Goal: Task Accomplishment & Management: Manage account settings

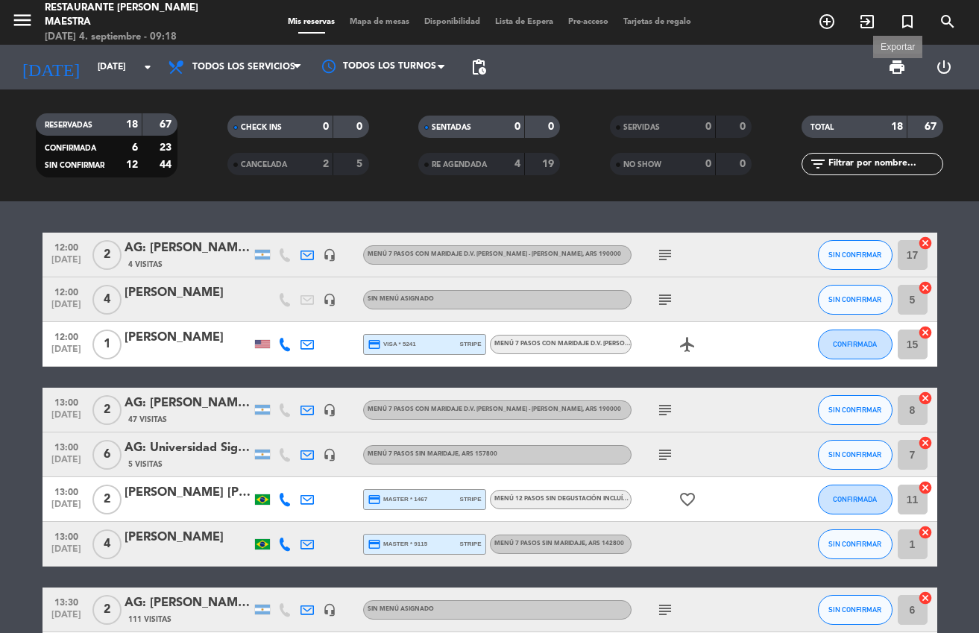
click at [891, 63] on span "print" at bounding box center [897, 67] width 18 height 18
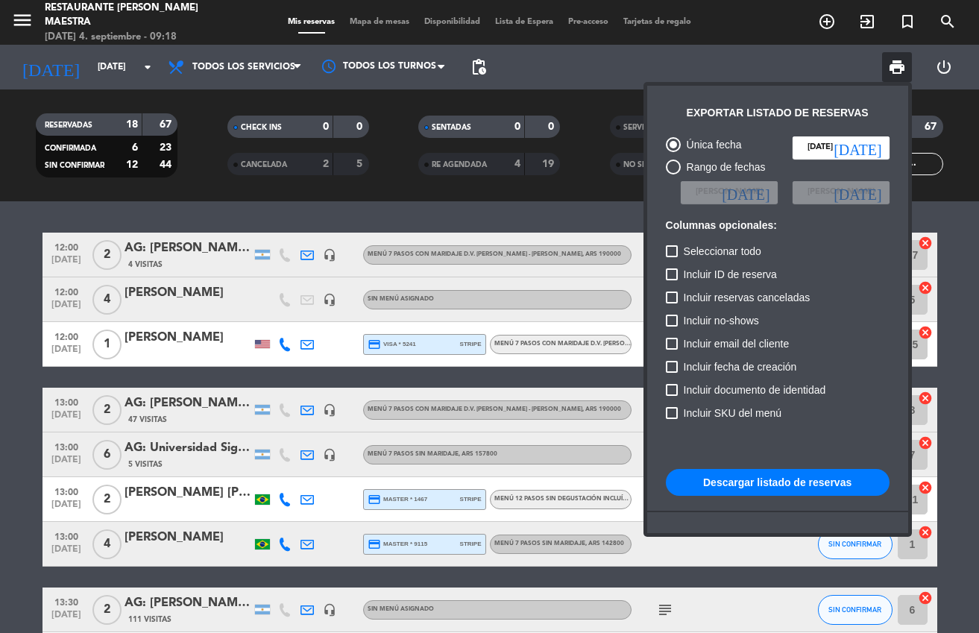
click at [831, 481] on button "Descargar listado de reservas" at bounding box center [778, 482] width 224 height 27
click at [779, 482] on button "Descargar listado de reservas" at bounding box center [778, 482] width 224 height 27
click at [541, 216] on div at bounding box center [489, 316] width 979 height 633
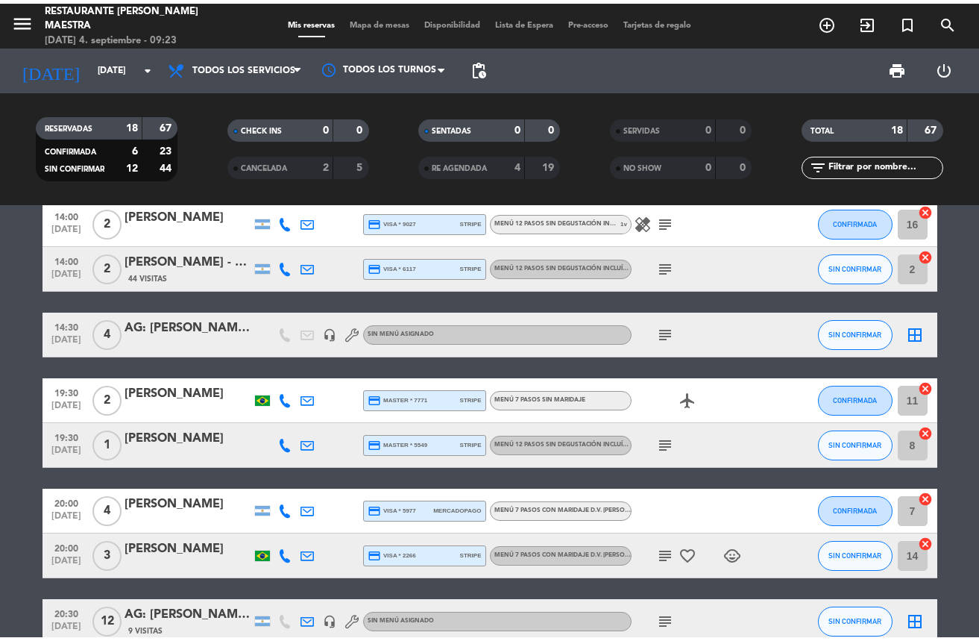
scroll to position [626, 0]
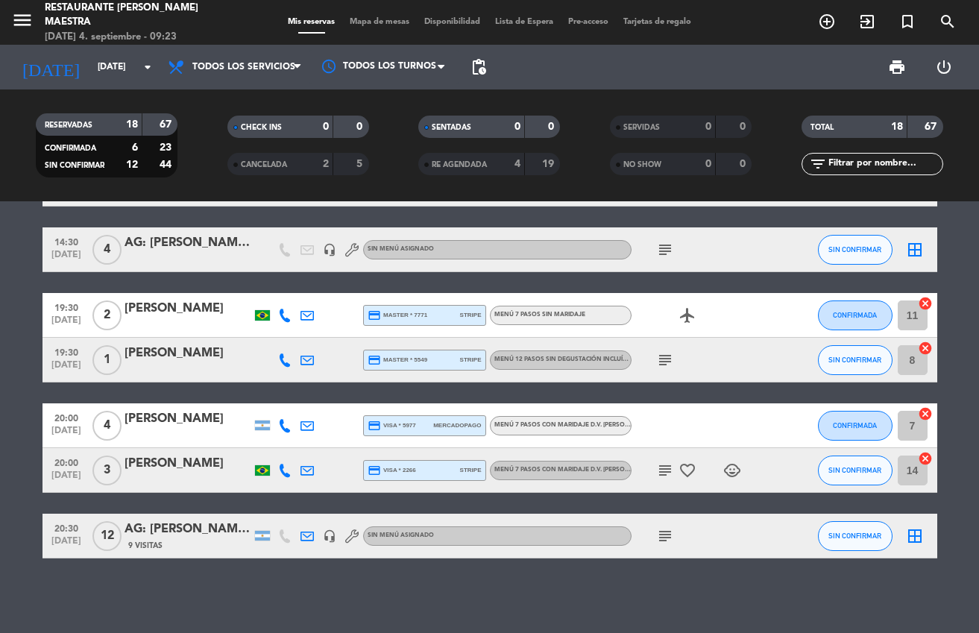
click at [616, 56] on div "print power_settings_new" at bounding box center [731, 67] width 474 height 45
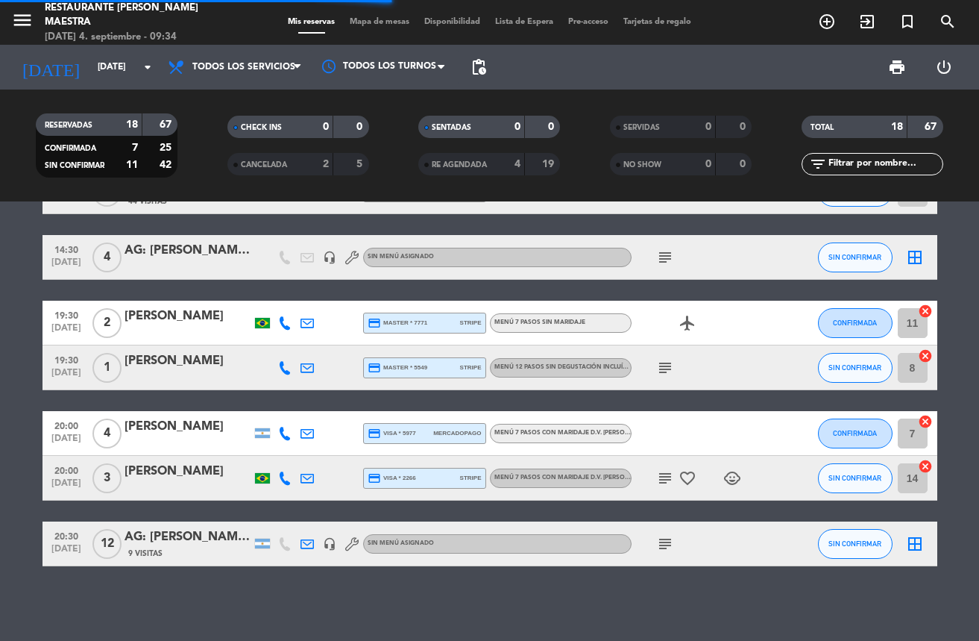
scroll to position [618, 0]
click at [230, 596] on div "12:00 [DATE] 2 AG: [PERSON_NAME] X2/ LAUKE 4 Visitas headset_mic Menú 7 pasos c…" at bounding box center [489, 420] width 979 height 439
click at [945, 13] on icon "search" at bounding box center [948, 22] width 18 height 18
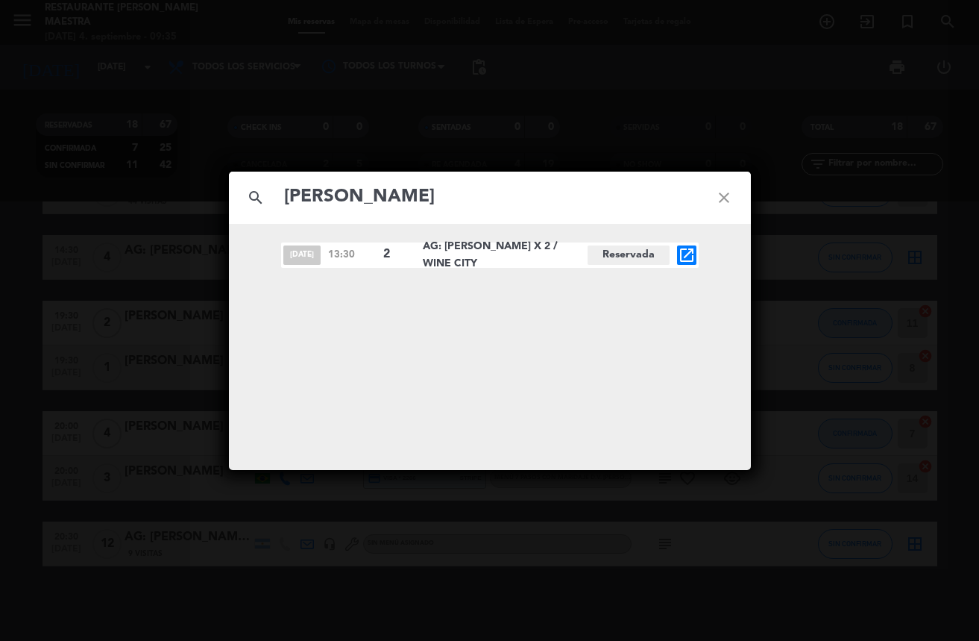
type input "[PERSON_NAME]"
click at [689, 254] on icon "open_in_new" at bounding box center [687, 255] width 18 height 18
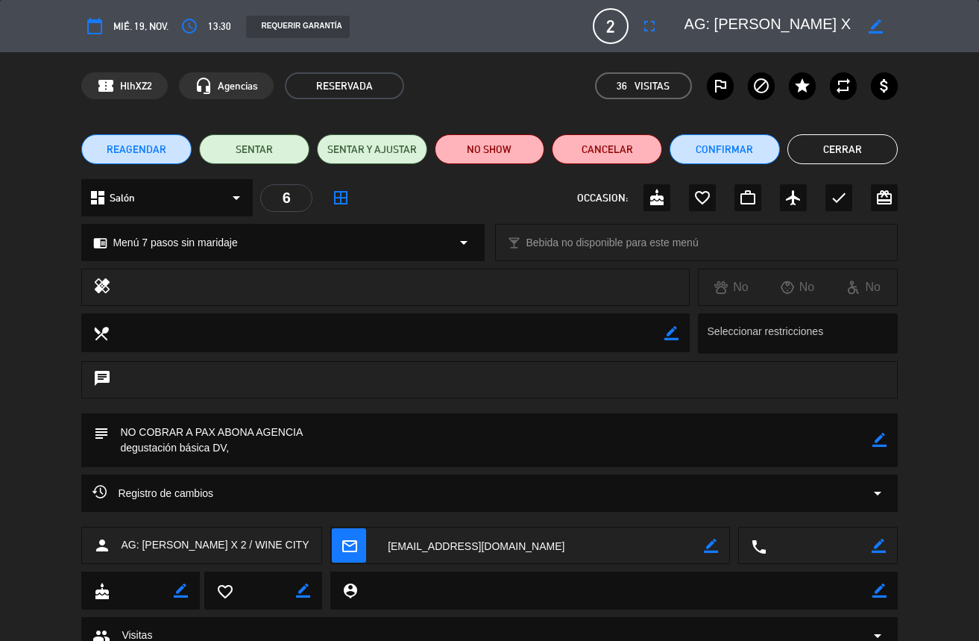
click at [821, 148] on button "Cerrar" at bounding box center [843, 149] width 110 height 30
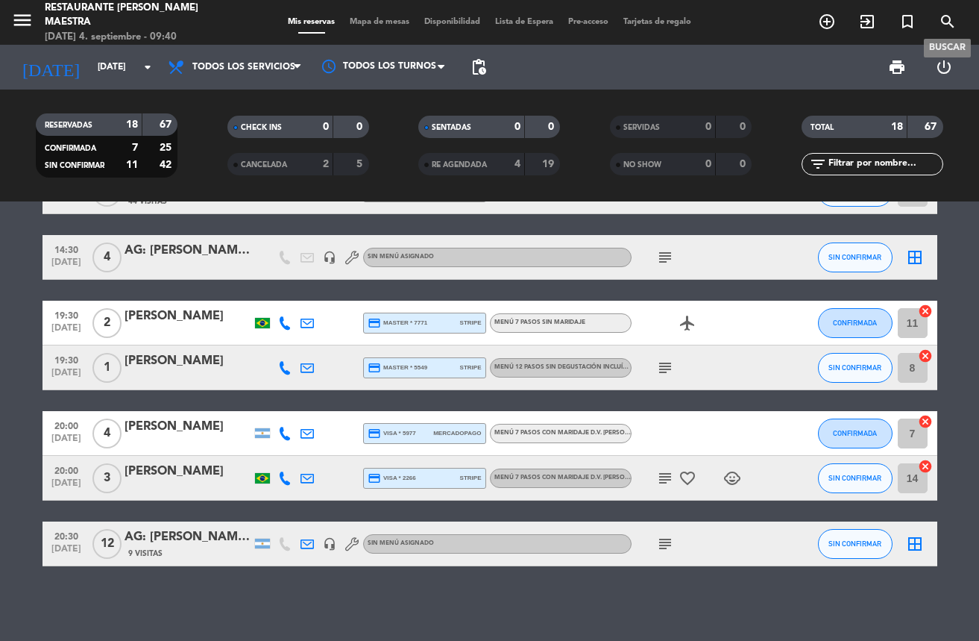
click at [950, 21] on icon "search" at bounding box center [948, 22] width 18 height 18
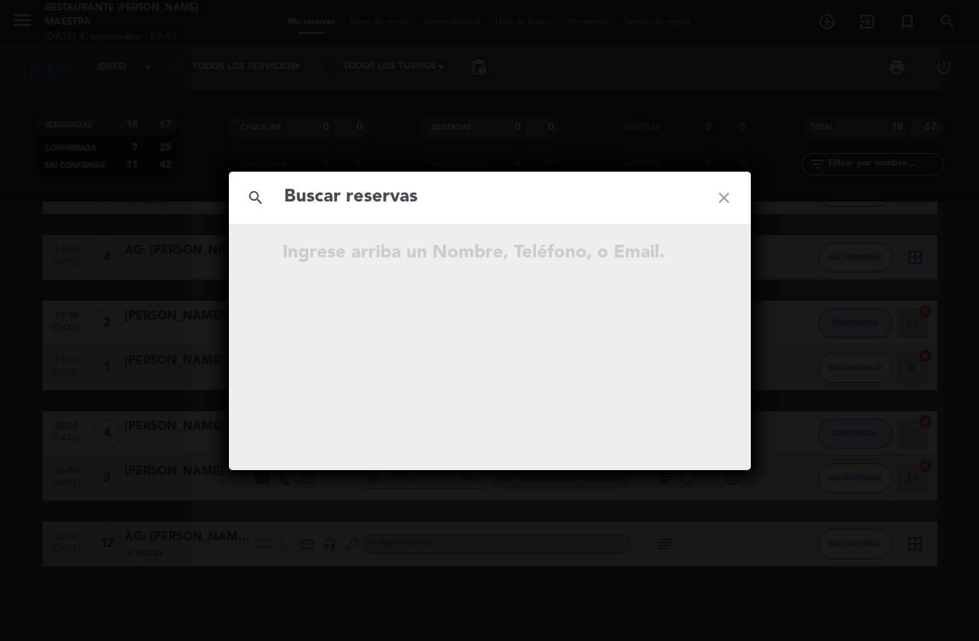
click at [444, 195] on input "text" at bounding box center [490, 197] width 415 height 31
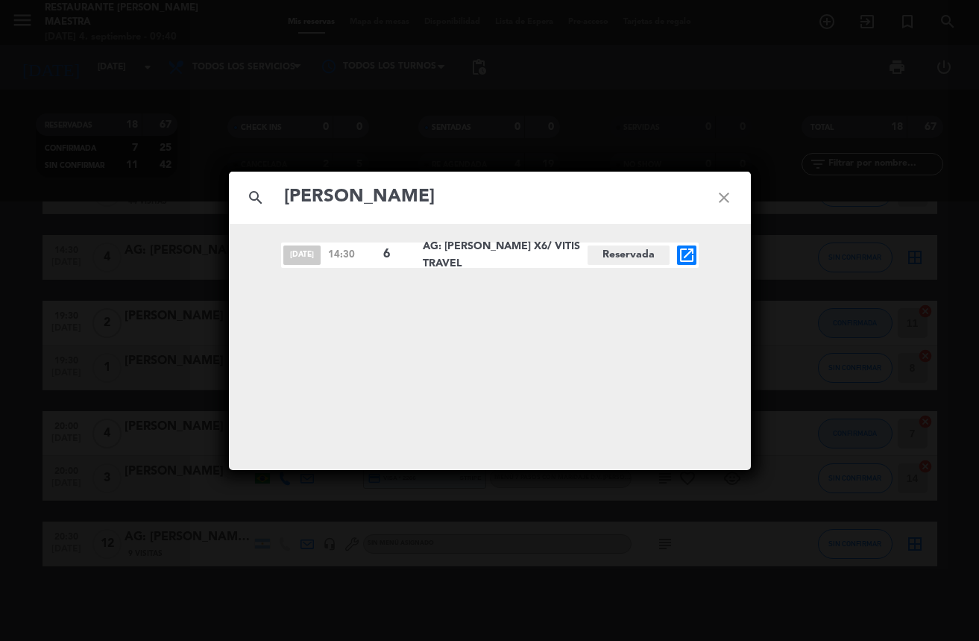
type input "[PERSON_NAME]"
click at [686, 256] on icon "open_in_new" at bounding box center [687, 255] width 18 height 18
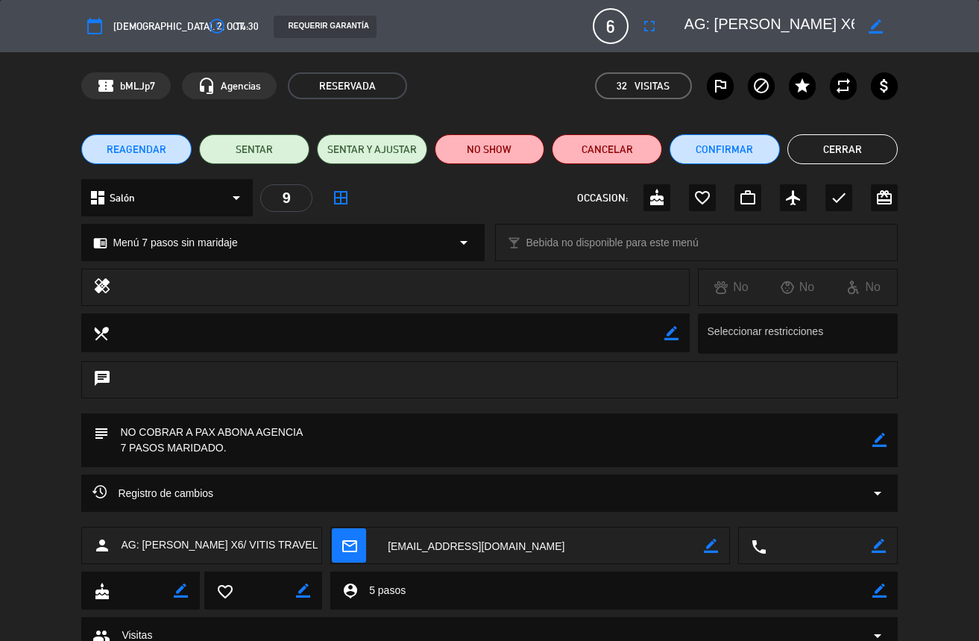
click at [853, 149] on button "Cerrar" at bounding box center [843, 149] width 110 height 30
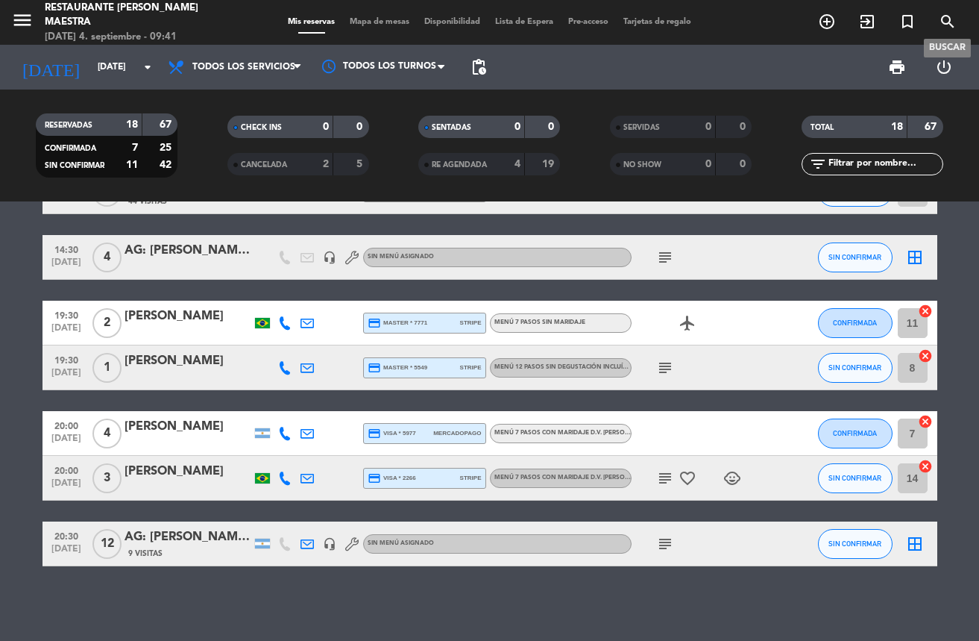
click at [941, 15] on icon "search" at bounding box center [948, 22] width 18 height 18
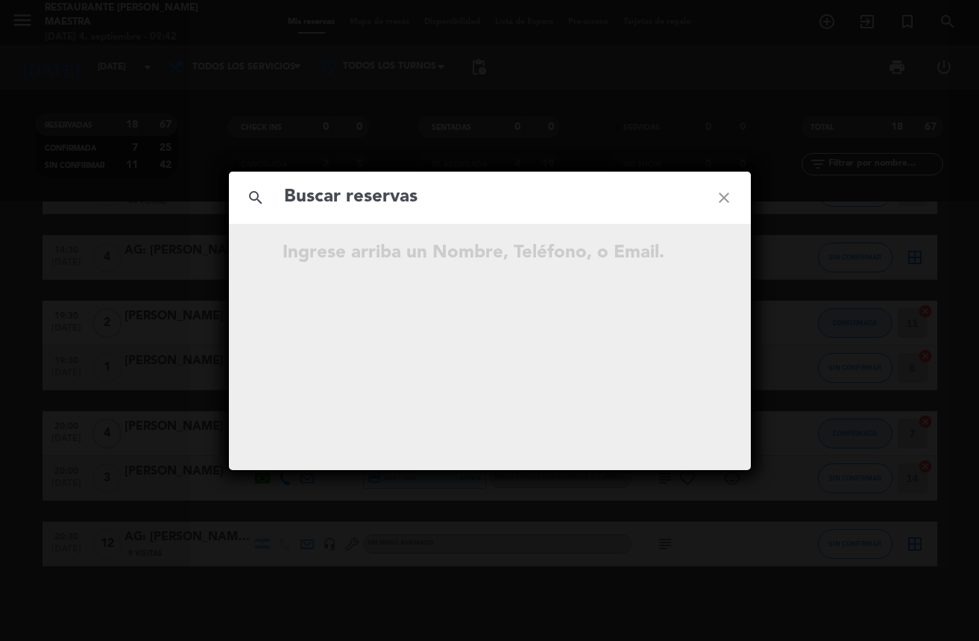
click at [454, 188] on input "text" at bounding box center [490, 197] width 415 height 31
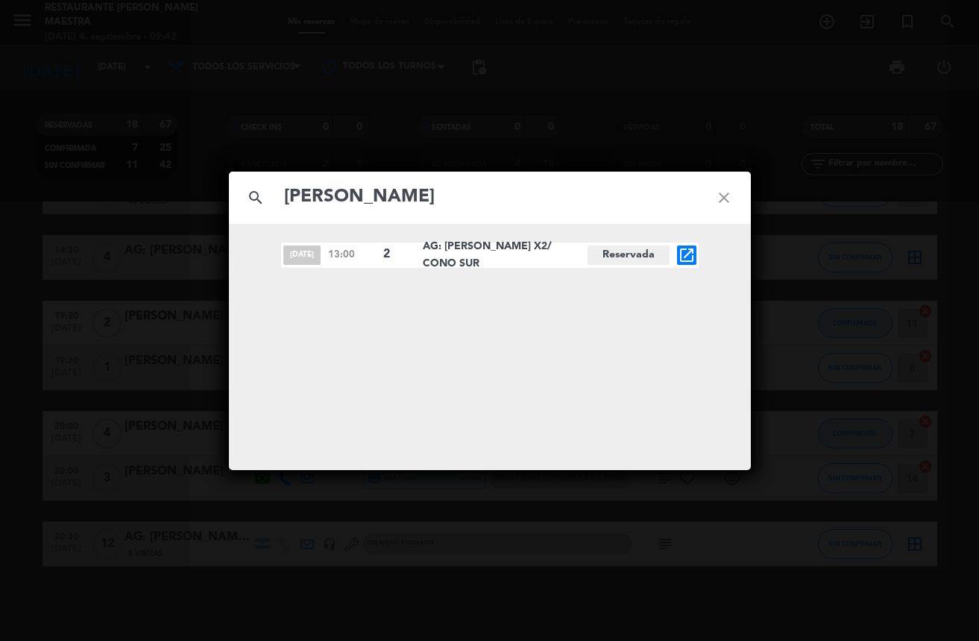
type input "[PERSON_NAME]"
click at [689, 251] on icon "open_in_new" at bounding box center [687, 255] width 18 height 18
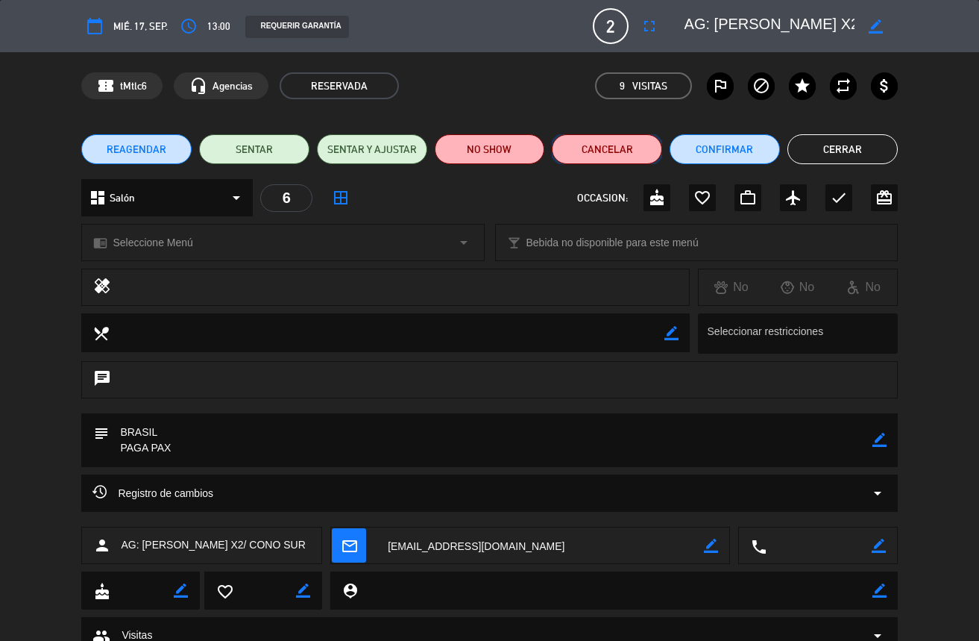
click at [624, 151] on button "Cancelar" at bounding box center [607, 149] width 110 height 30
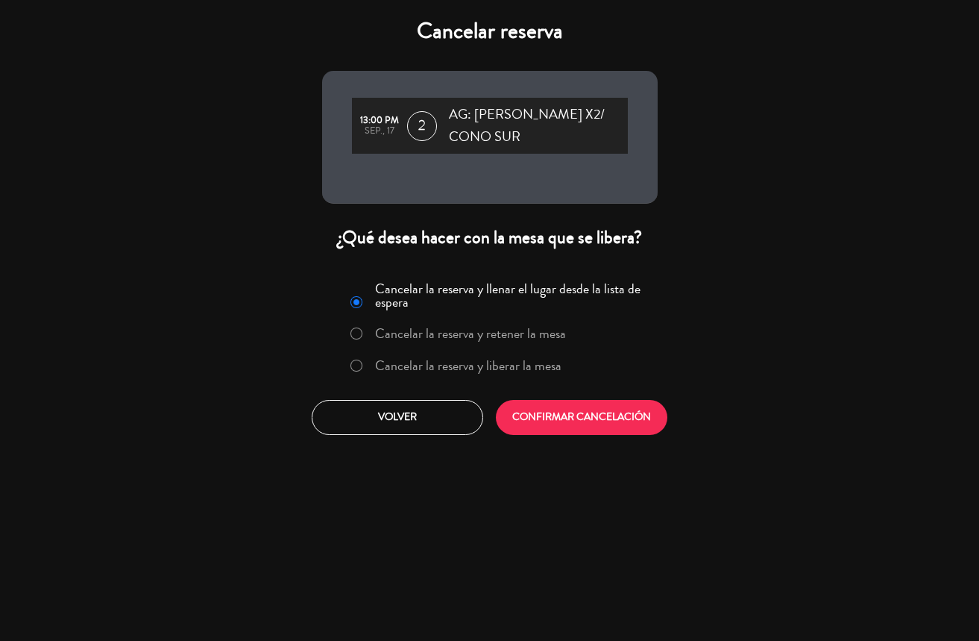
drag, startPoint x: 512, startPoint y: 345, endPoint x: 525, endPoint y: 361, distance: 20.6
click at [517, 351] on div "Cancelar la reserva y llenar el lugar desde la lista de espera Cancelar la rese…" at bounding box center [490, 330] width 316 height 109
drag, startPoint x: 531, startPoint y: 369, endPoint x: 580, endPoint y: 374, distance: 48.8
click at [531, 369] on label "Cancelar la reserva y liberar la mesa" at bounding box center [468, 365] width 186 height 13
drag, startPoint x: 553, startPoint y: 438, endPoint x: 551, endPoint y: 428, distance: 9.8
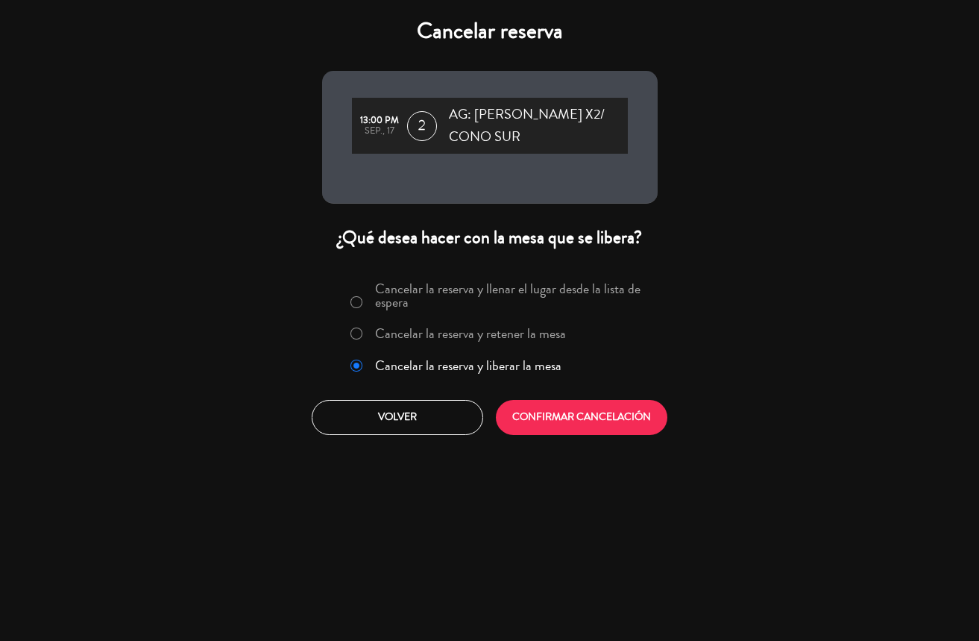
click at [550, 434] on div "Cancelar la reserva y llenar el lugar desde la lista de espera Cancelar la rese…" at bounding box center [490, 356] width 358 height 181
drag, startPoint x: 549, startPoint y: 421, endPoint x: 538, endPoint y: 415, distance: 12.7
click at [544, 424] on button "CONFIRMAR CANCELACIÓN" at bounding box center [582, 417] width 172 height 35
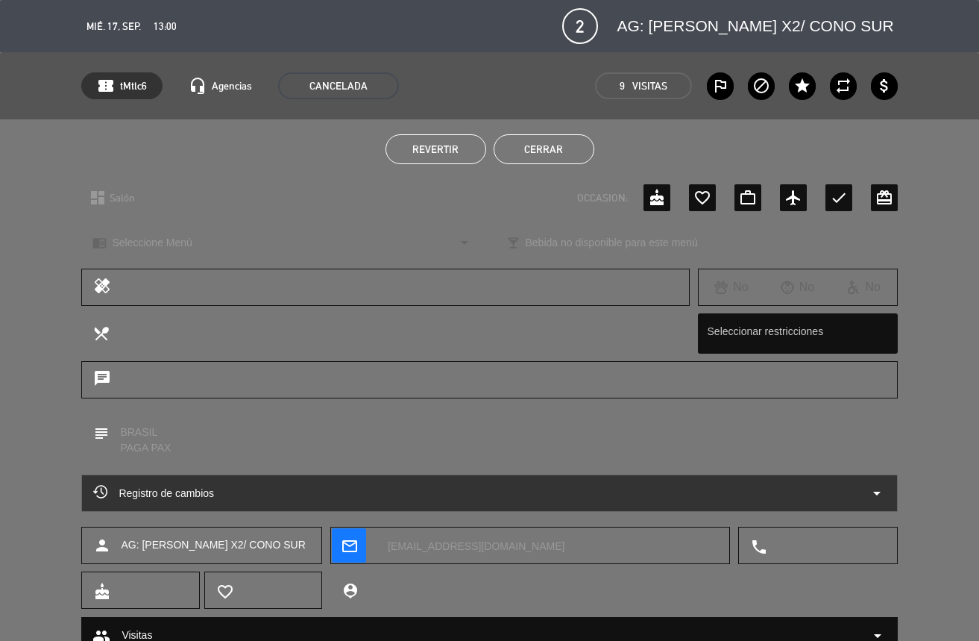
click at [524, 146] on button "Cerrar" at bounding box center [544, 149] width 101 height 30
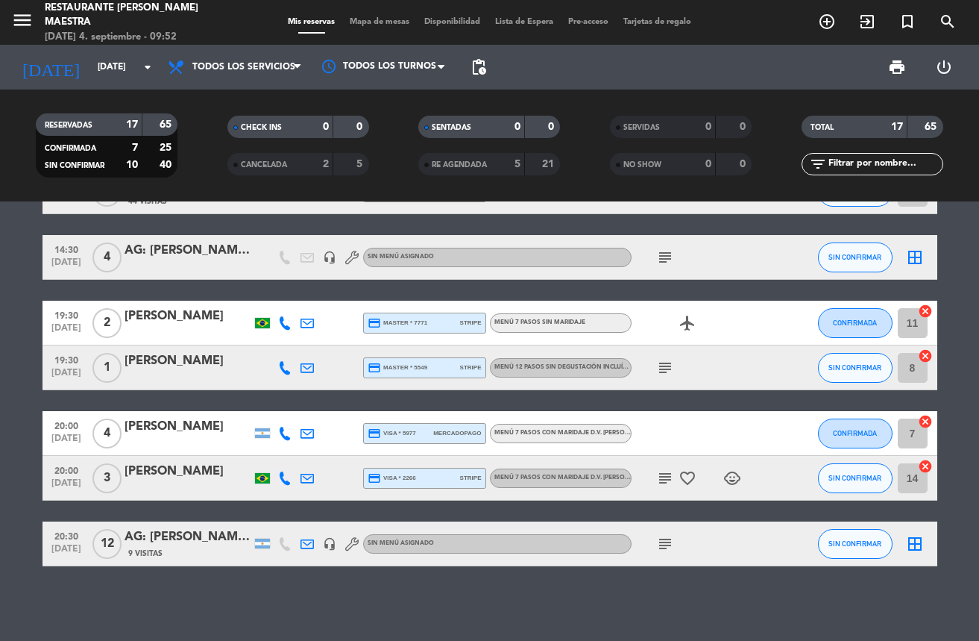
scroll to position [574, 0]
click at [136, 68] on input "[DATE]" at bounding box center [152, 66] width 125 height 25
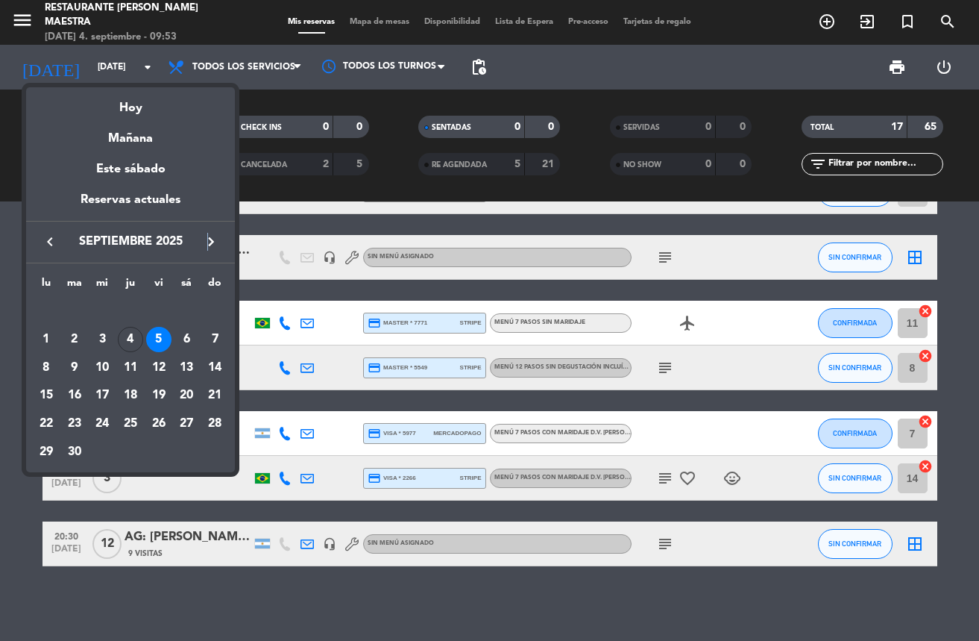
click at [208, 230] on div "keyboard_arrow_left [DATE] keyboard_arrow_right" at bounding box center [130, 242] width 209 height 42
click at [218, 241] on icon "keyboard_arrow_right" at bounding box center [211, 242] width 18 height 18
click at [159, 402] on div "17" at bounding box center [158, 395] width 25 height 25
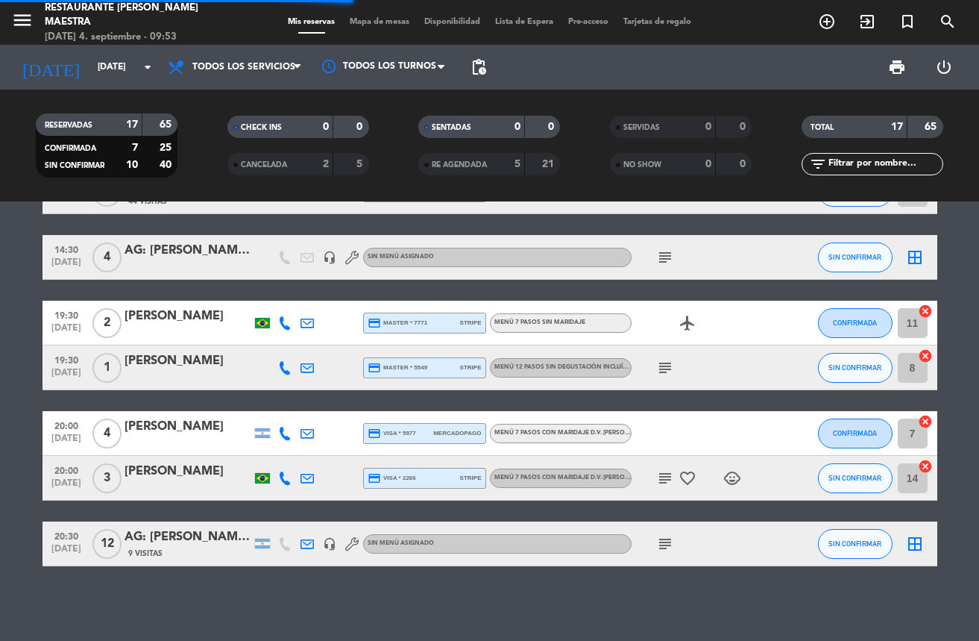
scroll to position [5, 0]
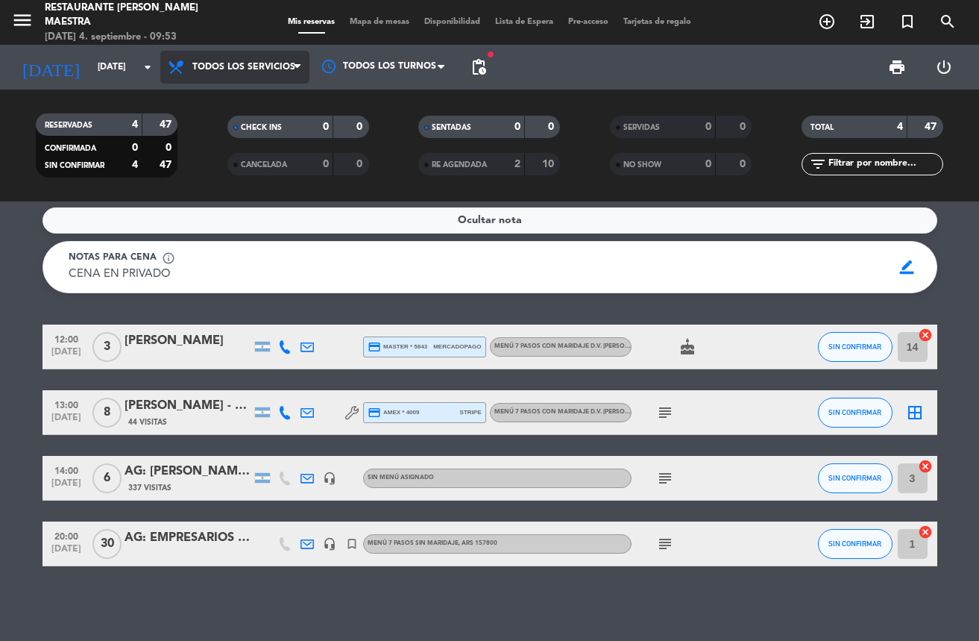
click at [251, 69] on span "Todos los servicios" at bounding box center [243, 67] width 103 height 10
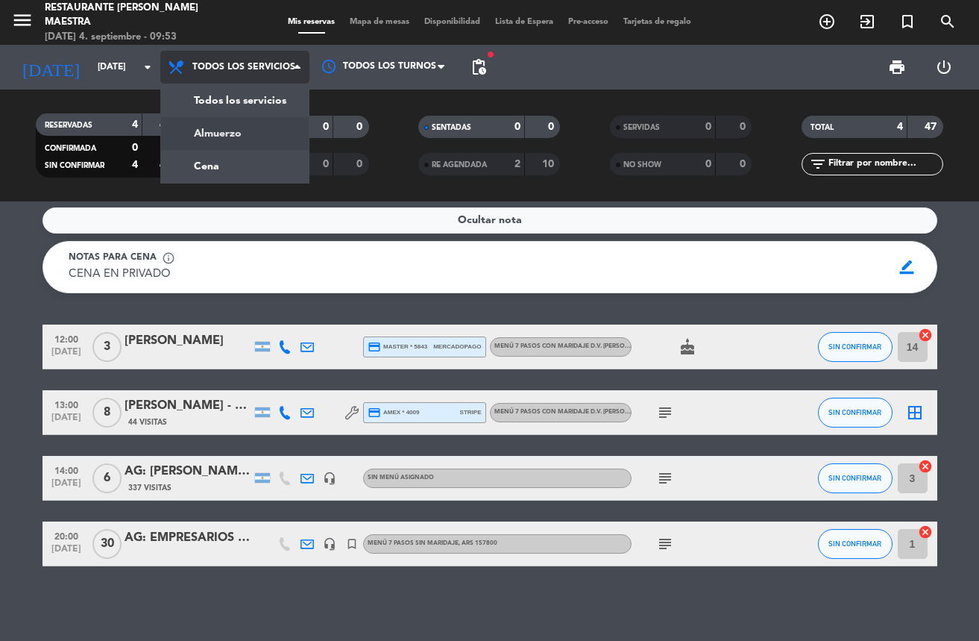
click at [245, 140] on div "menu Restaurante [PERSON_NAME] Maestra [DATE] 4. septiembre - 09:53 Mis reserva…" at bounding box center [489, 100] width 979 height 201
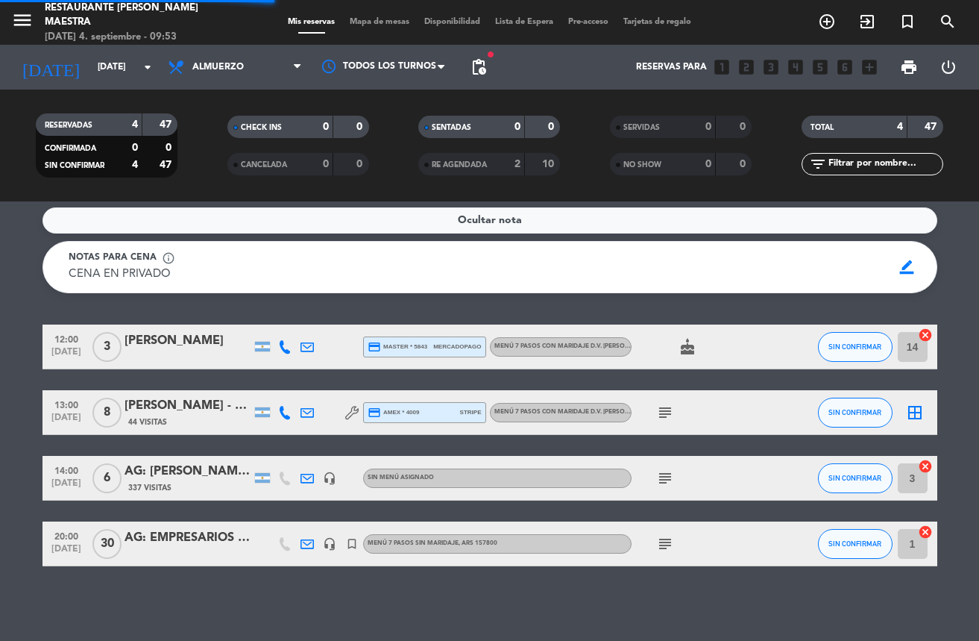
scroll to position [0, 0]
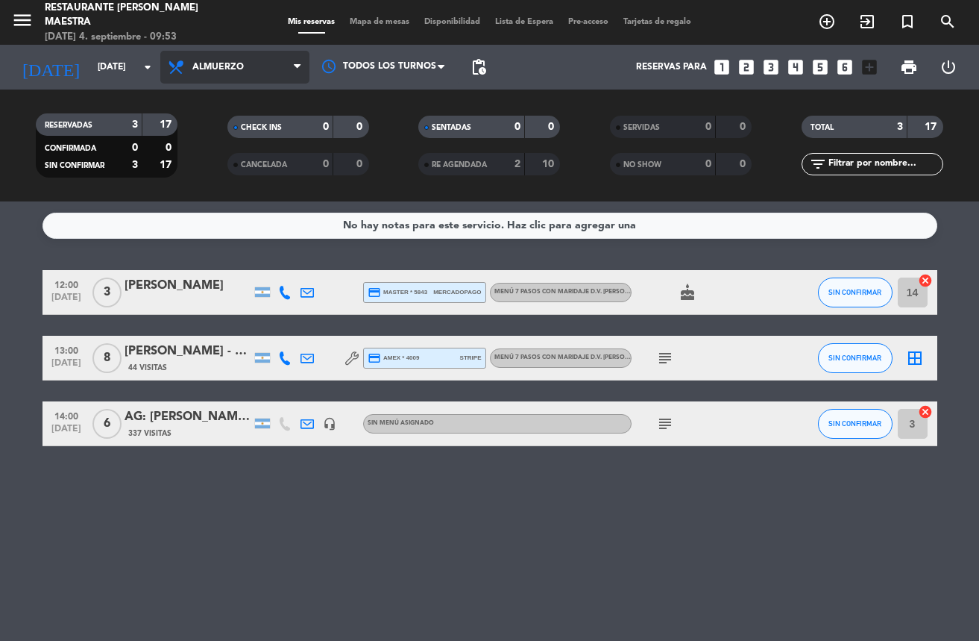
click at [201, 65] on span "Almuerzo" at bounding box center [217, 67] width 51 height 10
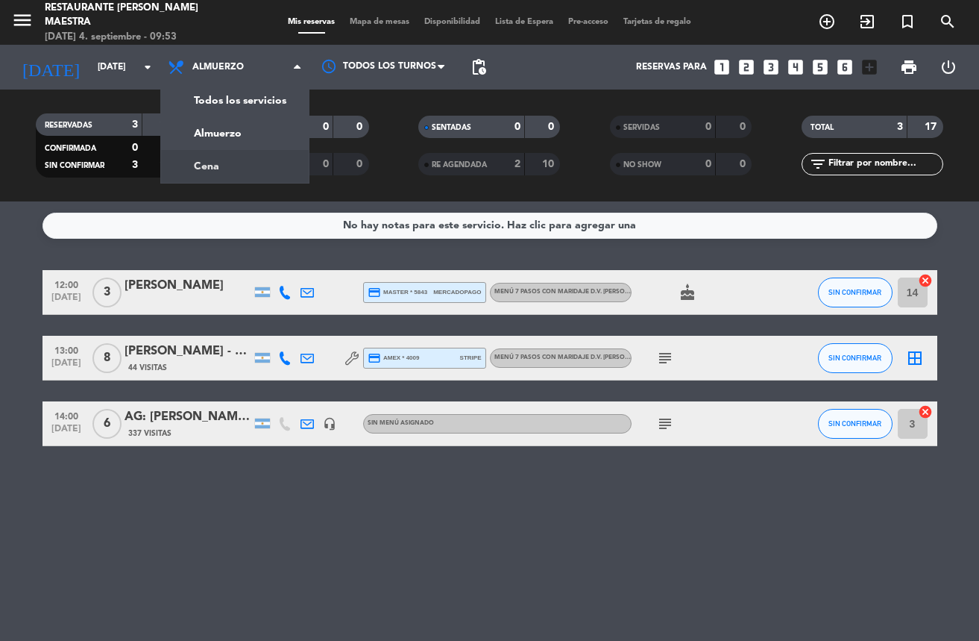
drag, startPoint x: 228, startPoint y: 169, endPoint x: 263, endPoint y: 197, distance: 44.0
click at [232, 172] on div "menu Restaurante [PERSON_NAME] Maestra [DATE] 4. septiembre - 09:53 Mis reserva…" at bounding box center [489, 100] width 979 height 201
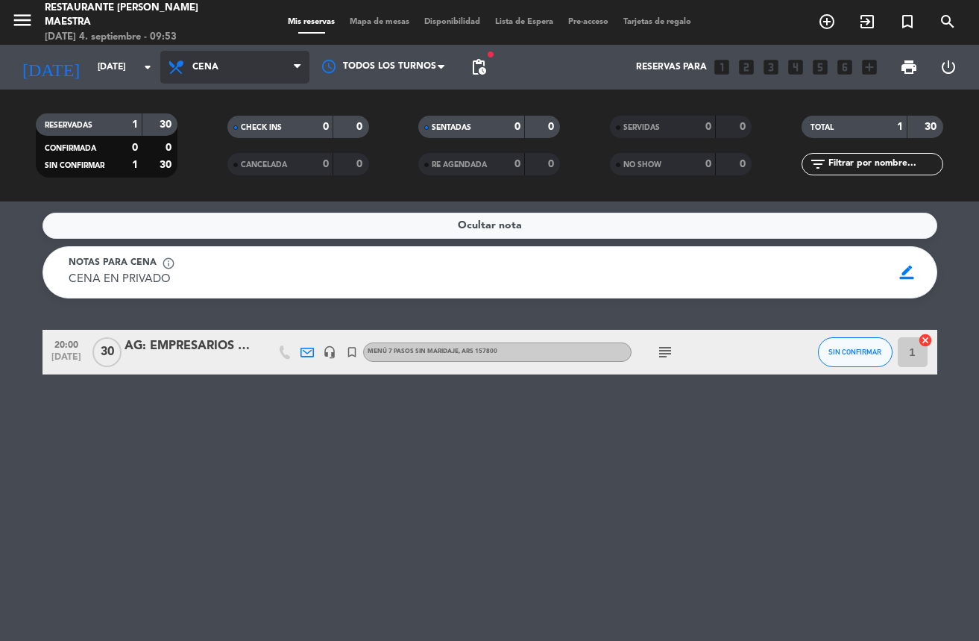
click at [203, 70] on span "Cena" at bounding box center [205, 67] width 26 height 10
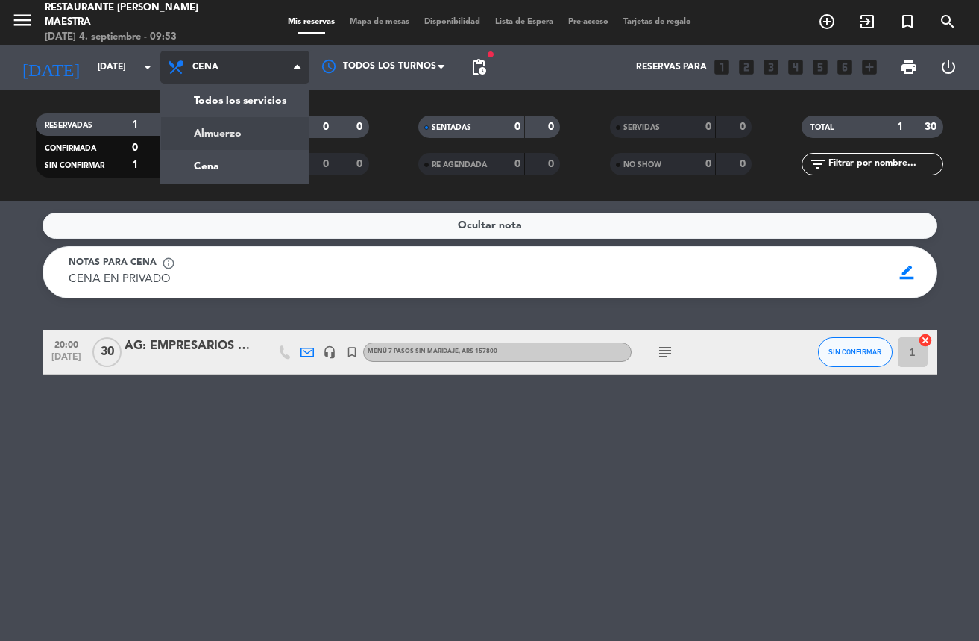
click at [208, 134] on div "menu Restaurante [PERSON_NAME] Maestra [DATE] 4. septiembre - 09:53 Mis reserva…" at bounding box center [489, 100] width 979 height 201
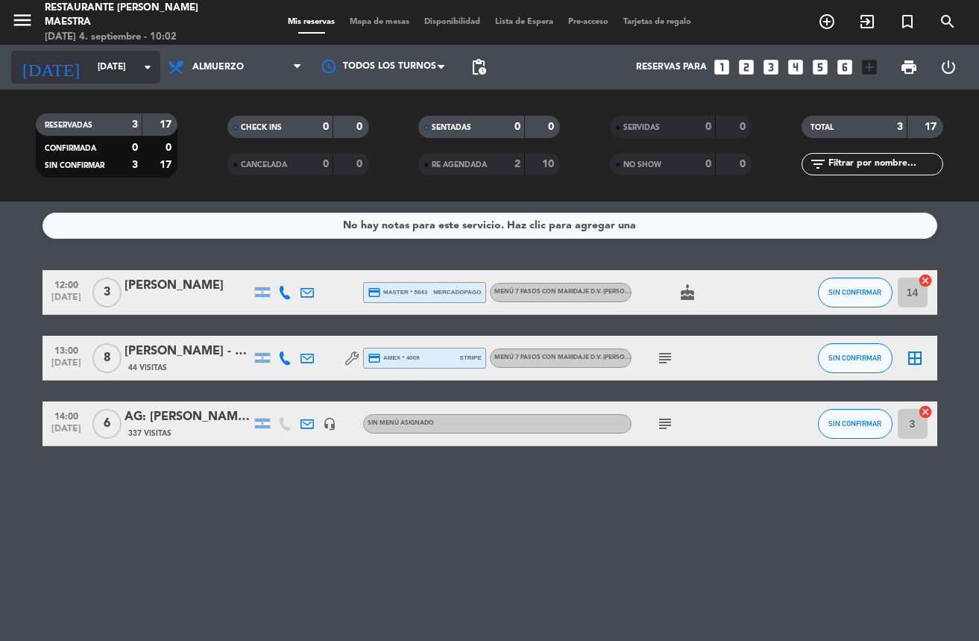
click at [151, 80] on div "[DATE] [DATE] arrow_drop_down" at bounding box center [85, 67] width 149 height 33
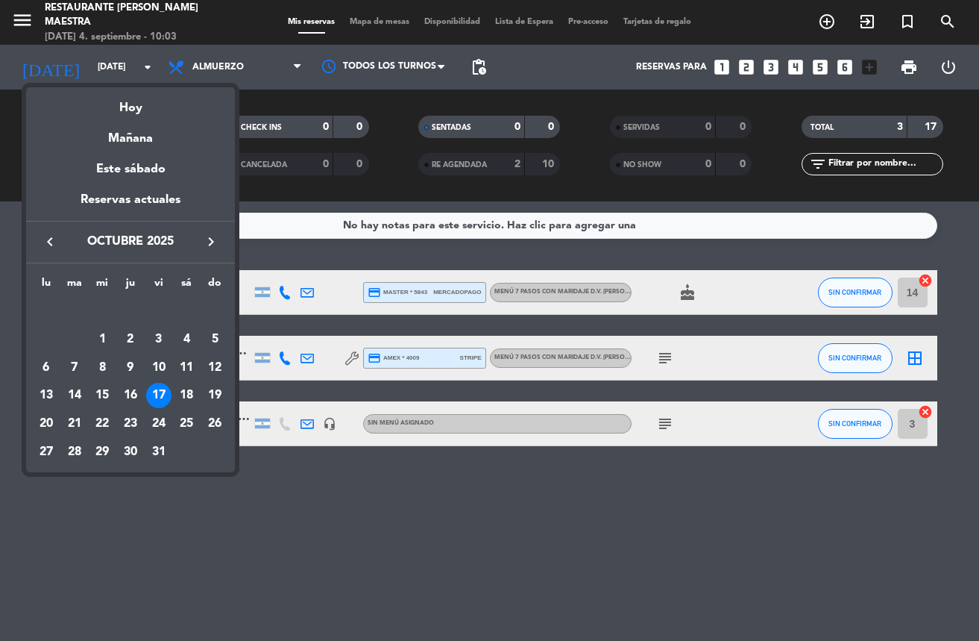
click at [210, 244] on icon "keyboard_arrow_right" at bounding box center [211, 242] width 18 height 18
click at [222, 364] on div "16" at bounding box center [214, 367] width 25 height 25
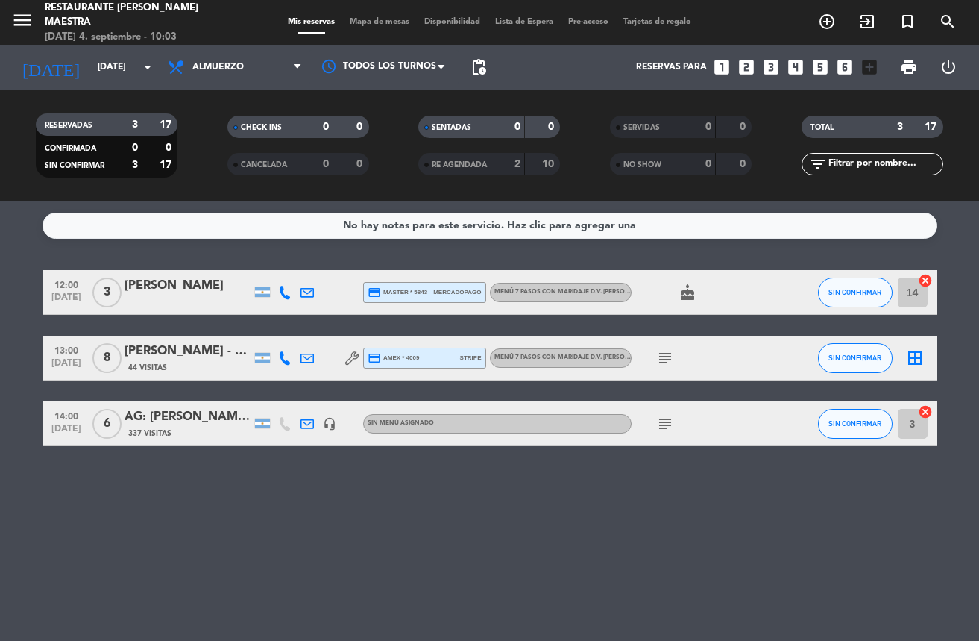
type input "[DATE]"
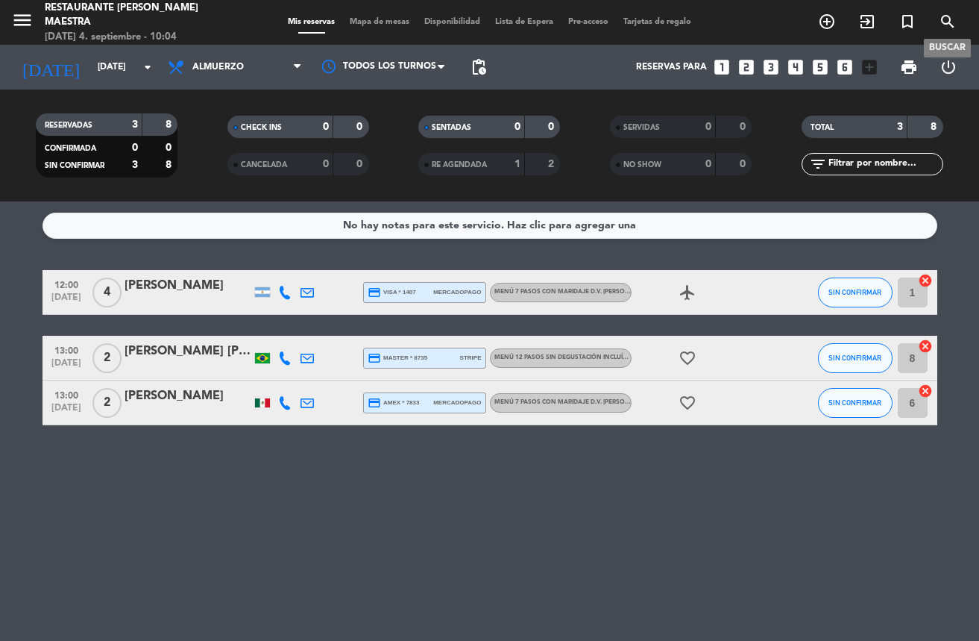
click at [946, 23] on icon "search" at bounding box center [948, 22] width 18 height 18
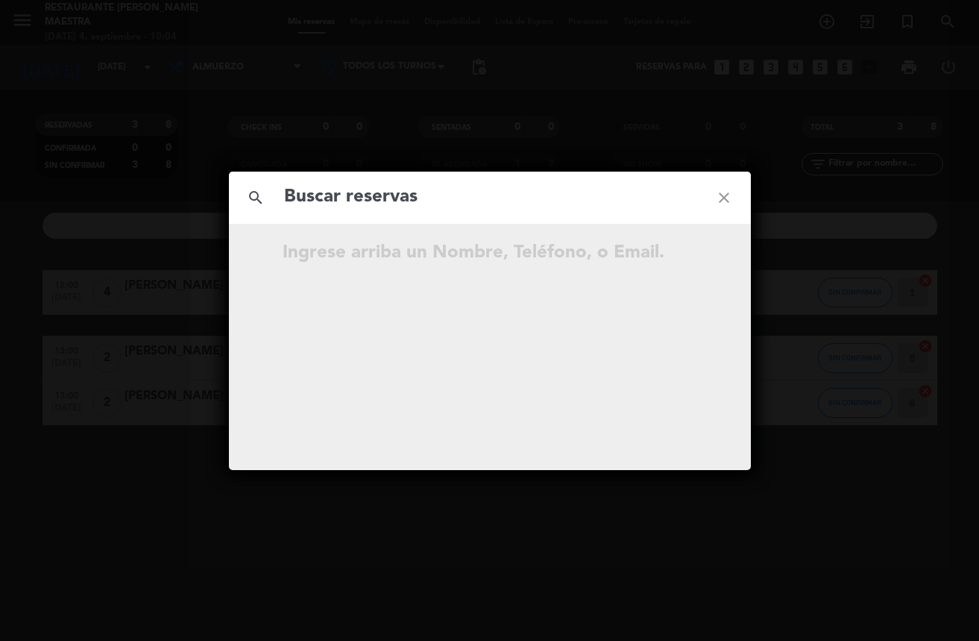
click at [340, 198] on input "text" at bounding box center [490, 197] width 415 height 31
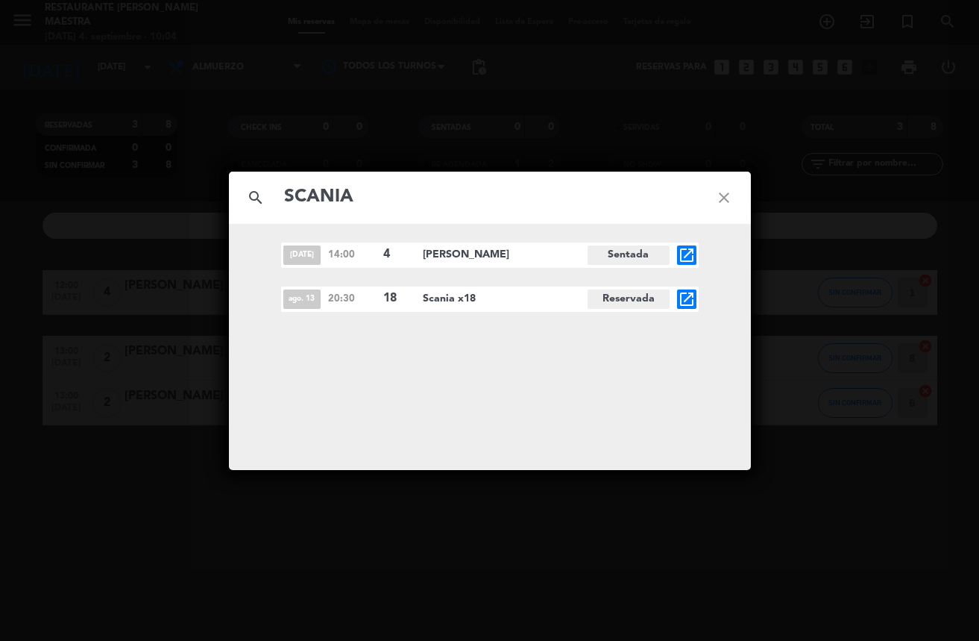
type input "SCANIA"
click at [735, 193] on icon "close" at bounding box center [724, 198] width 54 height 54
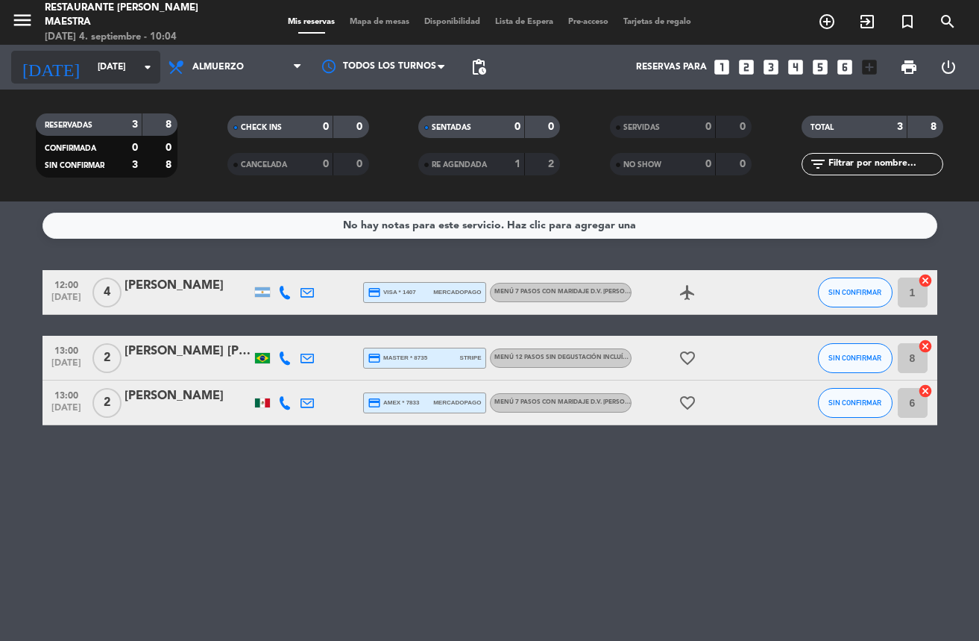
click at [137, 66] on input "[DATE]" at bounding box center [152, 66] width 125 height 25
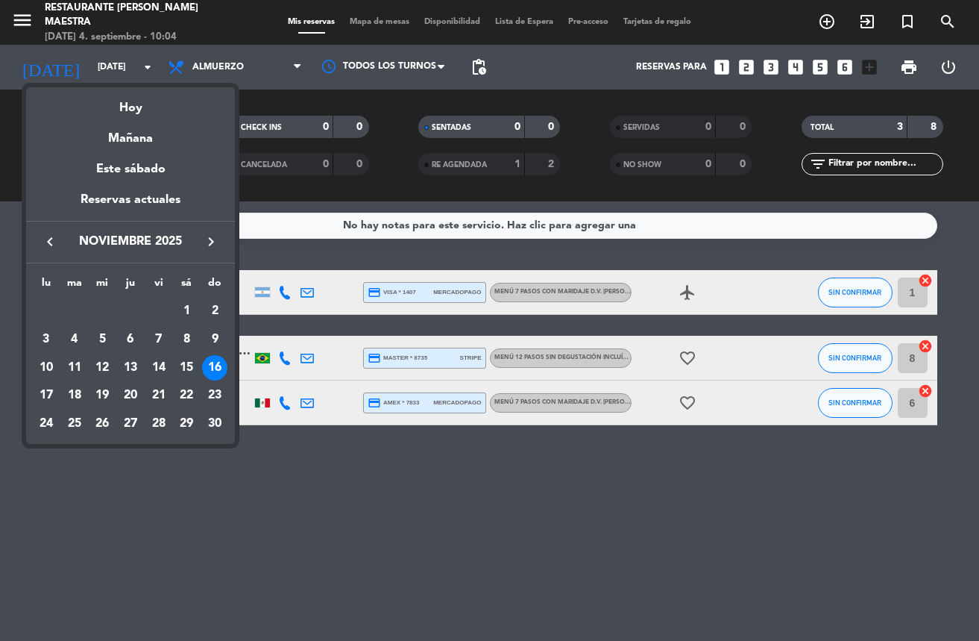
click at [194, 365] on div "15" at bounding box center [186, 367] width 25 height 25
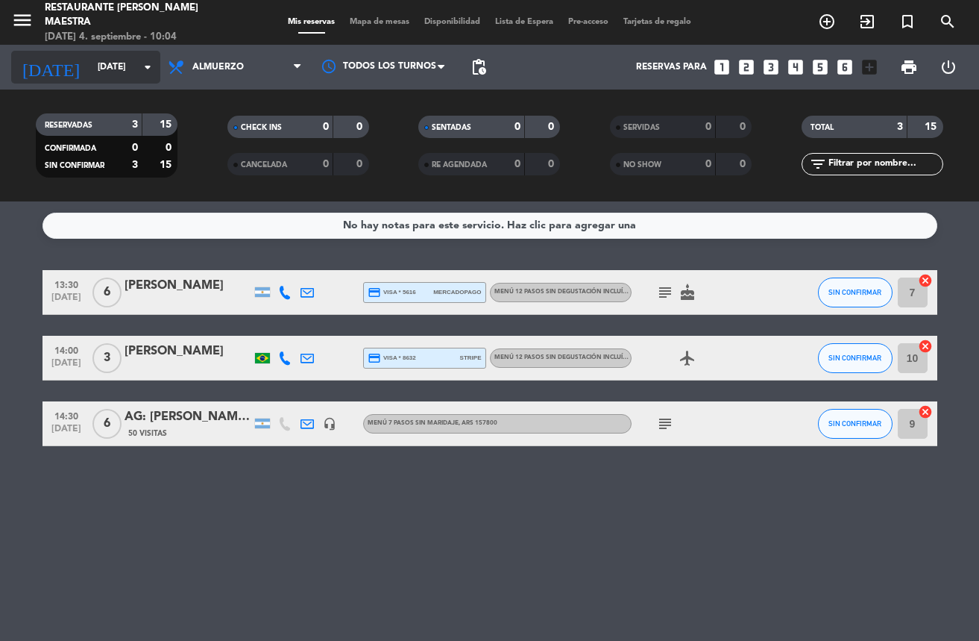
click at [154, 70] on icon "arrow_drop_down" at bounding box center [148, 67] width 18 height 18
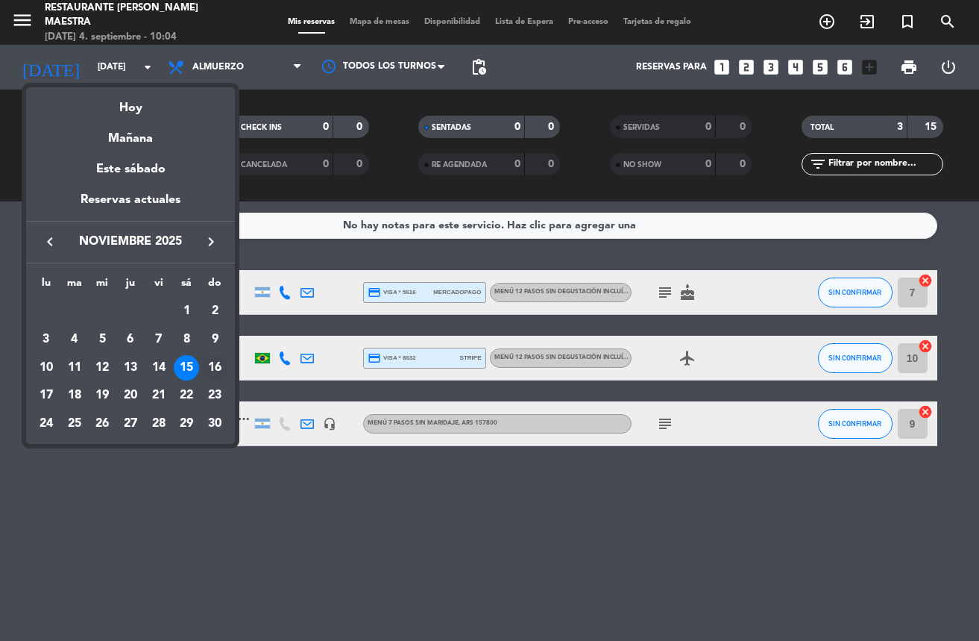
click at [217, 363] on div "16" at bounding box center [214, 367] width 25 height 25
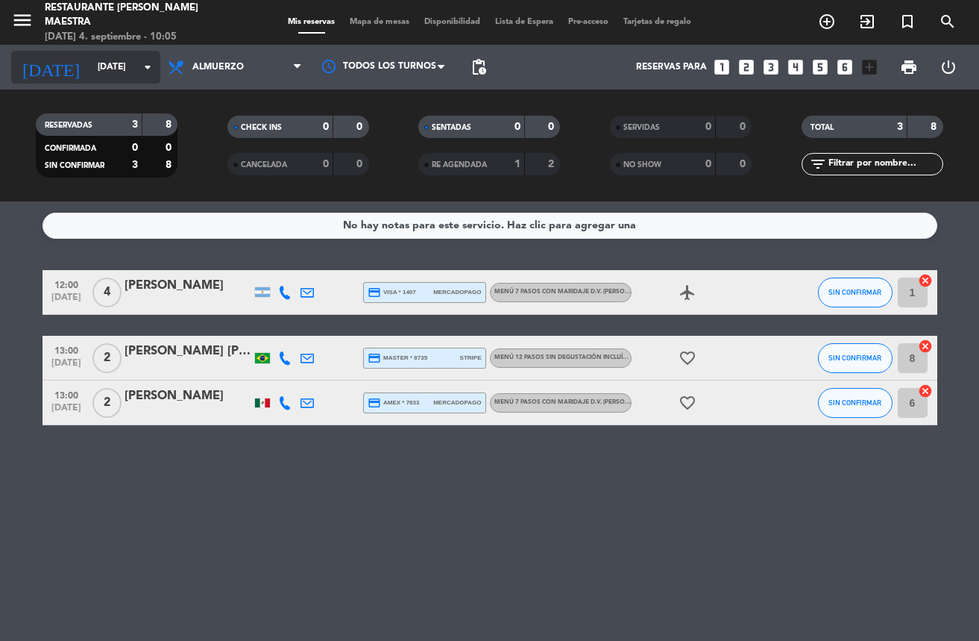
click at [148, 70] on icon "arrow_drop_down" at bounding box center [148, 67] width 18 height 18
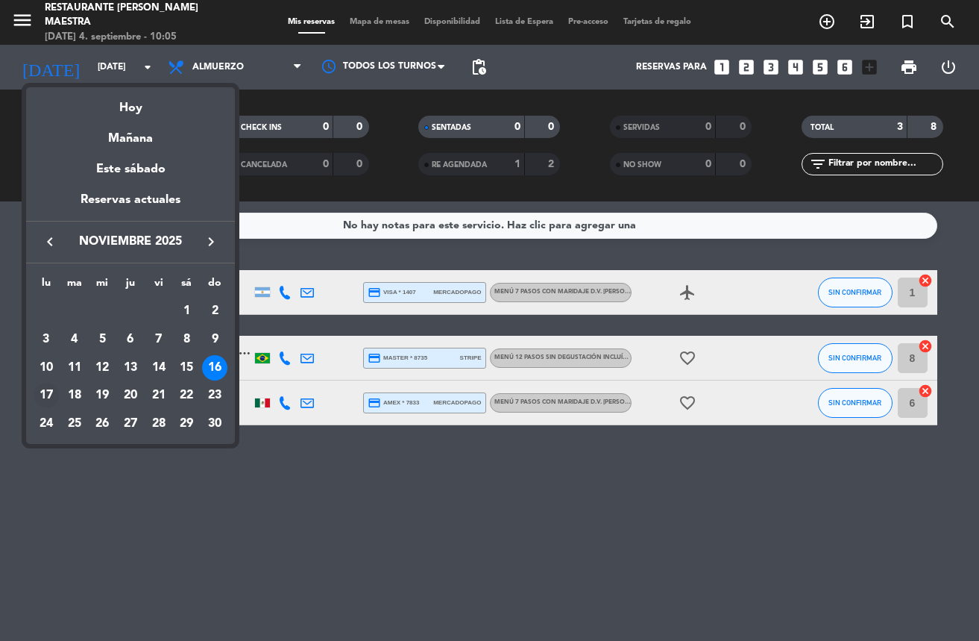
click at [48, 390] on div "17" at bounding box center [46, 395] width 25 height 25
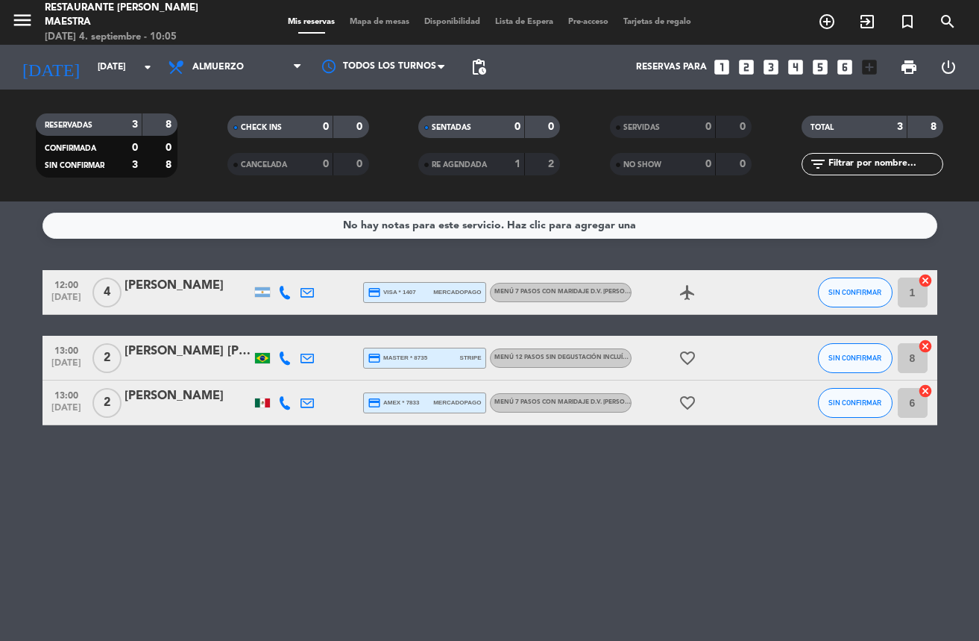
type input "[DATE]"
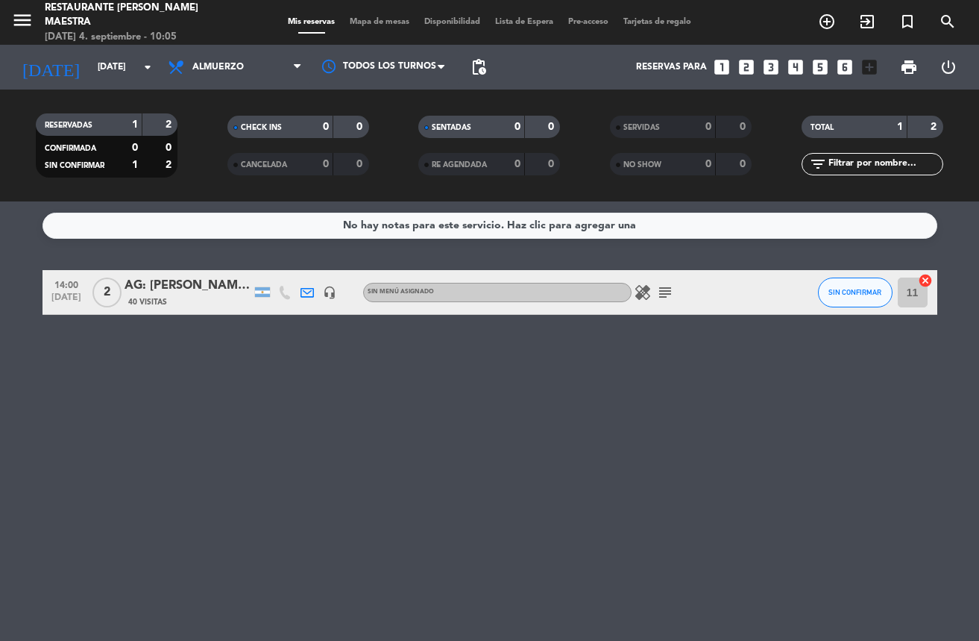
drag, startPoint x: 597, startPoint y: 431, endPoint x: 574, endPoint y: 403, distance: 36.6
click at [597, 431] on div "No hay notas para este servicio. Haz clic para agregar una 14:00 [DATE] 2 AG: […" at bounding box center [489, 420] width 979 height 439
drag, startPoint x: 281, startPoint y: 390, endPoint x: 289, endPoint y: 380, distance: 13.3
click at [281, 389] on div "No hay notas para este servicio. Haz clic para agregar una 14:00 [DATE] 2 AG: […" at bounding box center [489, 420] width 979 height 439
click at [33, 392] on div "No hay notas para este servicio. Haz clic para agregar una 14:00 [DATE] 2 AG: […" at bounding box center [489, 420] width 979 height 439
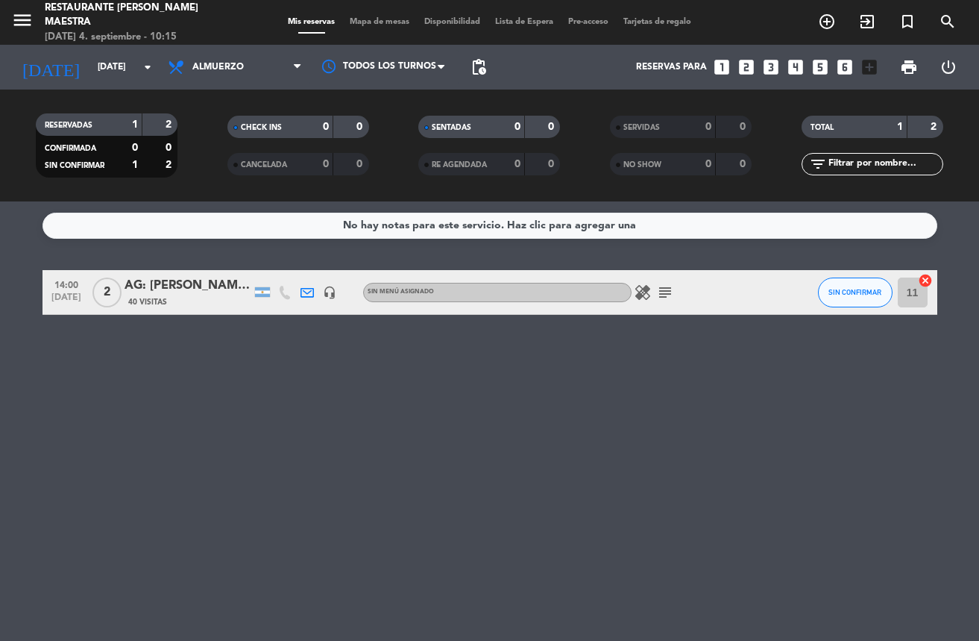
drag, startPoint x: 670, startPoint y: 371, endPoint x: 421, endPoint y: 245, distance: 279.2
click at [645, 356] on div "No hay notas para este servicio. Haz clic para agregar una 14:00 [DATE] 2 AG: […" at bounding box center [489, 420] width 979 height 439
click at [25, 20] on icon "menu" at bounding box center [22, 20] width 22 height 22
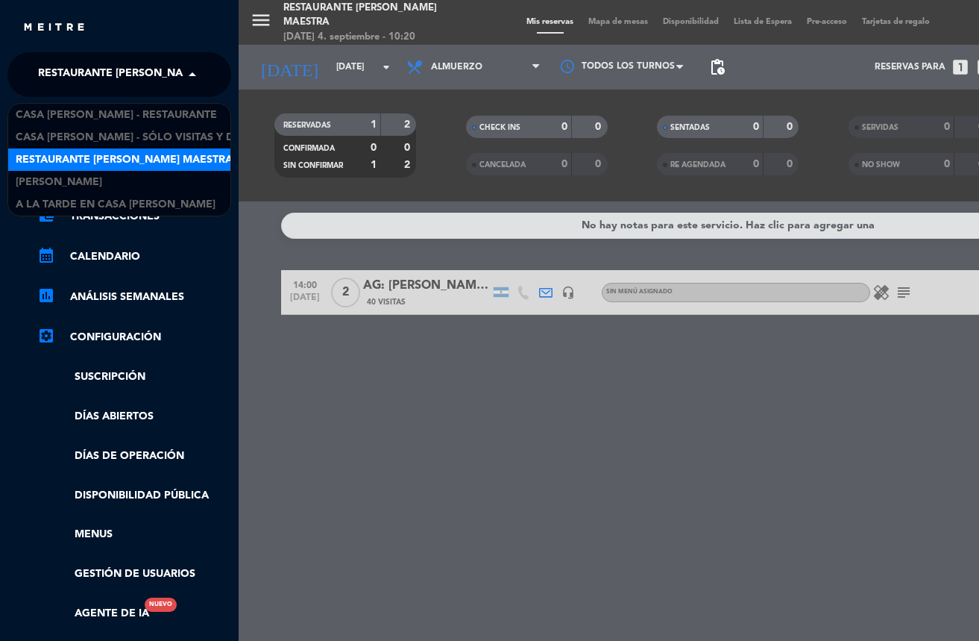
drag, startPoint x: 107, startPoint y: 69, endPoint x: 110, endPoint y: 86, distance: 16.7
click at [107, 69] on span "Restaurante [PERSON_NAME] Maestra" at bounding box center [146, 74] width 217 height 31
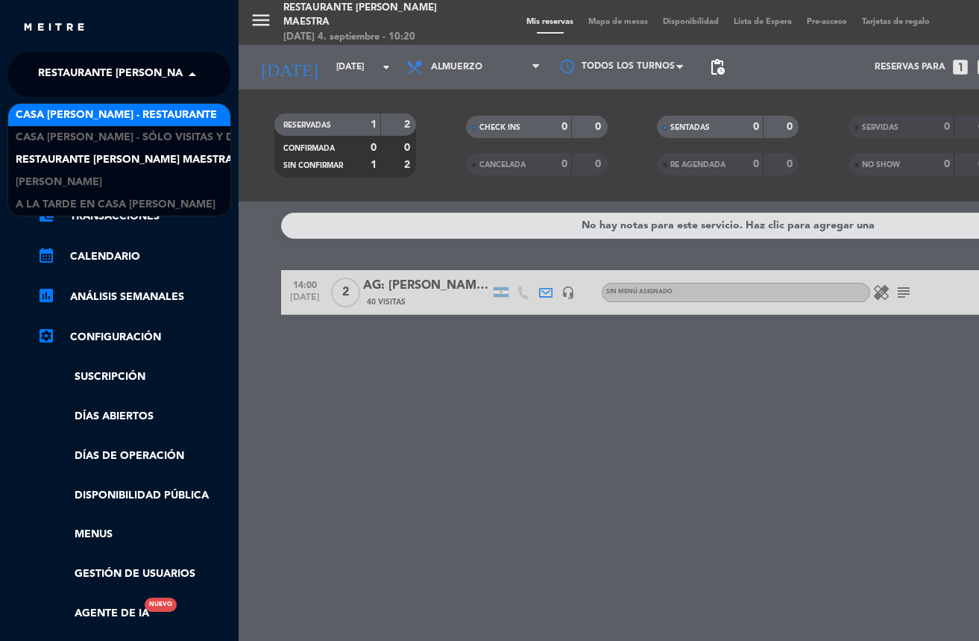
drag, startPoint x: 107, startPoint y: 106, endPoint x: 67, endPoint y: 151, distance: 60.3
click at [107, 107] on span "Casa [PERSON_NAME] - Restaurante" at bounding box center [116, 115] width 201 height 17
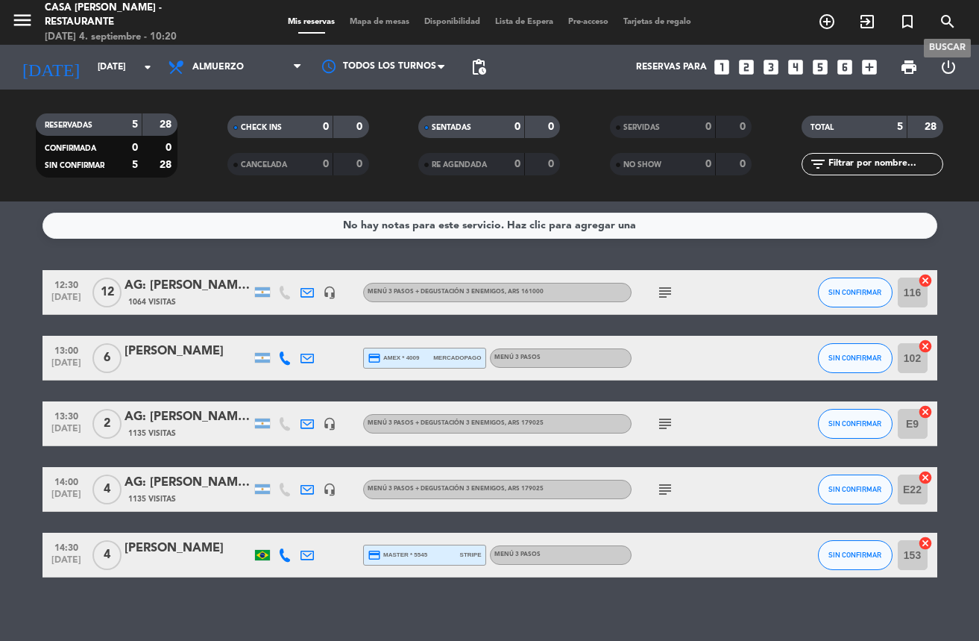
click at [953, 24] on icon "search" at bounding box center [948, 22] width 18 height 18
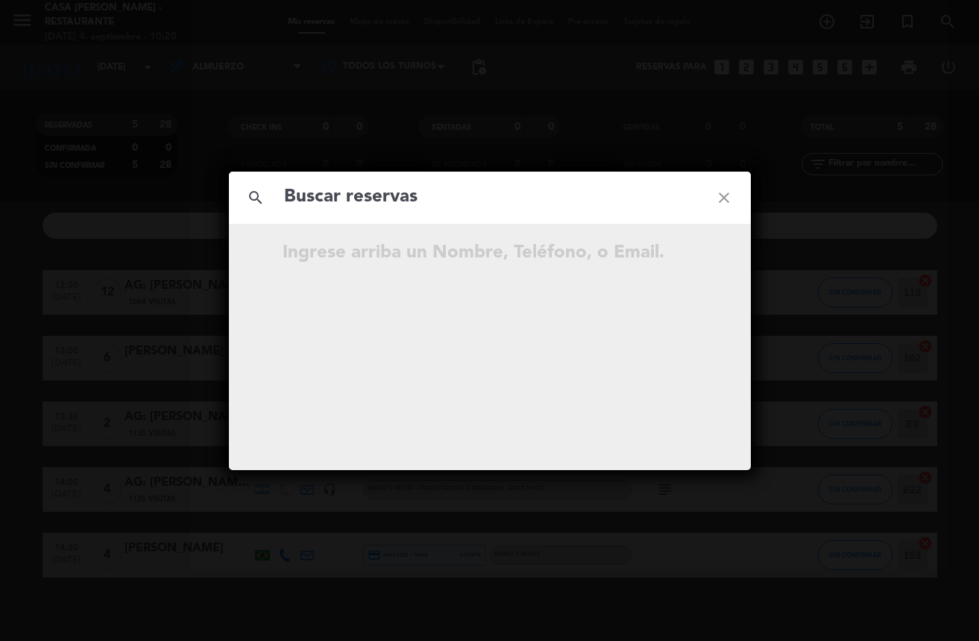
click at [567, 196] on input "text" at bounding box center [490, 197] width 415 height 31
click at [516, 198] on input "Agencia Esfera" at bounding box center [490, 197] width 415 height 31
click at [516, 195] on input "Agencia Esfera" at bounding box center [490, 197] width 415 height 31
click at [515, 195] on input "Agencia Esfera" at bounding box center [490, 197] width 415 height 31
paste input "[PERSON_NAME]"
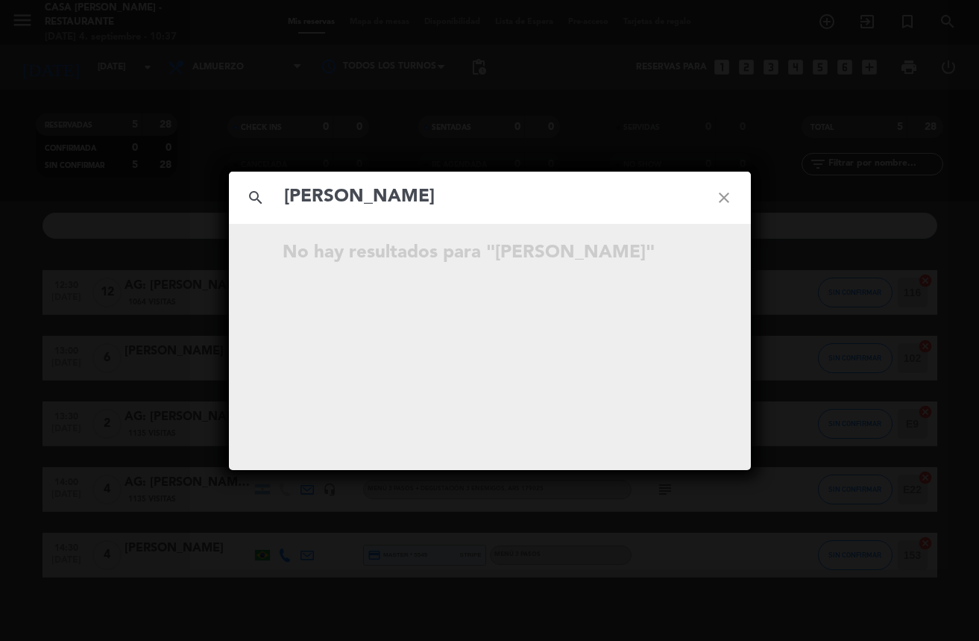
type input "[PERSON_NAME]"
click at [713, 184] on icon "close" at bounding box center [724, 198] width 54 height 54
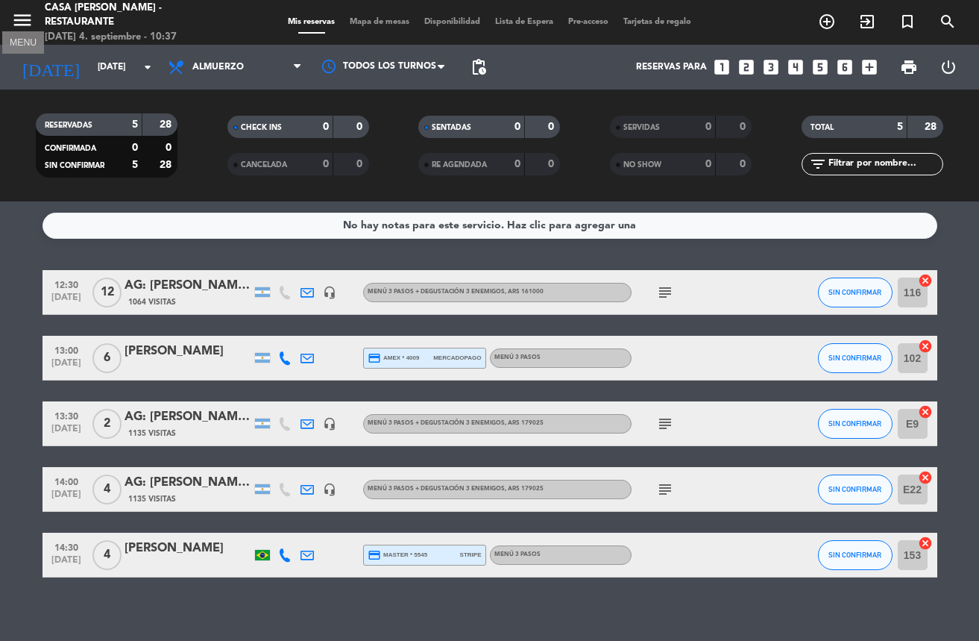
click at [20, 28] on icon "menu" at bounding box center [22, 20] width 22 height 22
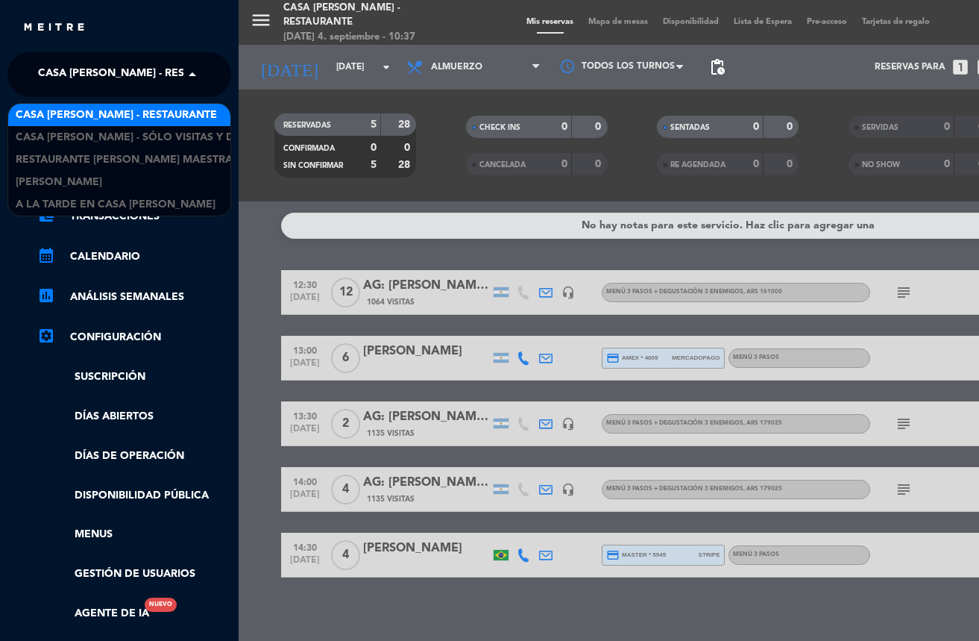
click at [111, 75] on span "Casa [PERSON_NAME] - Restaurante" at bounding box center [138, 74] width 201 height 31
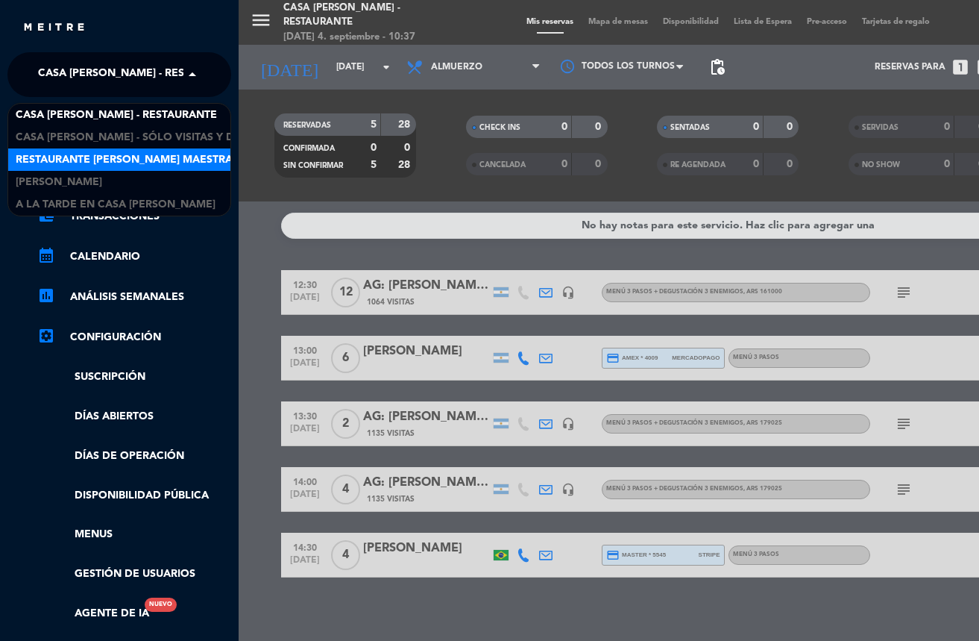
click at [125, 157] on span "Restaurante [PERSON_NAME] Maestra" at bounding box center [124, 159] width 217 height 17
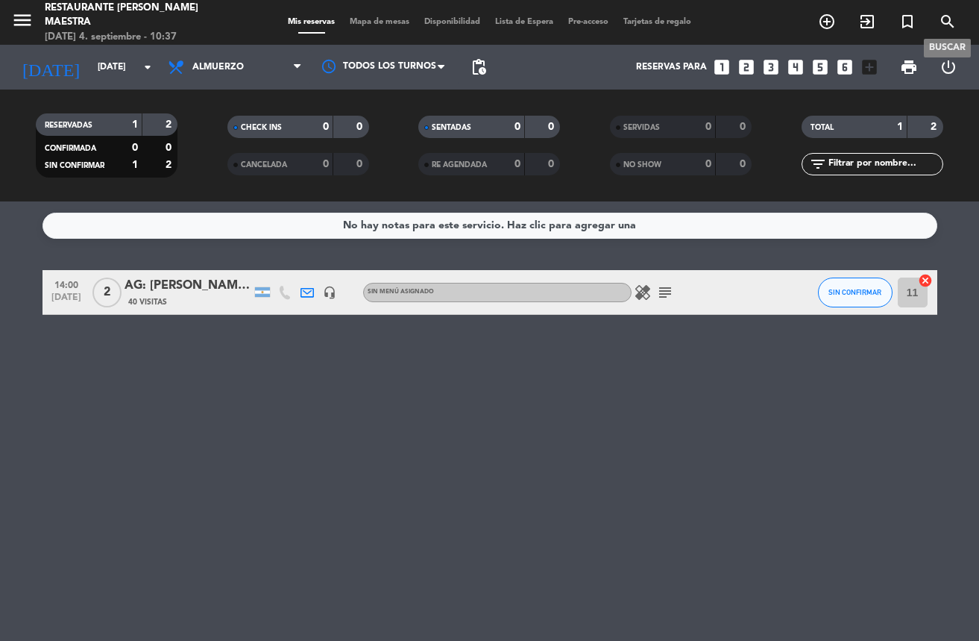
click at [939, 19] on icon "search" at bounding box center [948, 22] width 18 height 18
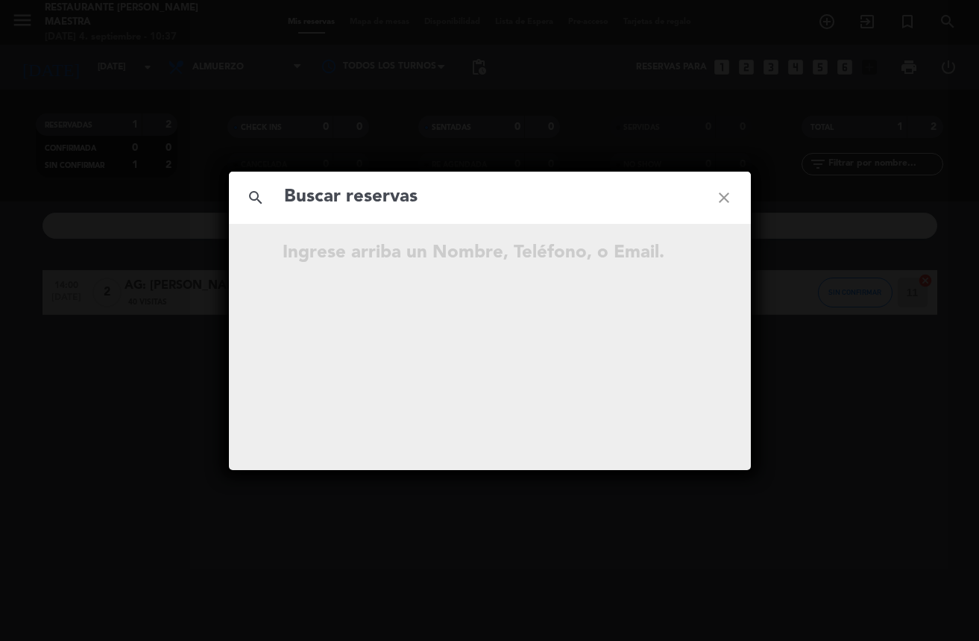
click at [489, 209] on div "search close" at bounding box center [490, 198] width 522 height 52
click at [489, 202] on input "text" at bounding box center [490, 197] width 415 height 31
paste input "[PERSON_NAME]"
type input "[PERSON_NAME]"
click at [731, 198] on icon "close" at bounding box center [724, 198] width 54 height 54
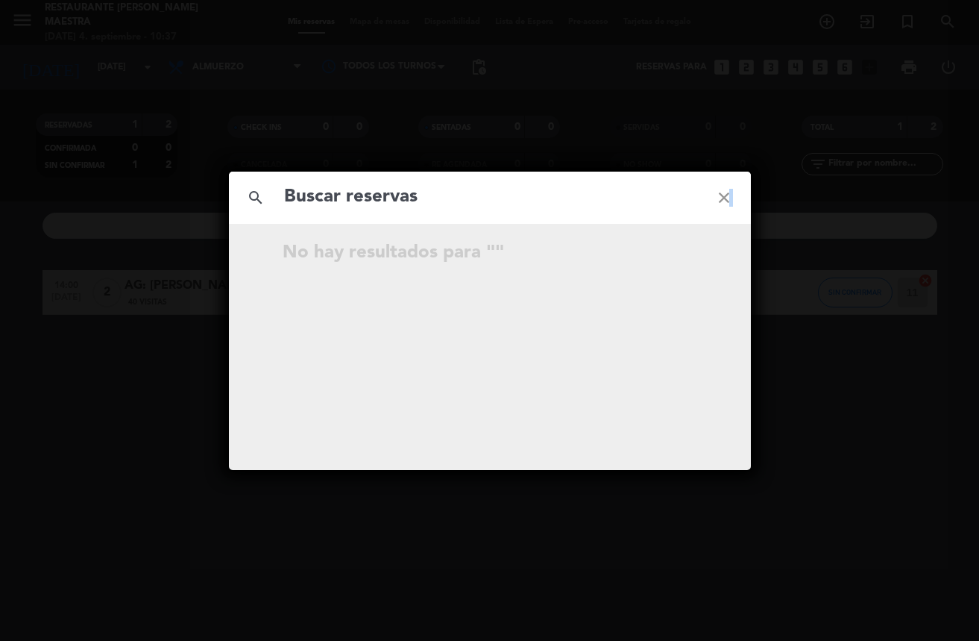
drag, startPoint x: 731, startPoint y: 198, endPoint x: 589, endPoint y: 165, distance: 145.5
click at [730, 198] on icon "close" at bounding box center [724, 198] width 54 height 54
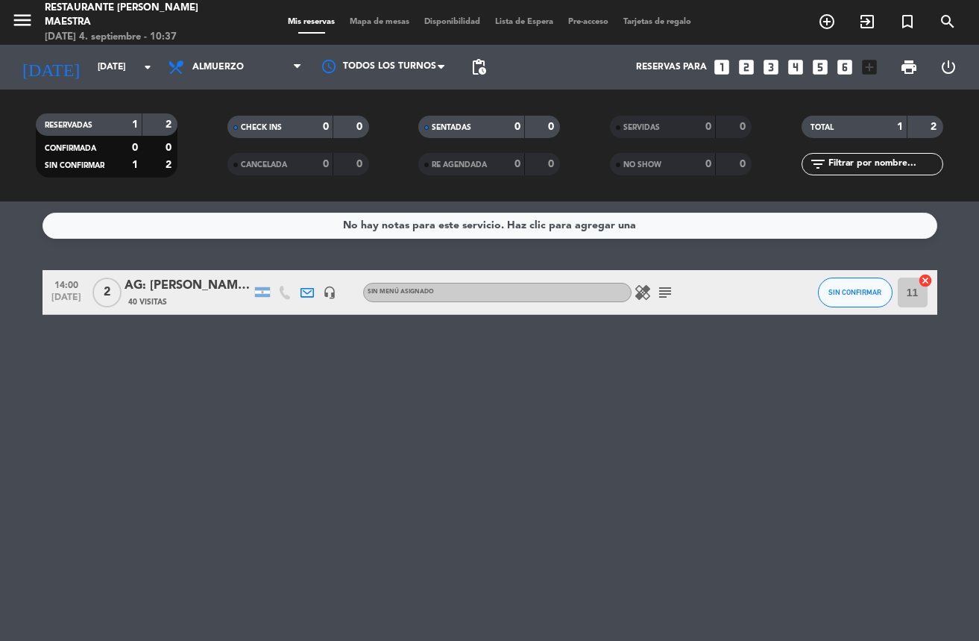
click at [180, 454] on div "No hay notas para este servicio. Haz clic para agregar una 14:00 [DATE] 2 AG: […" at bounding box center [489, 420] width 979 height 439
click at [947, 24] on icon "search" at bounding box center [948, 22] width 18 height 18
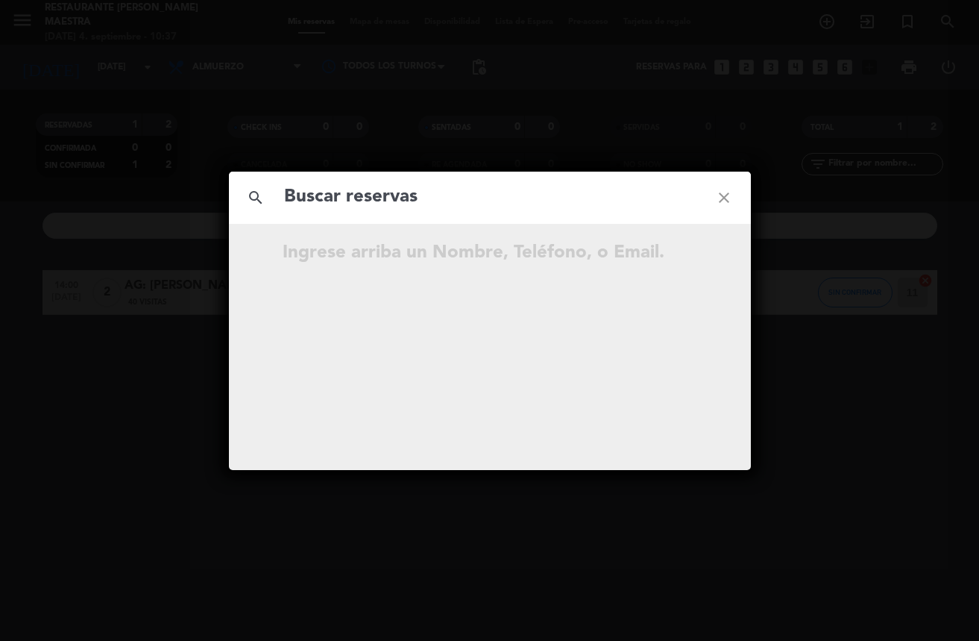
click at [459, 205] on input "text" at bounding box center [490, 197] width 415 height 31
click at [459, 203] on input "text" at bounding box center [490, 197] width 415 height 31
type input "[PERSON_NAME]"
click at [731, 184] on icon "close" at bounding box center [724, 198] width 54 height 54
click at [730, 187] on icon "close" at bounding box center [724, 198] width 54 height 54
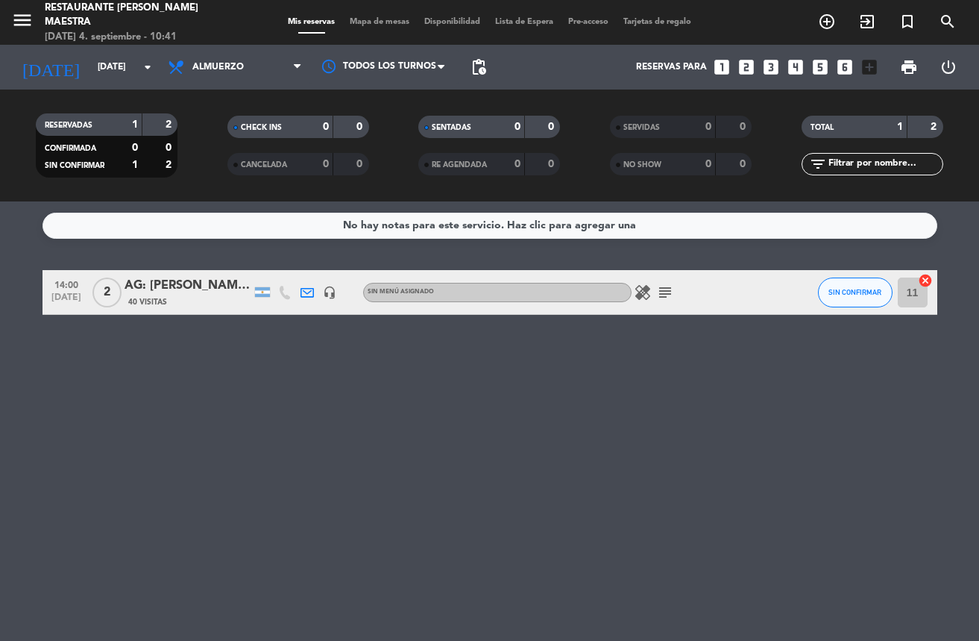
drag, startPoint x: 239, startPoint y: 405, endPoint x: 139, endPoint y: 368, distance: 106.7
click at [228, 407] on div "No hay notas para este servicio. Haz clic para agregar una 14:00 [DATE] 2 AG: […" at bounding box center [489, 420] width 979 height 439
click at [23, 20] on icon "menu" at bounding box center [22, 20] width 22 height 22
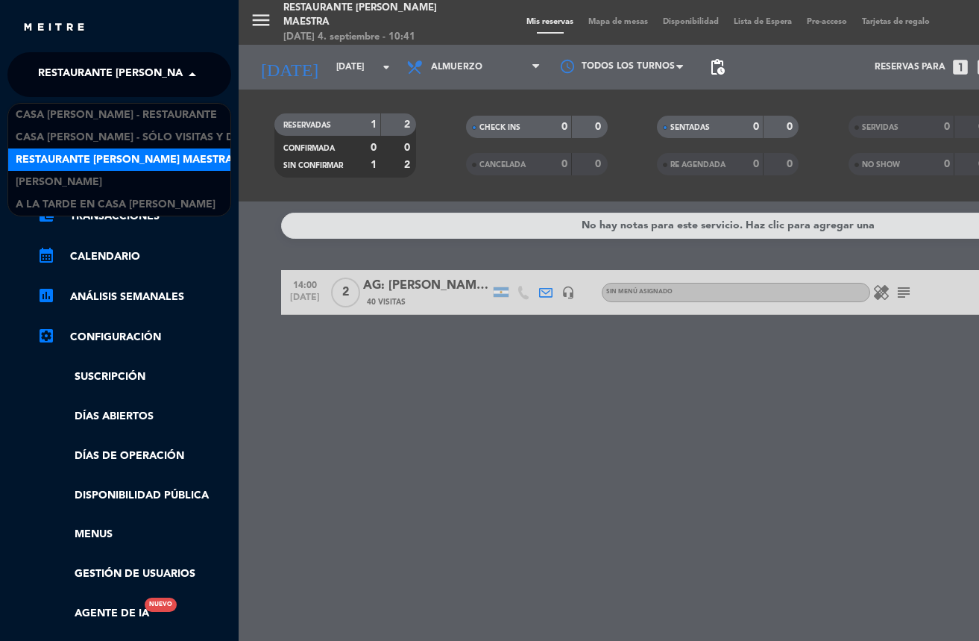
click at [134, 72] on span "Restaurante [PERSON_NAME] Maestra" at bounding box center [146, 74] width 217 height 31
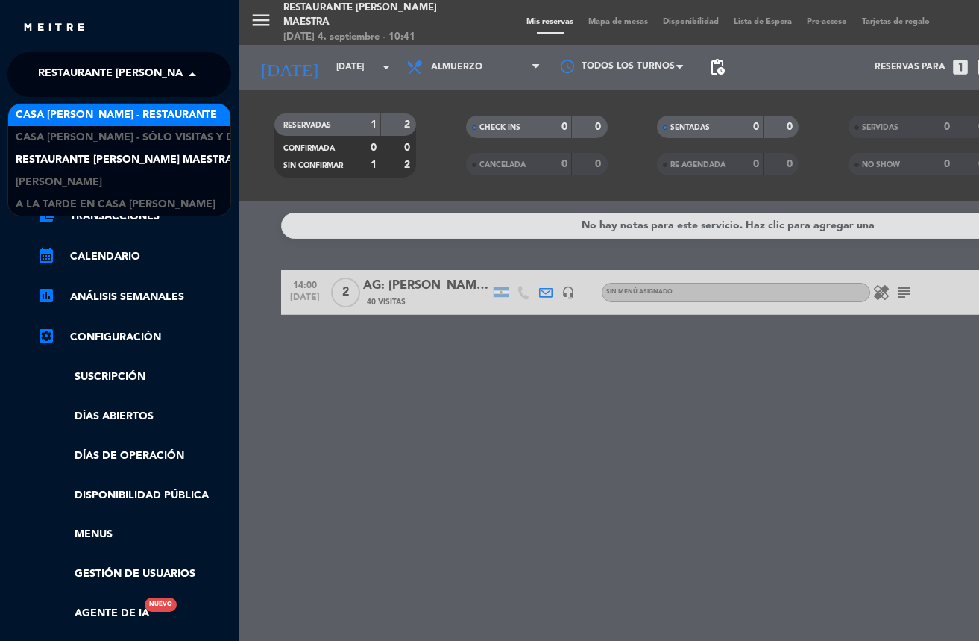
click at [116, 117] on span "Casa [PERSON_NAME] - Restaurante" at bounding box center [116, 115] width 201 height 17
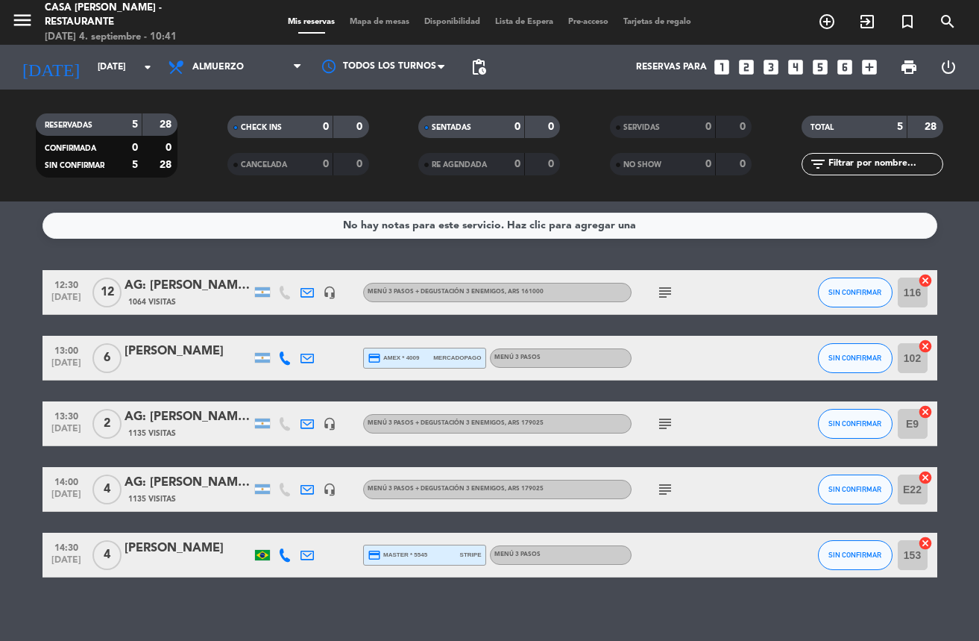
click at [18, 19] on icon "menu" at bounding box center [22, 20] width 22 height 22
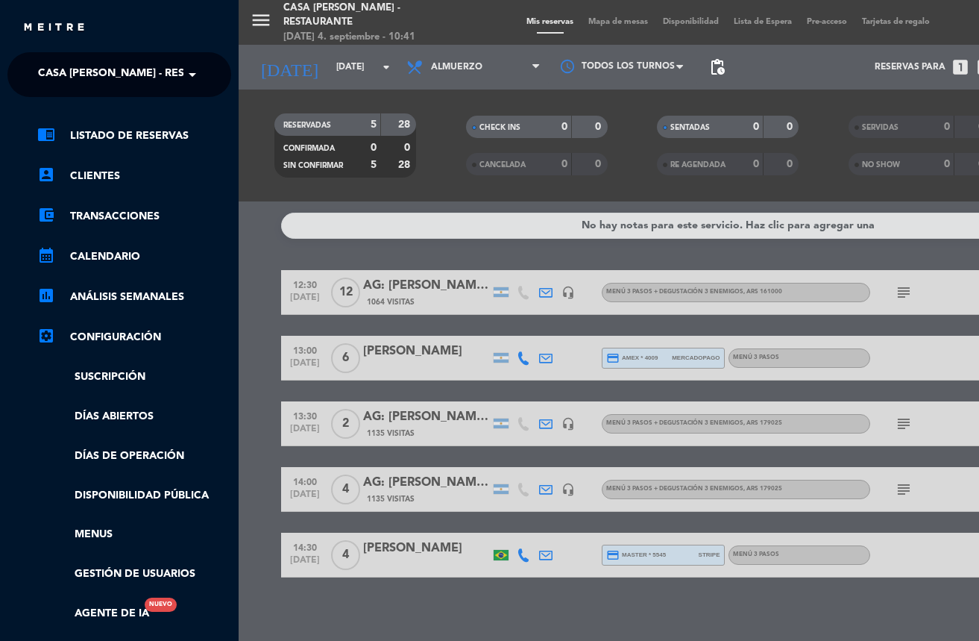
click at [125, 67] on span "Casa [PERSON_NAME] - Restaurante" at bounding box center [138, 74] width 201 height 31
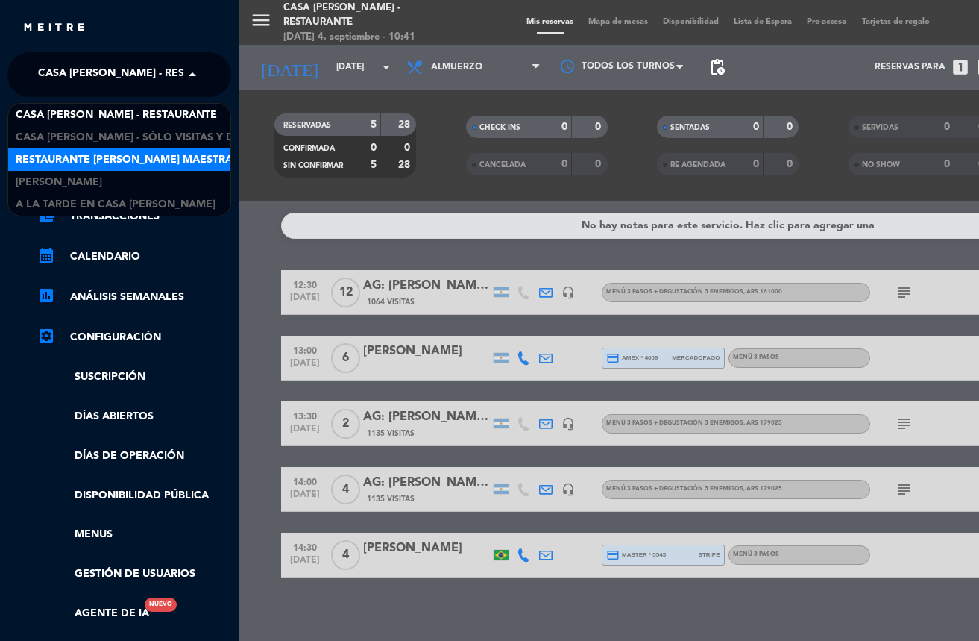
click at [181, 154] on span "Restaurante [PERSON_NAME] Maestra" at bounding box center [124, 159] width 217 height 17
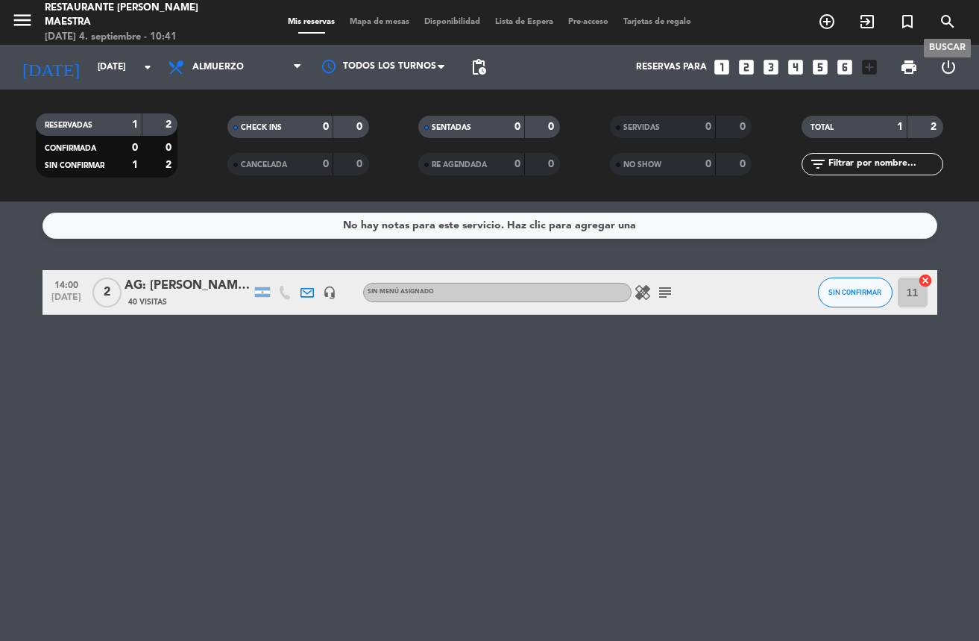
drag, startPoint x: 950, startPoint y: 5, endPoint x: 958, endPoint y: 17, distance: 14.5
click at [957, 15] on div "menu Restaurante [PERSON_NAME] Maestra [DATE] 4. septiembre - 10:41 Mis reserva…" at bounding box center [489, 22] width 979 height 45
click at [938, 28] on span "search" at bounding box center [948, 21] width 40 height 25
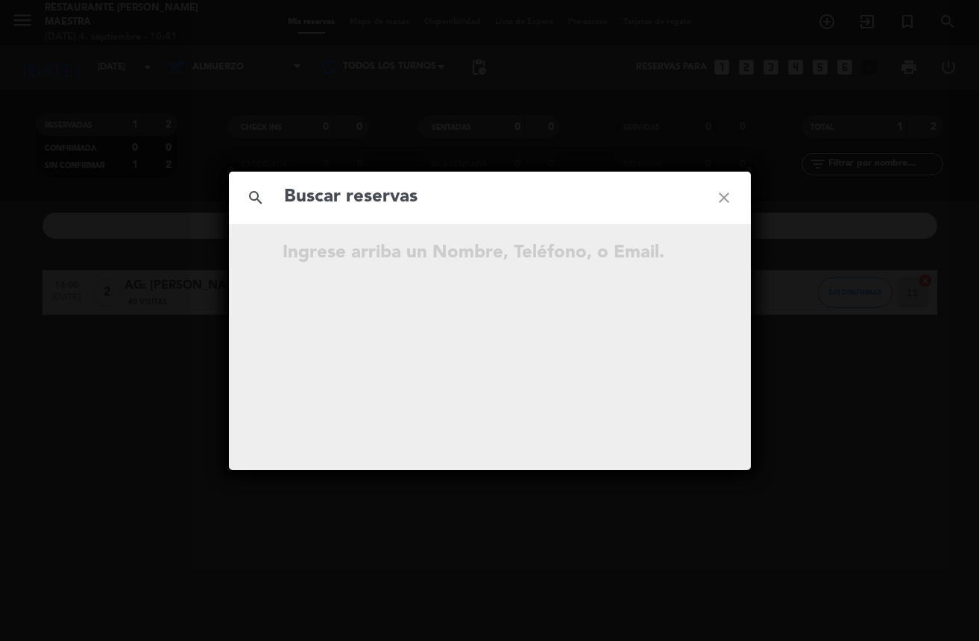
click at [362, 198] on input "text" at bounding box center [490, 197] width 415 height 31
click at [517, 185] on input "[PERSON_NAME]" at bounding box center [490, 197] width 415 height 31
click at [517, 184] on input "[PERSON_NAME]" at bounding box center [490, 197] width 415 height 31
paste input "Bussy"
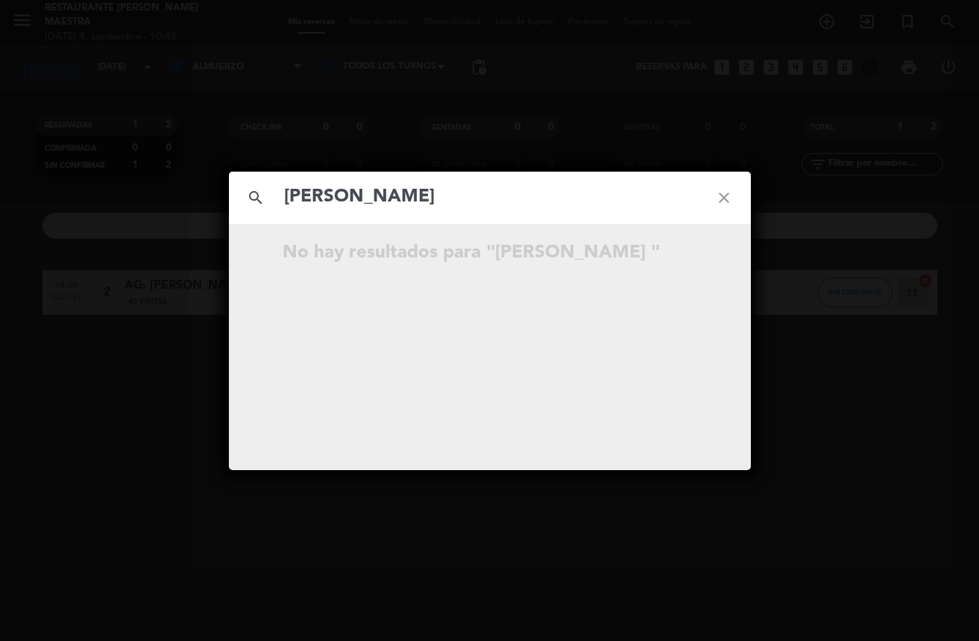
type input "[PERSON_NAME]"
click at [688, 251] on icon "open_in_new" at bounding box center [687, 255] width 18 height 18
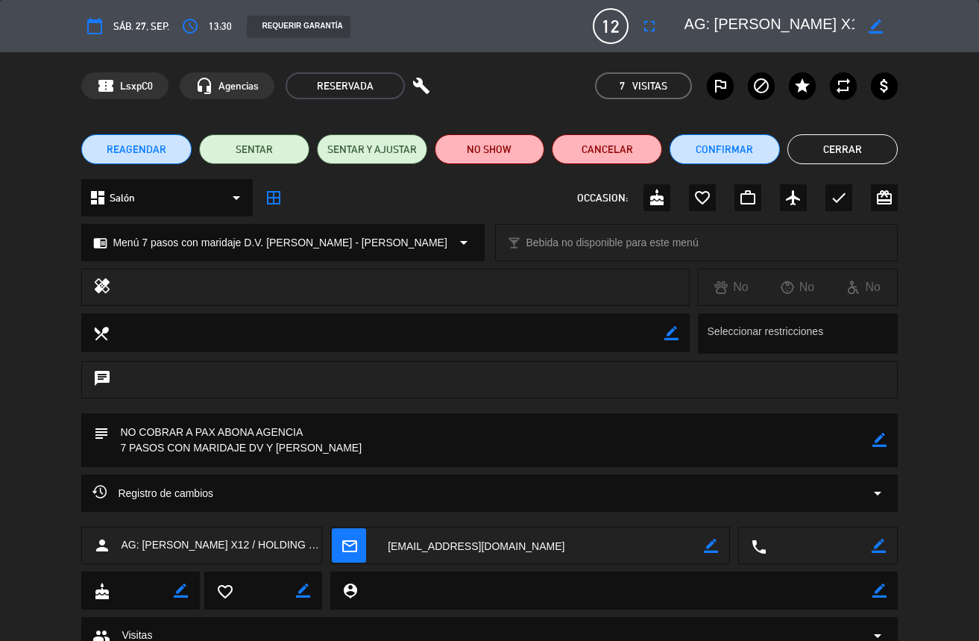
click at [882, 26] on div "border_color" at bounding box center [876, 26] width 43 height 27
click at [878, 26] on icon "border_color" at bounding box center [876, 26] width 14 height 14
click at [692, 20] on textarea at bounding box center [770, 26] width 171 height 27
drag, startPoint x: 691, startPoint y: 19, endPoint x: 653, endPoint y: 16, distance: 37.5
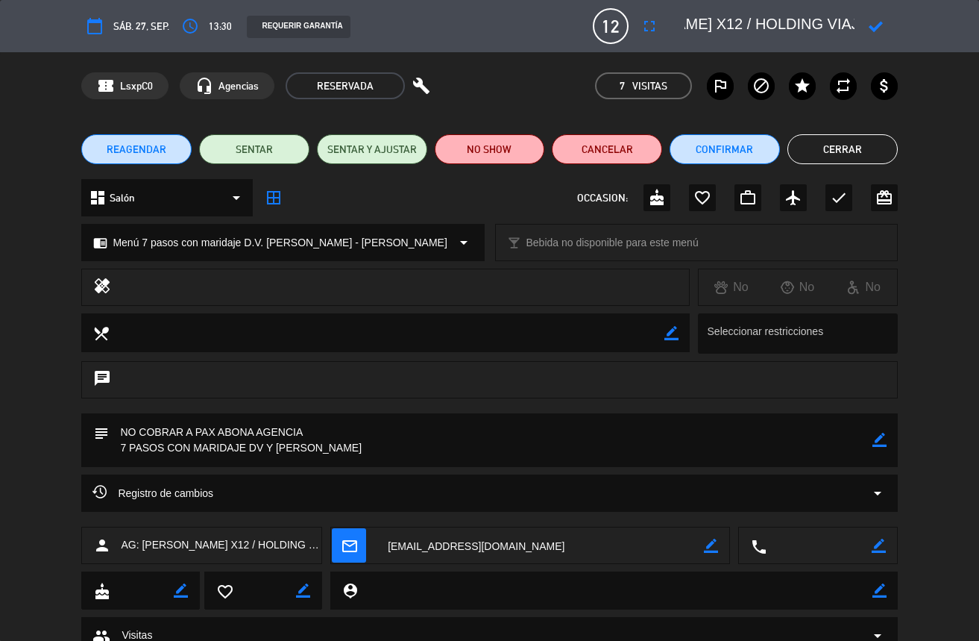
click at [653, 16] on div "calendar_today sáb. 27, sep. access_time 13:30 REQUERIR GARANTÍA 12 AG: [PERSON…" at bounding box center [489, 26] width 816 height 36
click at [681, 16] on div at bounding box center [786, 26] width 224 height 27
drag, startPoint x: 685, startPoint y: 19, endPoint x: 697, endPoint y: 29, distance: 15.3
click at [677, 21] on div at bounding box center [786, 26] width 224 height 27
click at [688, 16] on textarea at bounding box center [770, 26] width 171 height 27
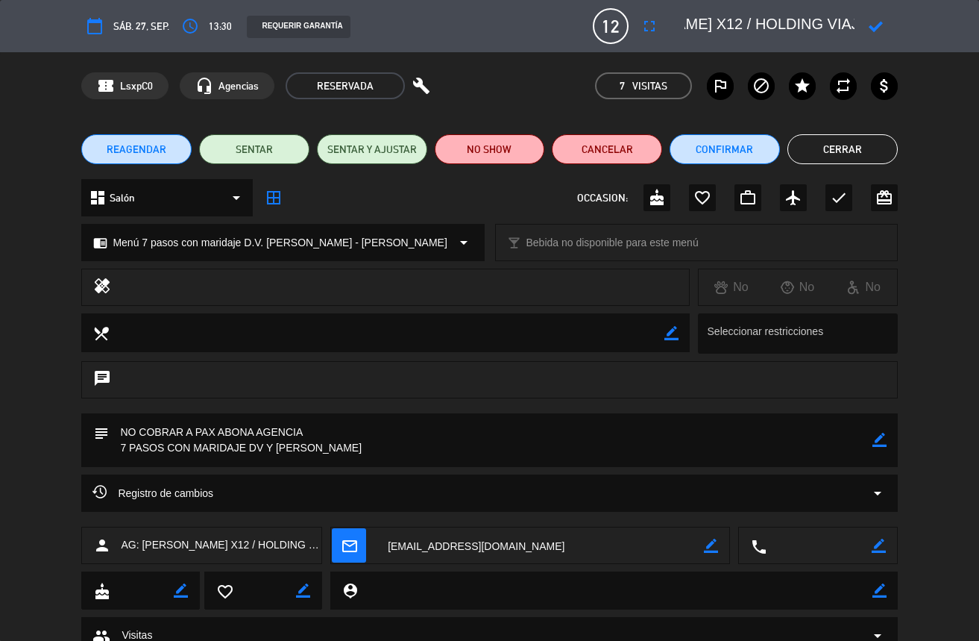
drag, startPoint x: 713, startPoint y: 31, endPoint x: 702, endPoint y: 23, distance: 13.4
click at [711, 29] on textarea at bounding box center [770, 26] width 171 height 27
drag, startPoint x: 694, startPoint y: 22, endPoint x: 674, endPoint y: 18, distance: 20.5
click at [667, 18] on editable-input at bounding box center [782, 26] width 231 height 27
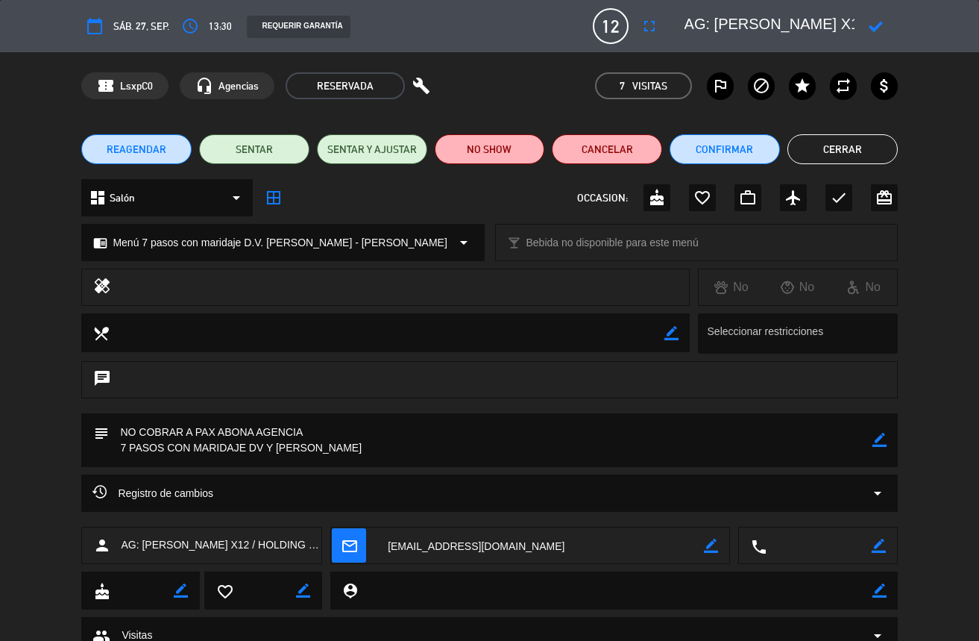
click at [709, 20] on textarea at bounding box center [770, 26] width 171 height 27
drag, startPoint x: 715, startPoint y: 22, endPoint x: 812, endPoint y: 25, distance: 97.8
click at [812, 25] on textarea at bounding box center [770, 26] width 171 height 27
paste textarea "Debize"
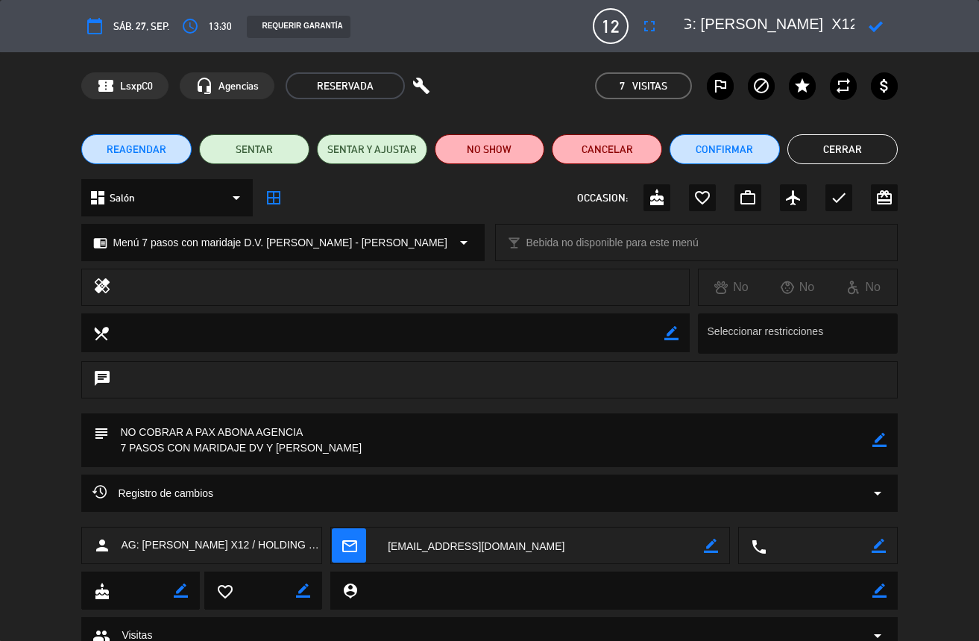
type textarea "AG: [PERSON_NAME] X12 / HOLDING VIAJES"
click at [882, 21] on icon at bounding box center [876, 26] width 14 height 14
click at [835, 136] on button "Cerrar" at bounding box center [843, 149] width 110 height 30
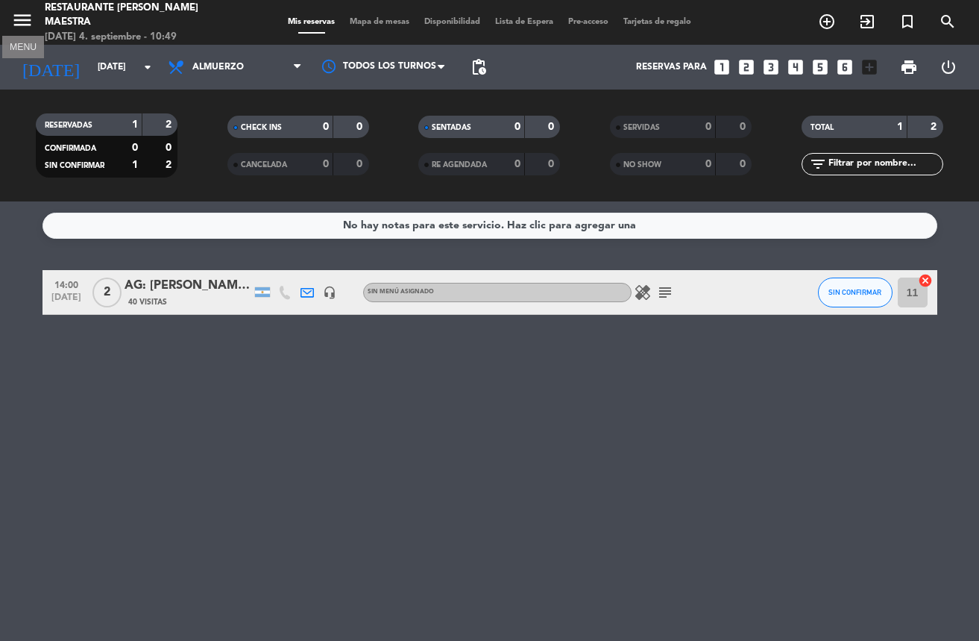
click at [24, 22] on icon "menu" at bounding box center [22, 20] width 22 height 22
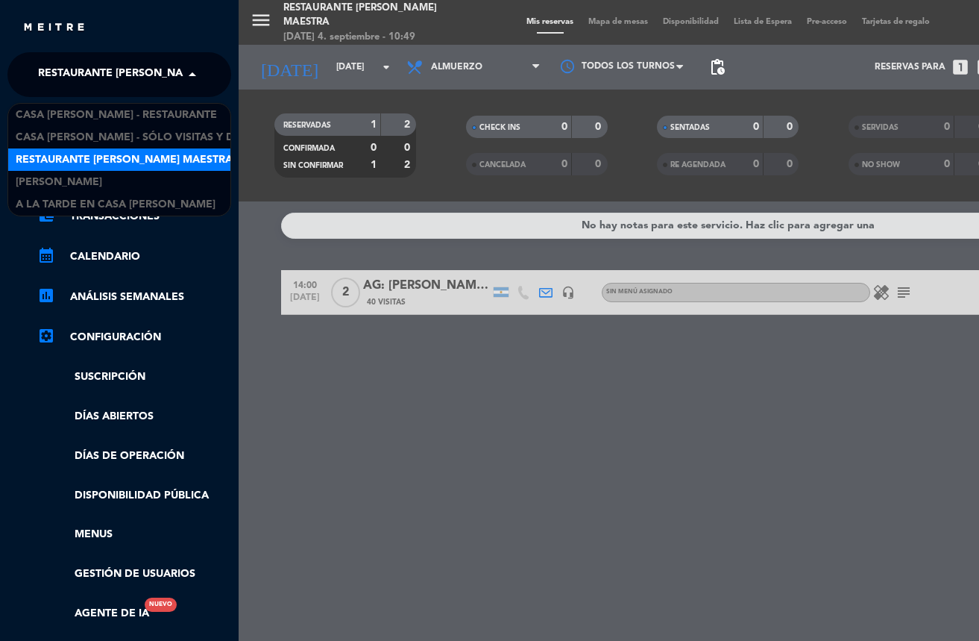
click at [91, 64] on span "Restaurante [PERSON_NAME] Maestra" at bounding box center [146, 74] width 217 height 31
click at [110, 151] on span "Restaurante [PERSON_NAME] Maestra" at bounding box center [124, 159] width 217 height 17
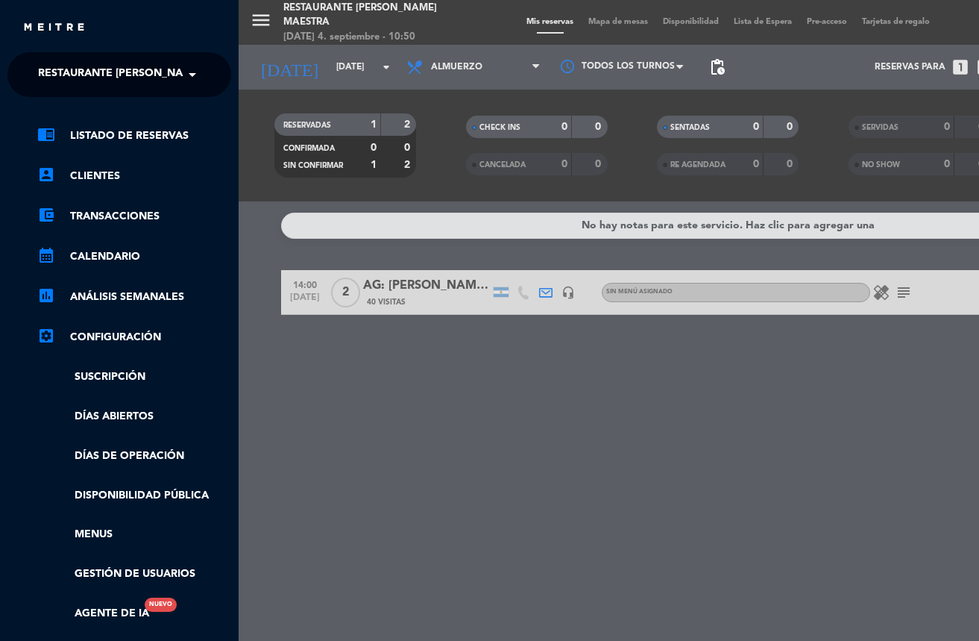
drag, startPoint x: 363, startPoint y: 436, endPoint x: 349, endPoint y: 407, distance: 32.7
click at [355, 415] on div "menu Restaurante [PERSON_NAME] Maestra [DATE] 4. septiembre - 10:50 Mis reserva…" at bounding box center [728, 320] width 979 height 641
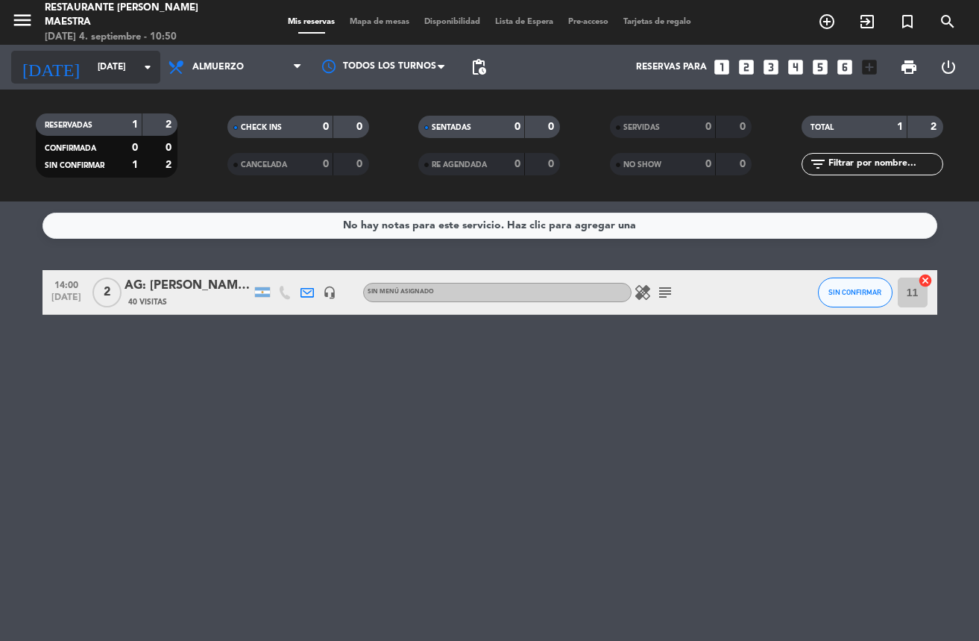
click at [131, 68] on input "[DATE]" at bounding box center [152, 66] width 125 height 25
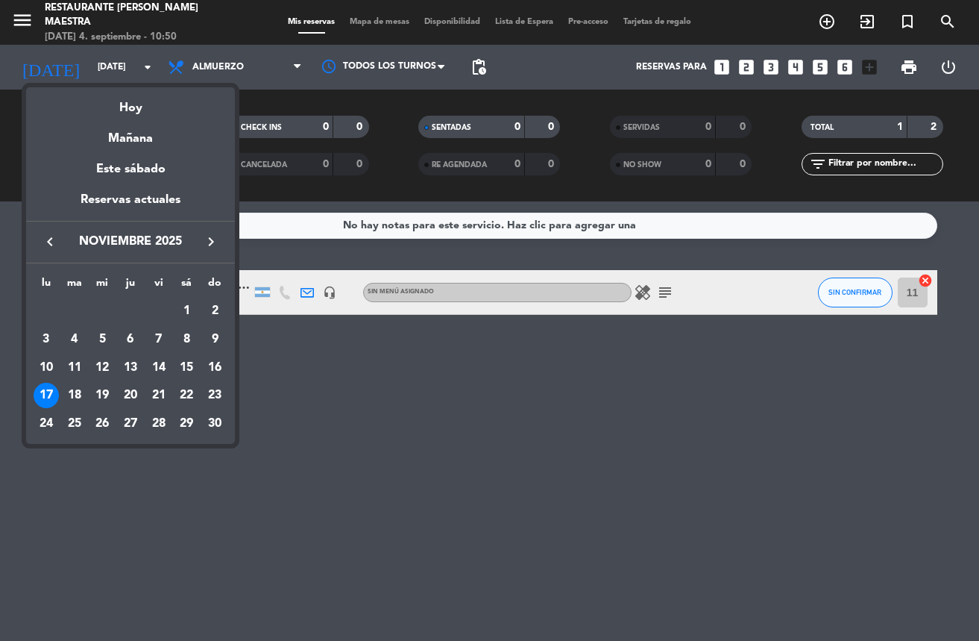
click at [336, 336] on div at bounding box center [489, 320] width 979 height 641
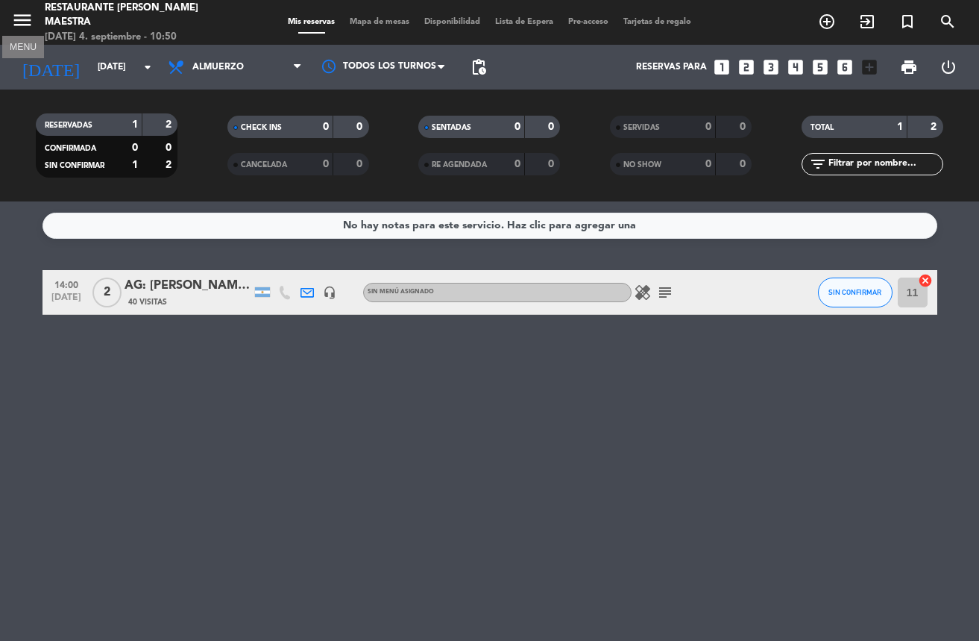
click at [24, 16] on icon "menu" at bounding box center [22, 20] width 22 height 22
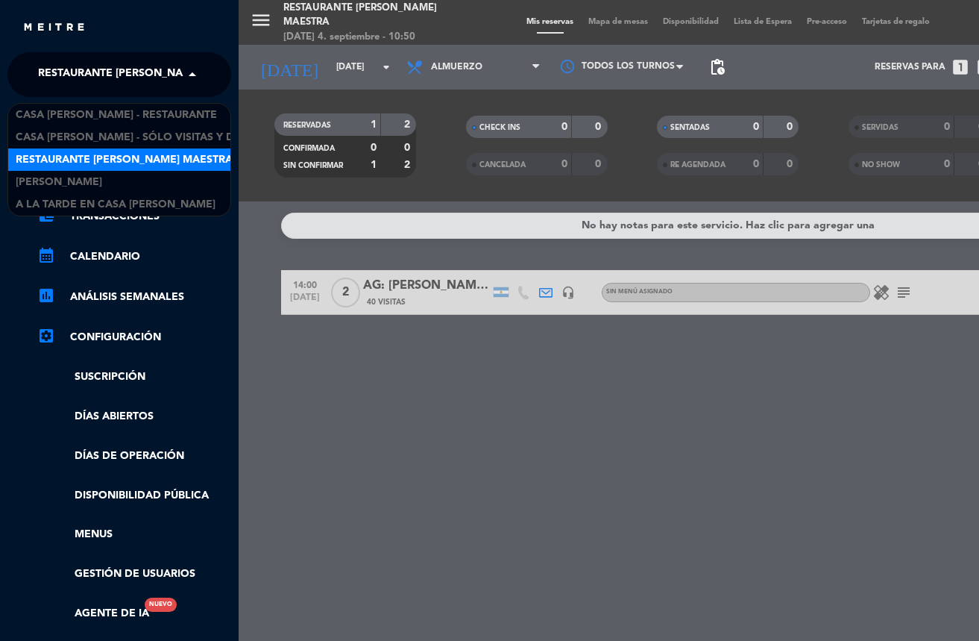
click at [128, 77] on span "Restaurante [PERSON_NAME] Maestra" at bounding box center [146, 74] width 217 height 31
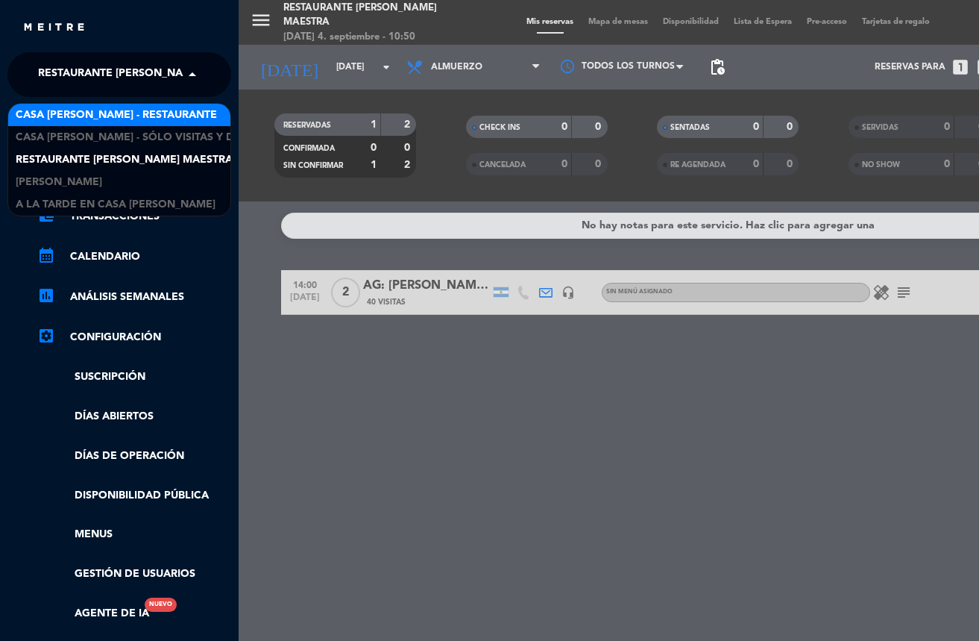
click at [154, 116] on span "Casa [PERSON_NAME] - Restaurante" at bounding box center [116, 115] width 201 height 17
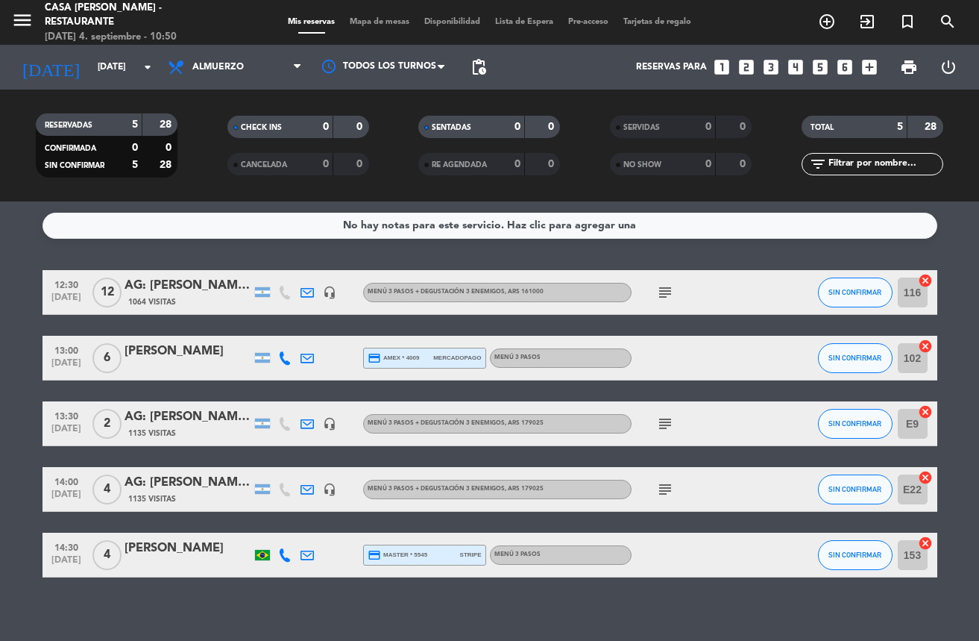
drag, startPoint x: 230, startPoint y: 247, endPoint x: 181, endPoint y: 206, distance: 64.1
click at [225, 246] on div "No hay notas para este servicio. Haz clic para agregar una 12:30 [DATE] AG: [PE…" at bounding box center [489, 420] width 979 height 439
click at [113, 70] on input "[DATE]" at bounding box center [152, 66] width 125 height 25
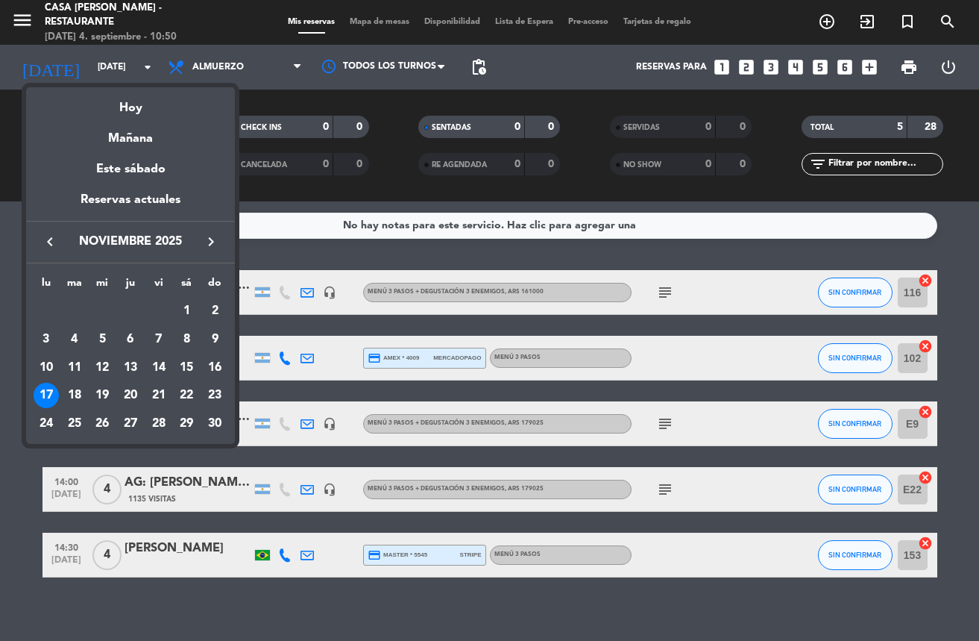
click at [36, 230] on div "keyboard_arrow_left [DATE] keyboard_arrow_right" at bounding box center [130, 242] width 209 height 42
click at [57, 246] on icon "keyboard_arrow_left" at bounding box center [50, 242] width 18 height 18
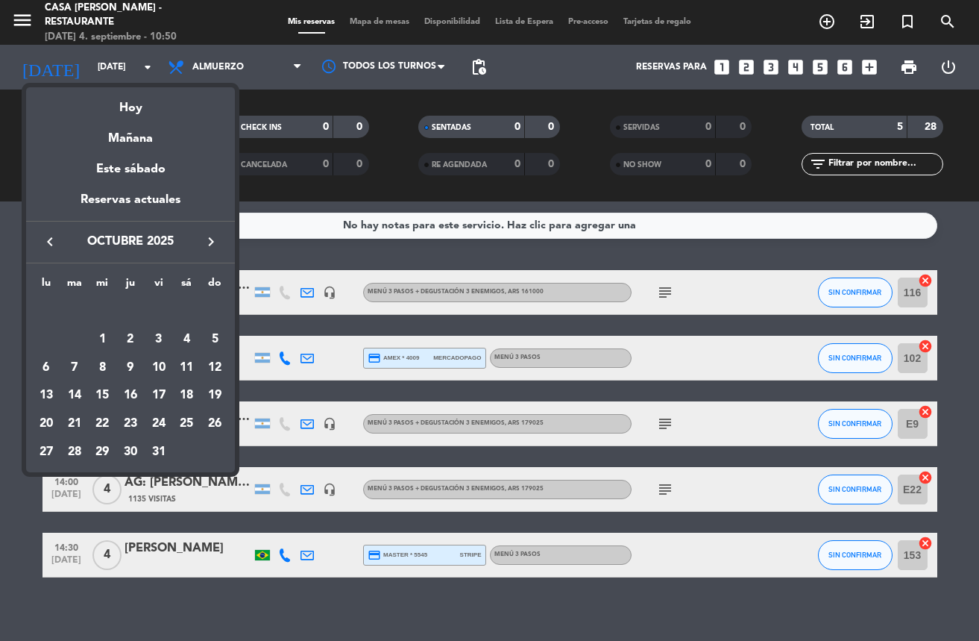
drag, startPoint x: 62, startPoint y: 251, endPoint x: 69, endPoint y: 259, distance: 10.0
click at [68, 259] on div "keyboard_arrow_left octubre 2025 keyboard_arrow_right" at bounding box center [130, 242] width 209 height 42
click at [51, 239] on icon "keyboard_arrow_left" at bounding box center [50, 242] width 18 height 18
click at [163, 397] on div "19" at bounding box center [158, 395] width 25 height 25
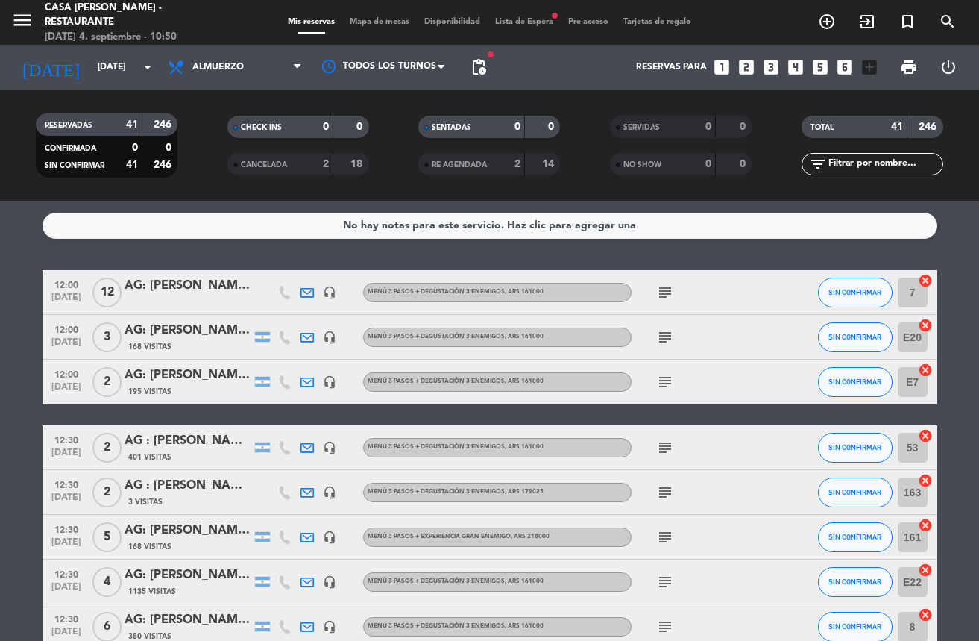
click at [157, 65] on input "[DATE]" at bounding box center [152, 66] width 125 height 25
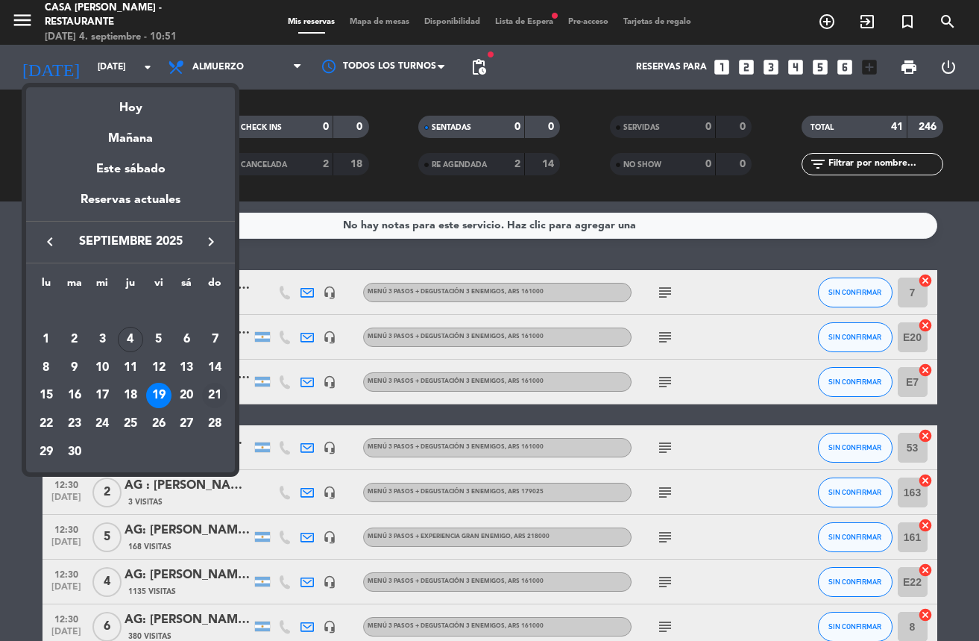
click at [216, 398] on div "21" at bounding box center [214, 395] width 25 height 25
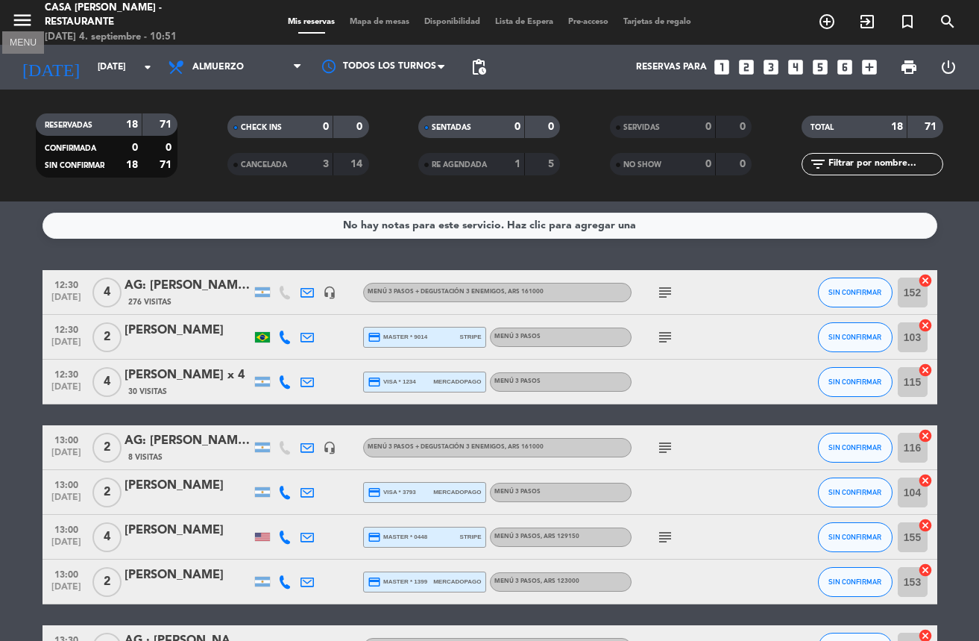
click at [31, 16] on icon "menu" at bounding box center [22, 20] width 22 height 22
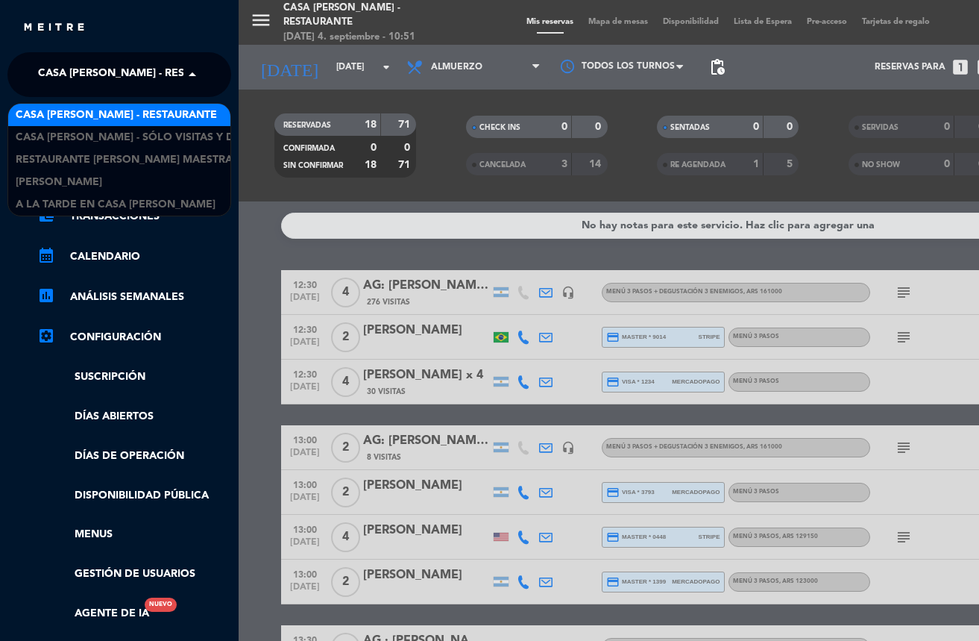
drag, startPoint x: 129, startPoint y: 63, endPoint x: 145, endPoint y: 84, distance: 26.1
click at [132, 67] on span "Casa [PERSON_NAME] - Restaurante" at bounding box center [138, 74] width 201 height 31
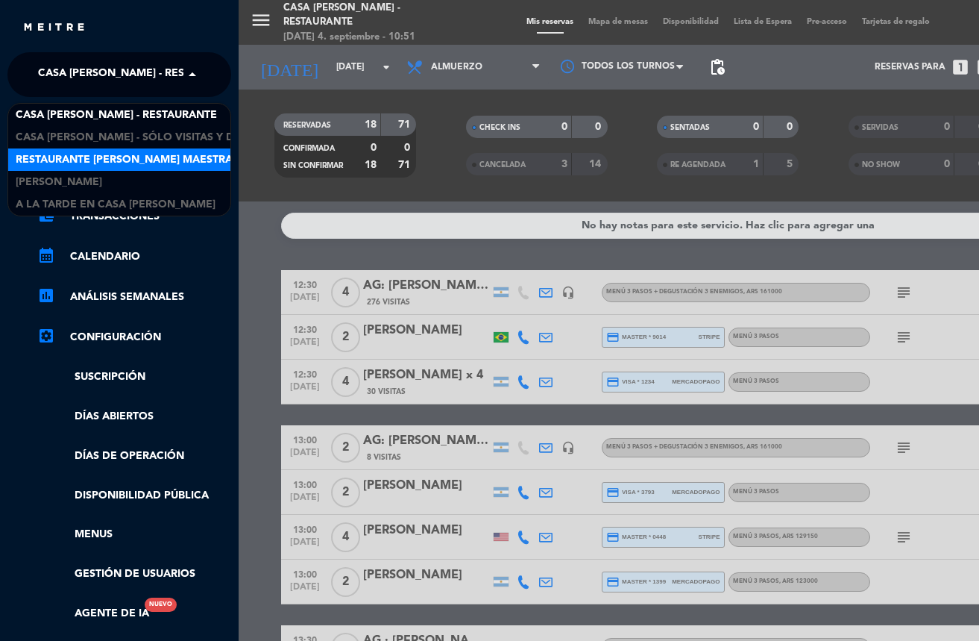
click at [165, 166] on span "Restaurante [PERSON_NAME] Maestra" at bounding box center [124, 159] width 217 height 17
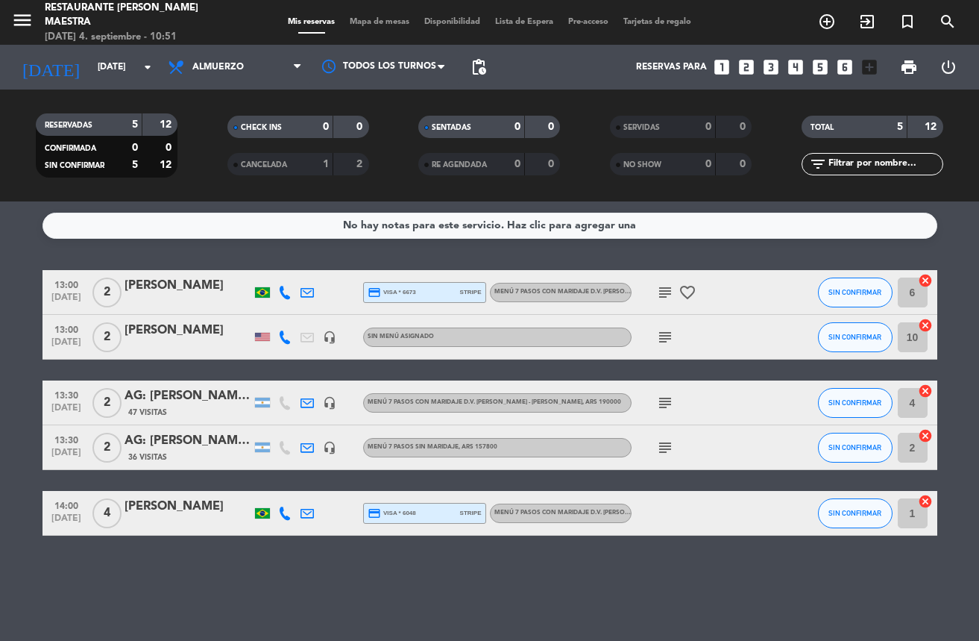
click at [207, 249] on div "No hay notas para este servicio. Haz clic para agregar una 13:00 [DATE] 2 [PERS…" at bounding box center [489, 420] width 979 height 439
click at [107, 57] on input "[DATE]" at bounding box center [152, 66] width 125 height 25
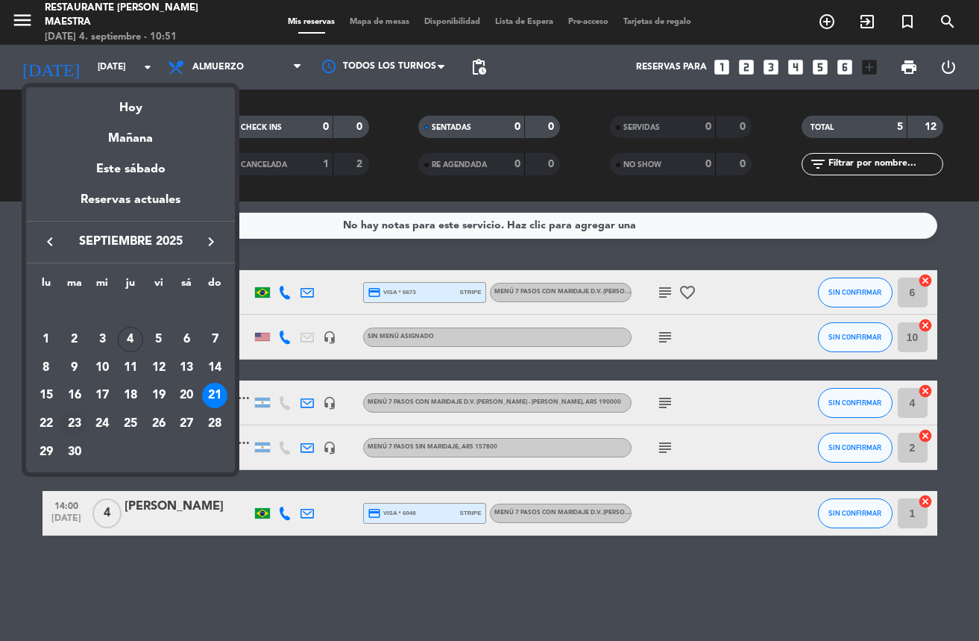
click at [73, 418] on div "23" at bounding box center [74, 423] width 25 height 25
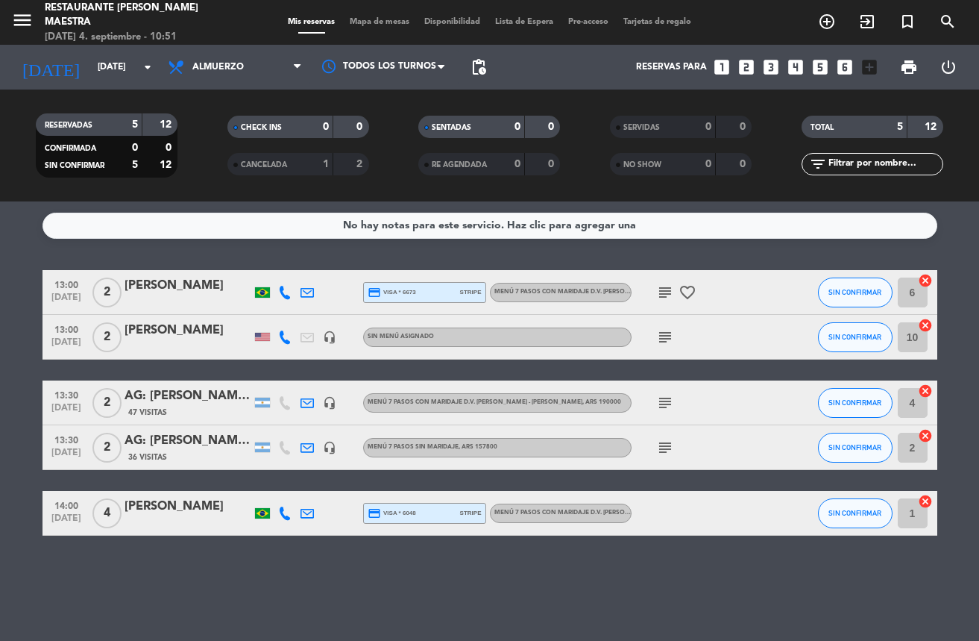
type input "[DATE]"
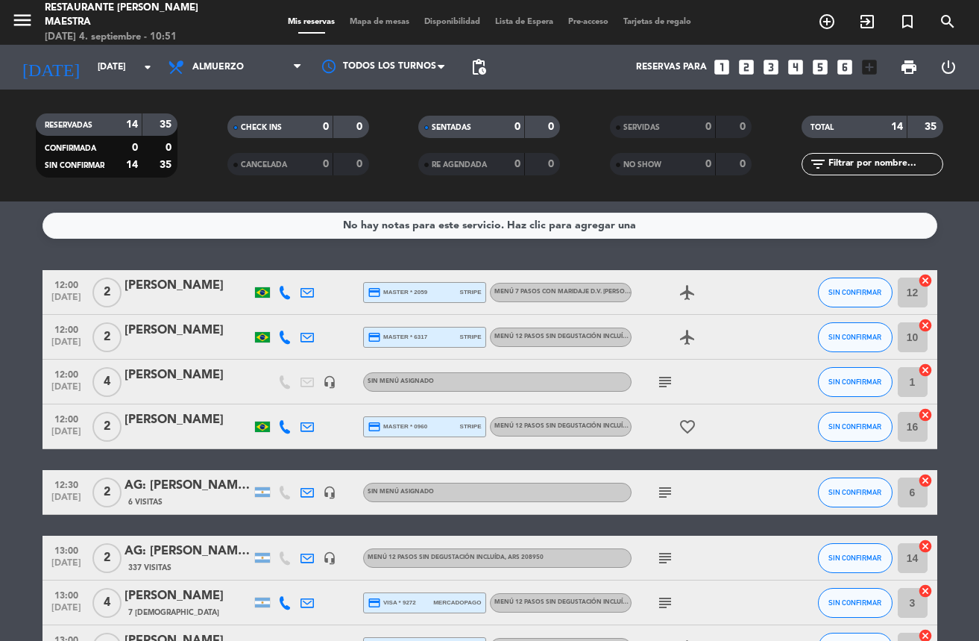
click at [172, 496] on div "6 Visitas" at bounding box center [188, 501] width 127 height 13
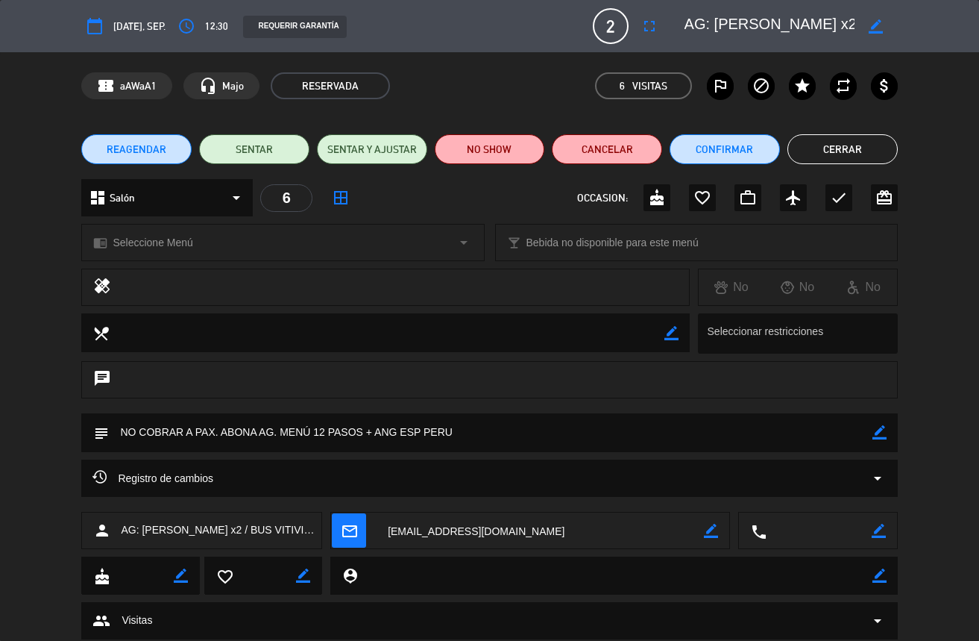
click at [313, 245] on div "chrome_reader_mode Seleccione Menú arrow_drop_down" at bounding box center [282, 243] width 401 height 36
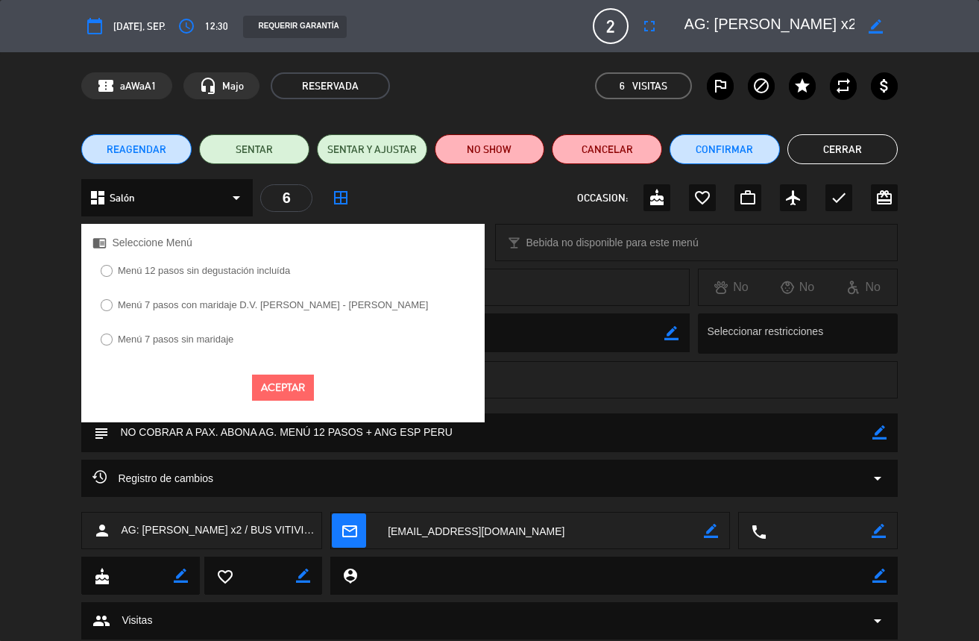
click at [236, 274] on label "Menú 12 pasos sin degustación incluída" at bounding box center [204, 271] width 172 height 10
select select
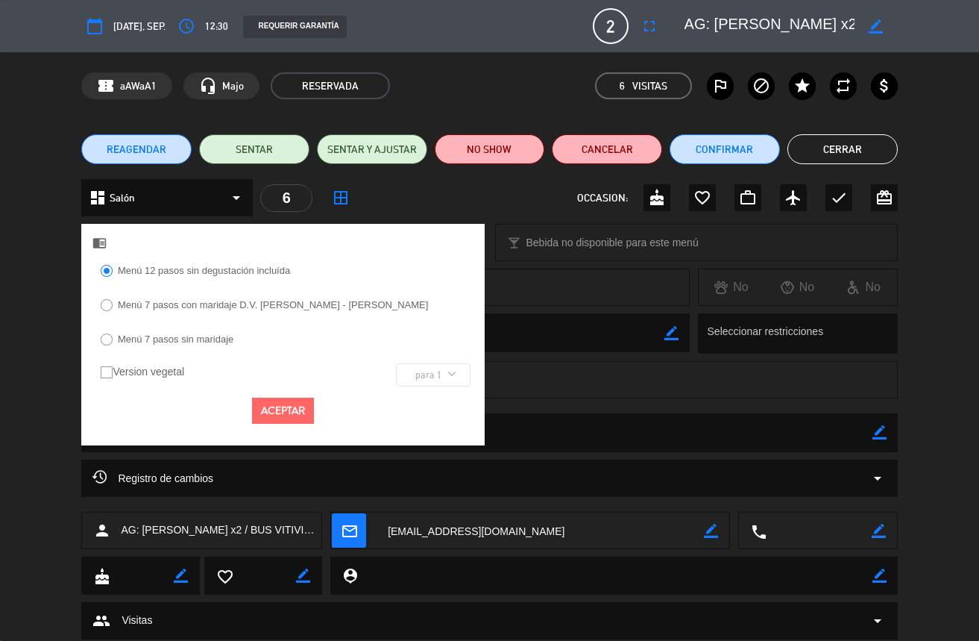
click at [298, 415] on button "Aceptar" at bounding box center [283, 411] width 62 height 26
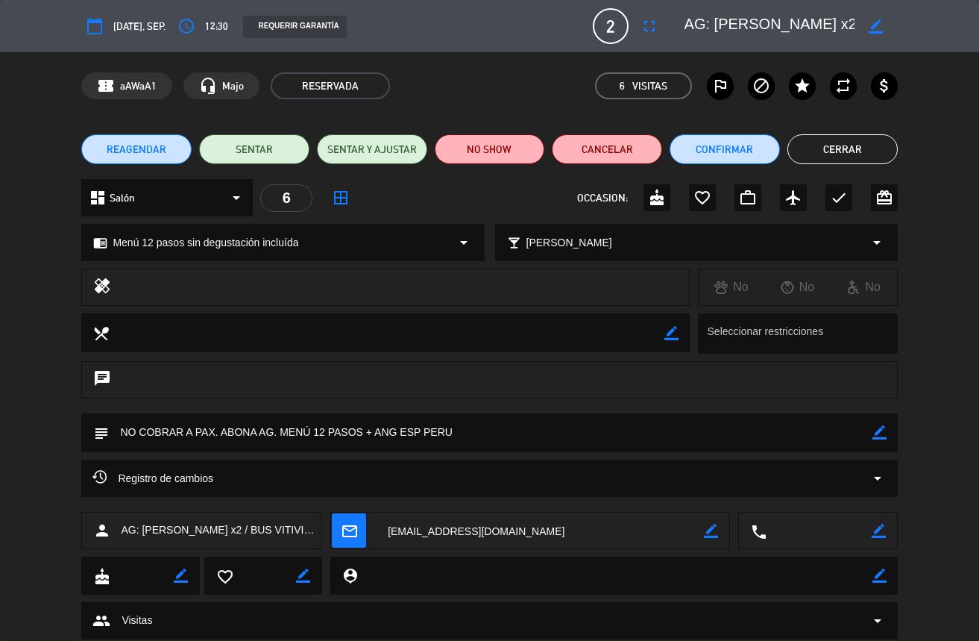
click at [841, 142] on button "Cerrar" at bounding box center [843, 149] width 110 height 30
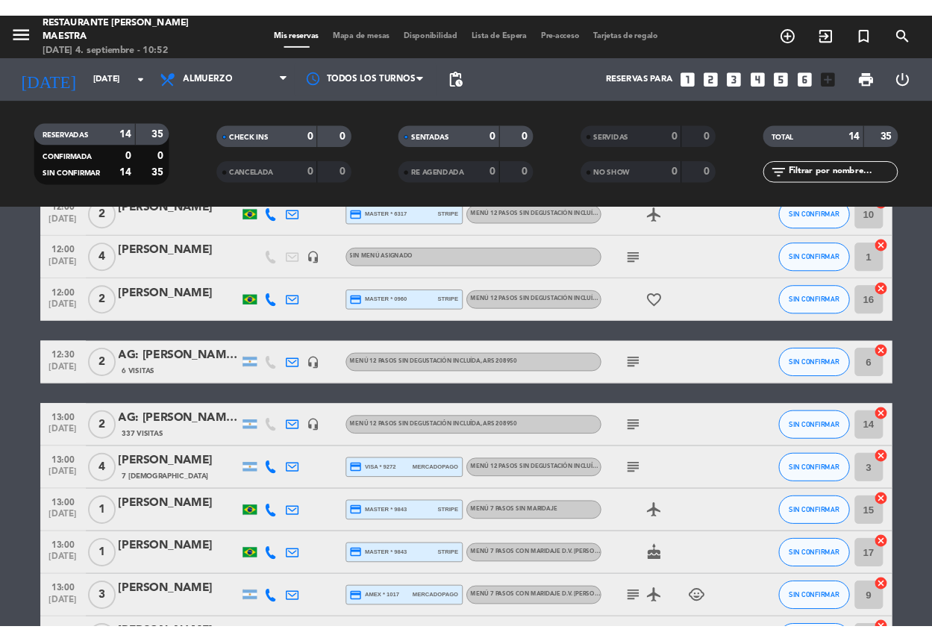
scroll to position [0, 0]
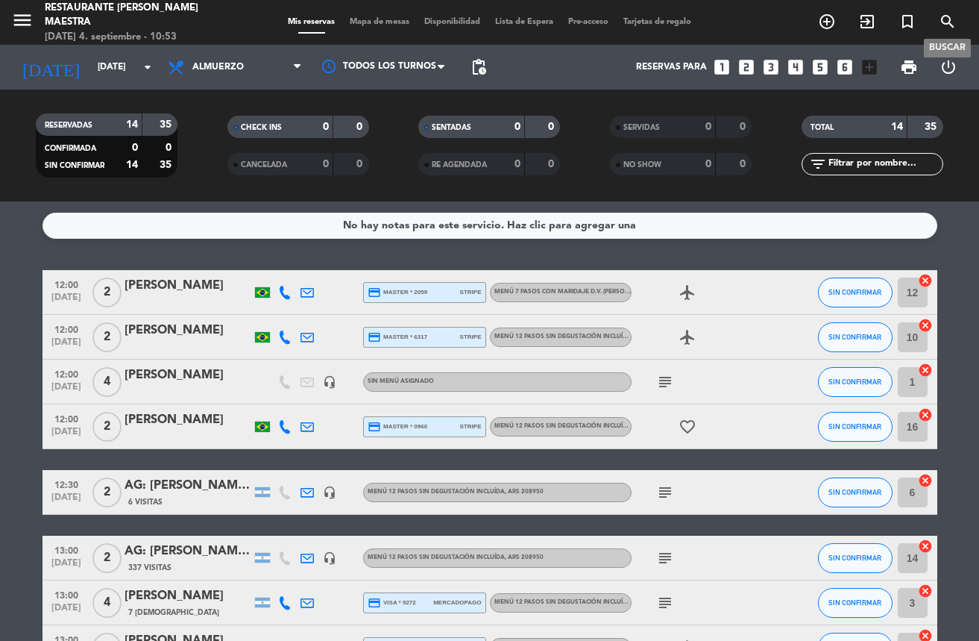
click at [945, 29] on icon "search" at bounding box center [948, 22] width 18 height 18
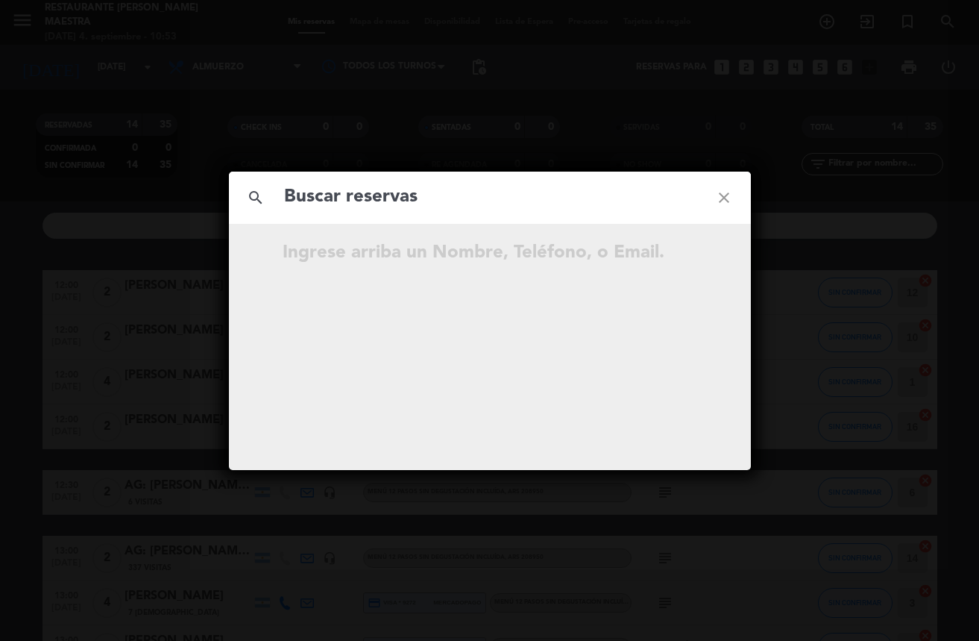
click at [487, 190] on input "text" at bounding box center [490, 197] width 415 height 31
type input "[PERSON_NAME]"
click at [730, 196] on icon "close" at bounding box center [724, 198] width 54 height 54
click at [732, 194] on icon "close" at bounding box center [724, 198] width 54 height 54
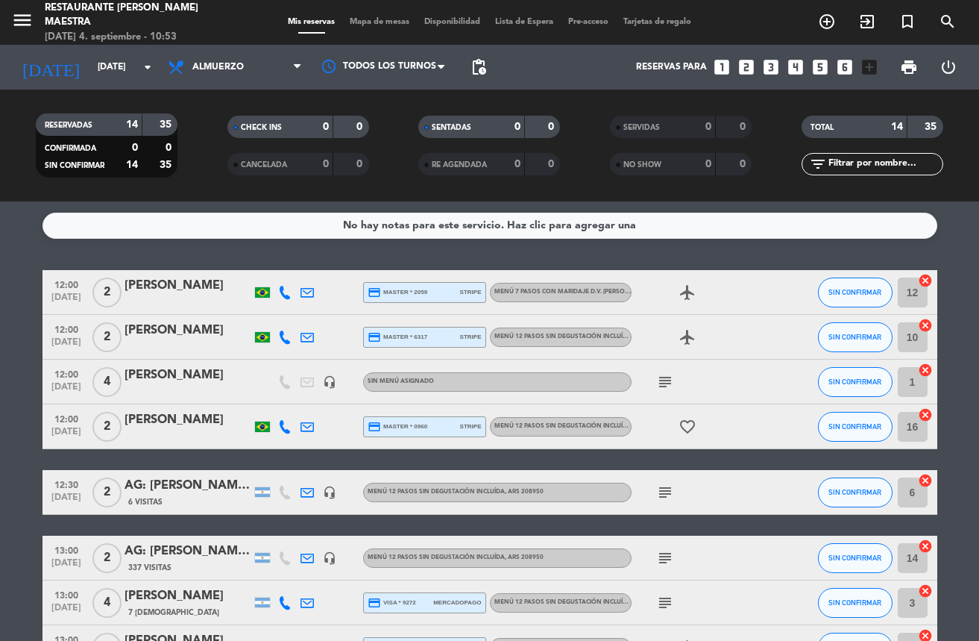
click at [860, 163] on input "text" at bounding box center [885, 164] width 116 height 16
paste input "[PERSON_NAME]"
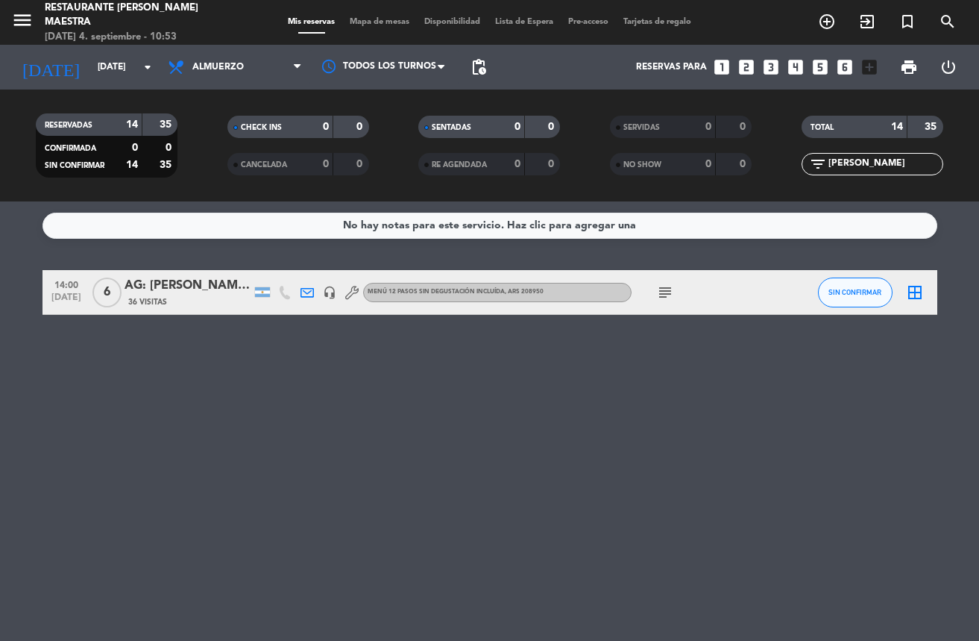
type input "[PERSON_NAME]"
click at [174, 284] on div "AG: [PERSON_NAME] Tanak X6/ WINE CITY" at bounding box center [188, 285] width 127 height 19
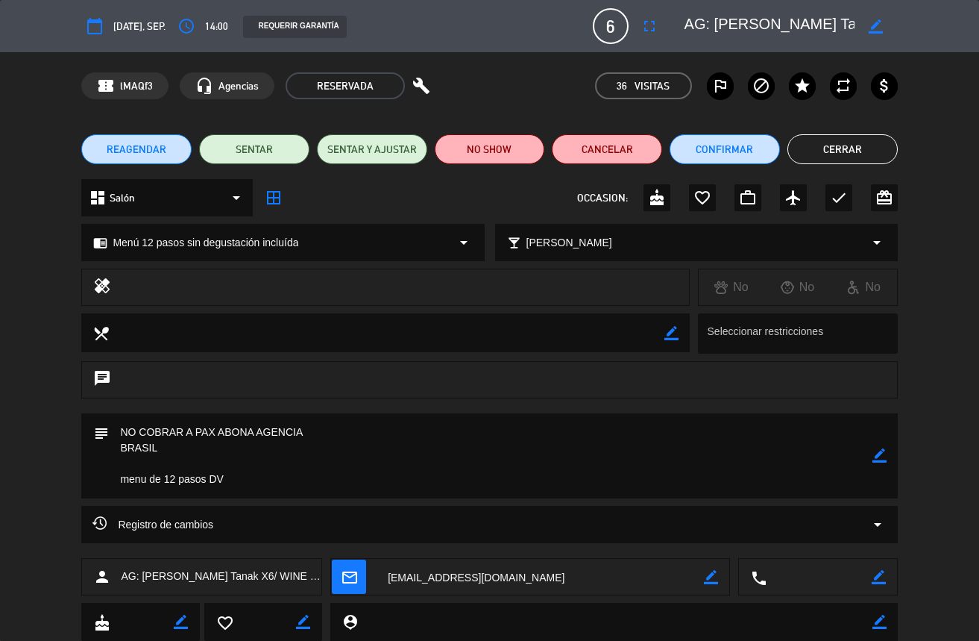
click at [233, 245] on span "Menú 12 pasos sin degustación incluída" at bounding box center [206, 242] width 186 height 17
select select
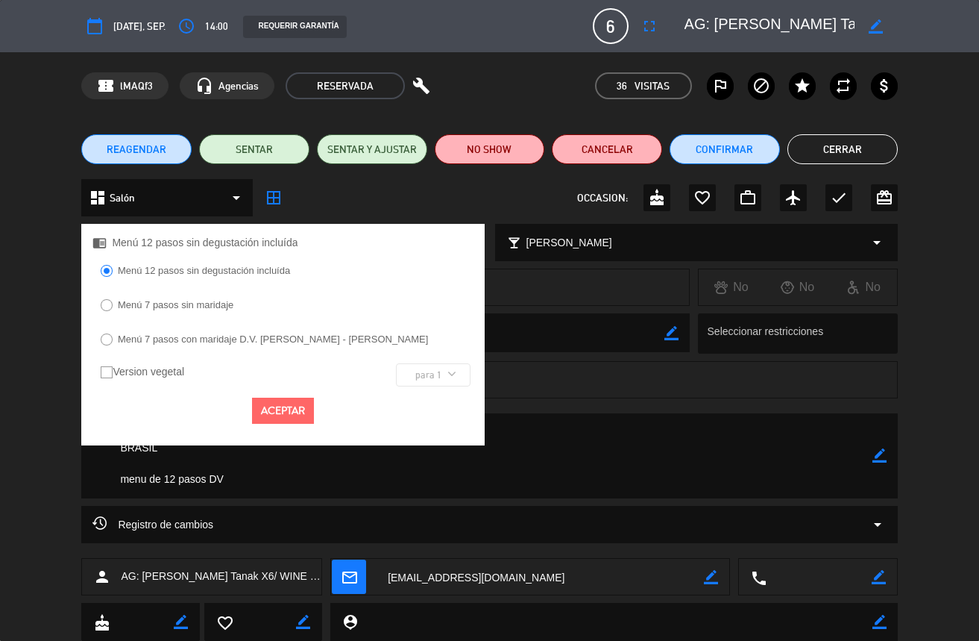
click at [204, 300] on label "Menú 7 pasos sin maridaje" at bounding box center [176, 305] width 116 height 10
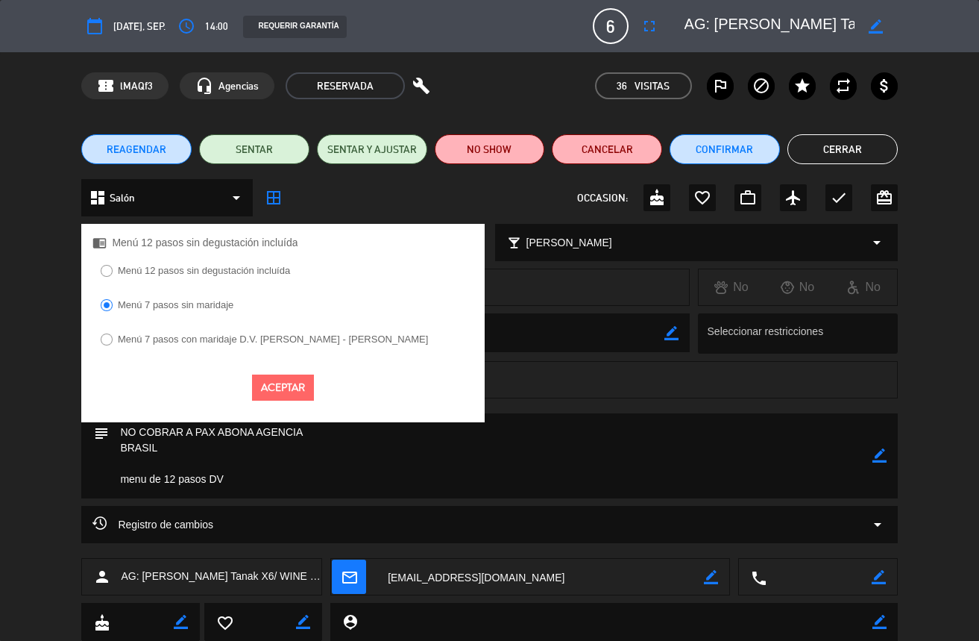
drag, startPoint x: 289, startPoint y: 383, endPoint x: 308, endPoint y: 387, distance: 19.2
click at [290, 386] on button "Aceptar" at bounding box center [283, 387] width 62 height 26
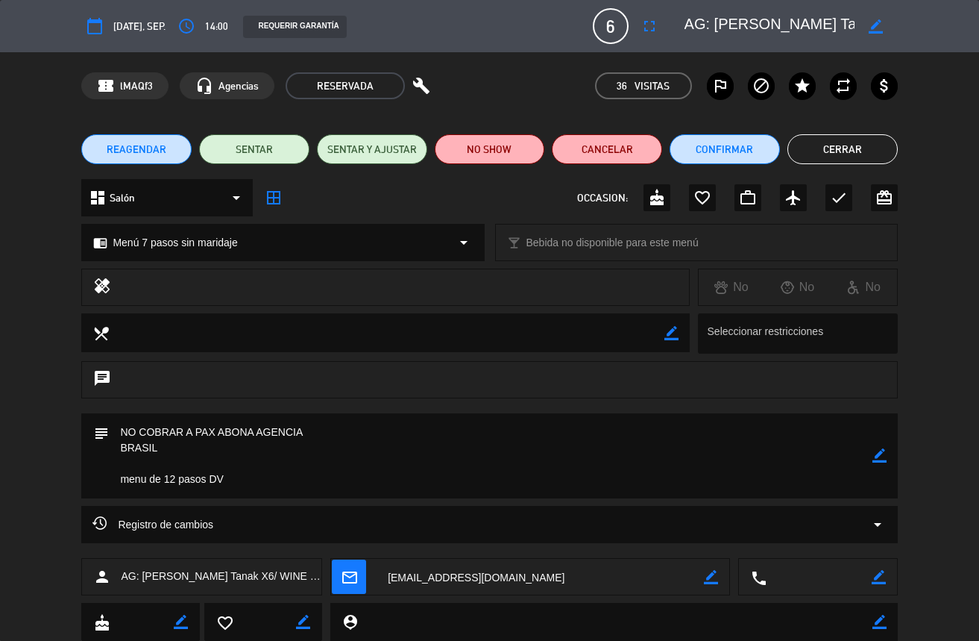
click at [876, 462] on icon "border_color" at bounding box center [880, 455] width 14 height 14
click at [167, 476] on textarea at bounding box center [490, 455] width 763 height 85
type textarea "NO COBRAR A PAX ABONA AGENCIA BRASIL menu de pasos DV"
click at [879, 459] on icon at bounding box center [880, 455] width 14 height 14
drag, startPoint x: 500, startPoint y: 32, endPoint x: 552, endPoint y: 43, distance: 53.2
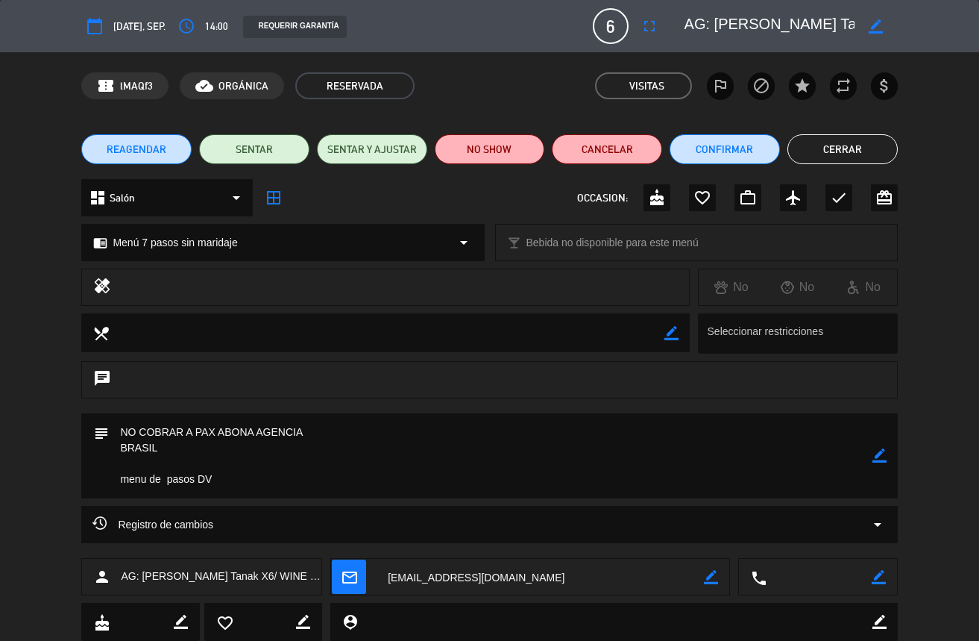
click at [501, 32] on div "REQUERIR GARANTÍA" at bounding box center [410, 26] width 357 height 23
click at [817, 145] on button "Cerrar" at bounding box center [843, 149] width 110 height 30
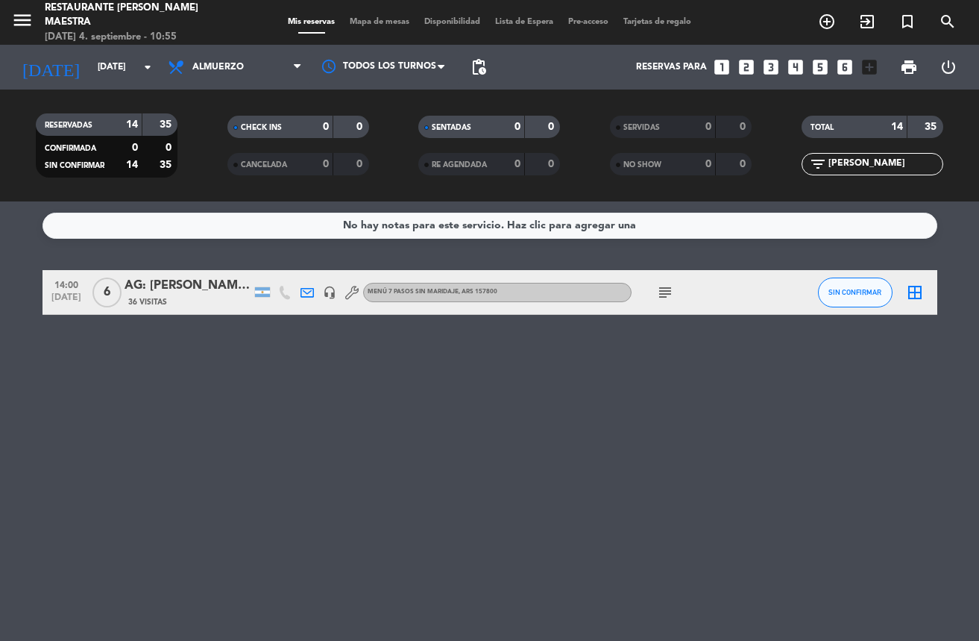
drag, startPoint x: 40, startPoint y: 384, endPoint x: 5, endPoint y: 367, distance: 38.4
click at [38, 383] on div "No hay notas para este servicio. Haz clic para agregar una 14:00 [DATE] 6 AG: […" at bounding box center [489, 420] width 979 height 439
click at [160, 413] on div "No hay notas para este servicio. Haz clic para agregar una 14:00 [DATE] 6 AG: […" at bounding box center [489, 420] width 979 height 439
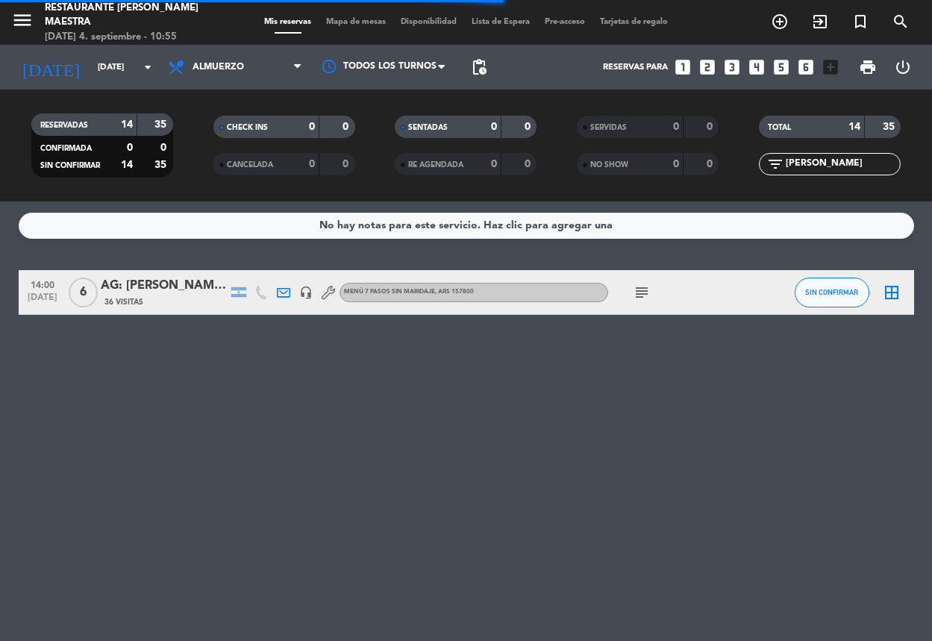
drag, startPoint x: 150, startPoint y: 384, endPoint x: 150, endPoint y: 339, distance: 44.8
click at [145, 376] on div "No hay notas para este servicio. Haz clic para agregar una 14:00 [DATE] 6 AG: […" at bounding box center [466, 420] width 932 height 439
click at [898, 22] on icon "search" at bounding box center [900, 22] width 18 height 18
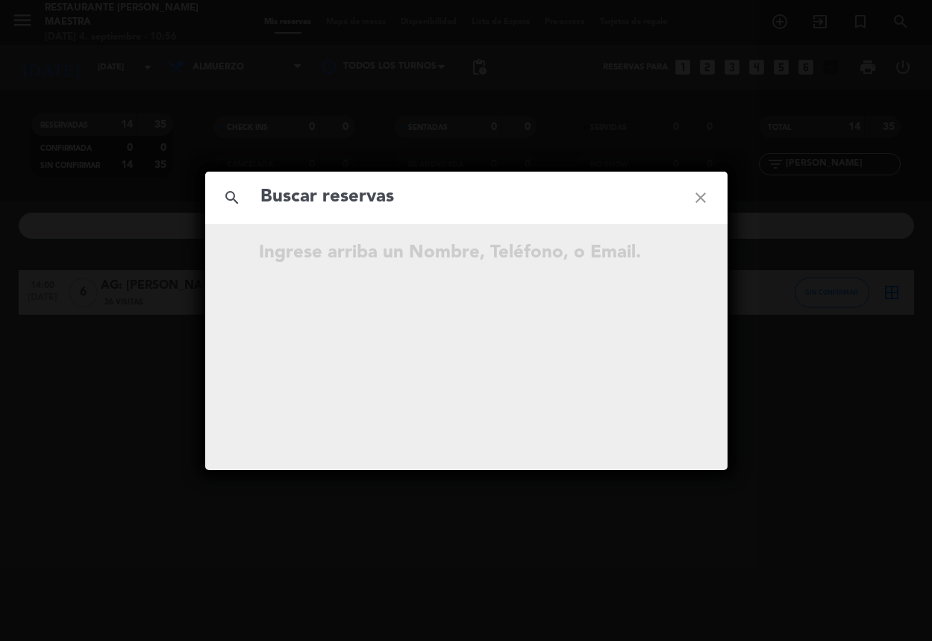
click at [388, 199] on input "text" at bounding box center [466, 197] width 415 height 31
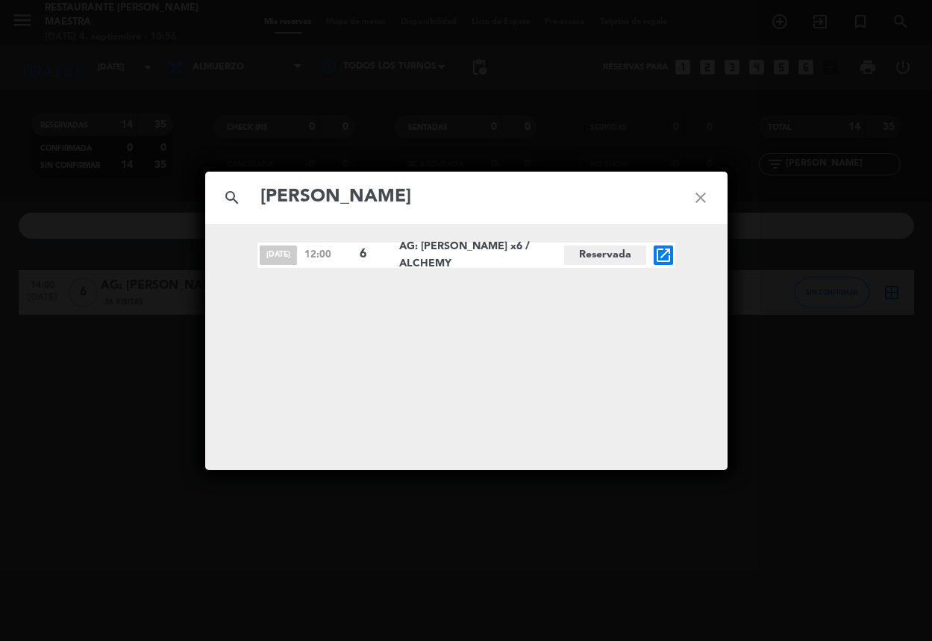
type input "[PERSON_NAME]"
click at [662, 251] on icon "open_in_new" at bounding box center [663, 255] width 18 height 18
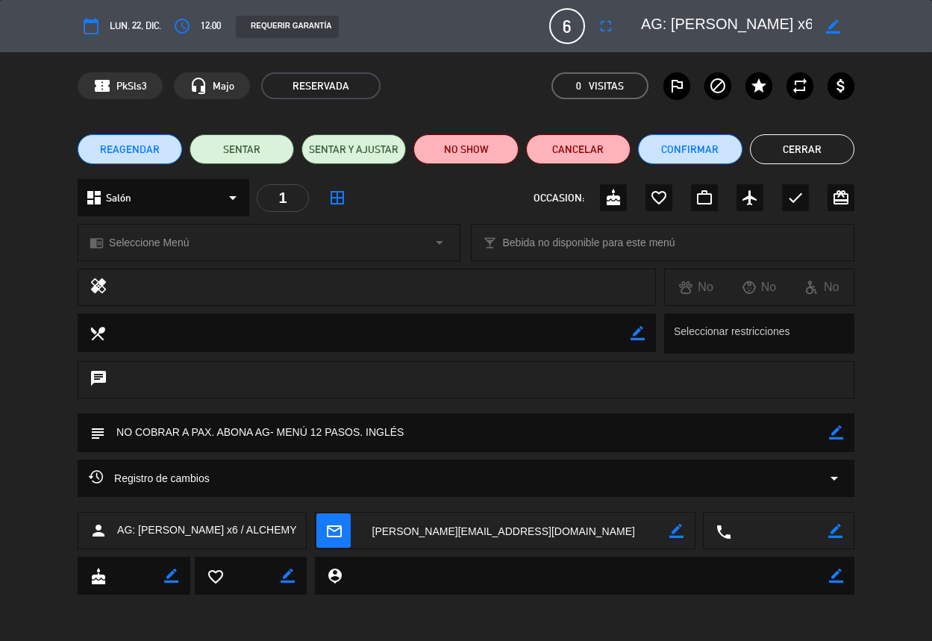
drag, startPoint x: 154, startPoint y: 138, endPoint x: 161, endPoint y: 141, distance: 8.0
click at [161, 141] on button "REAGENDAR" at bounding box center [130, 149] width 104 height 30
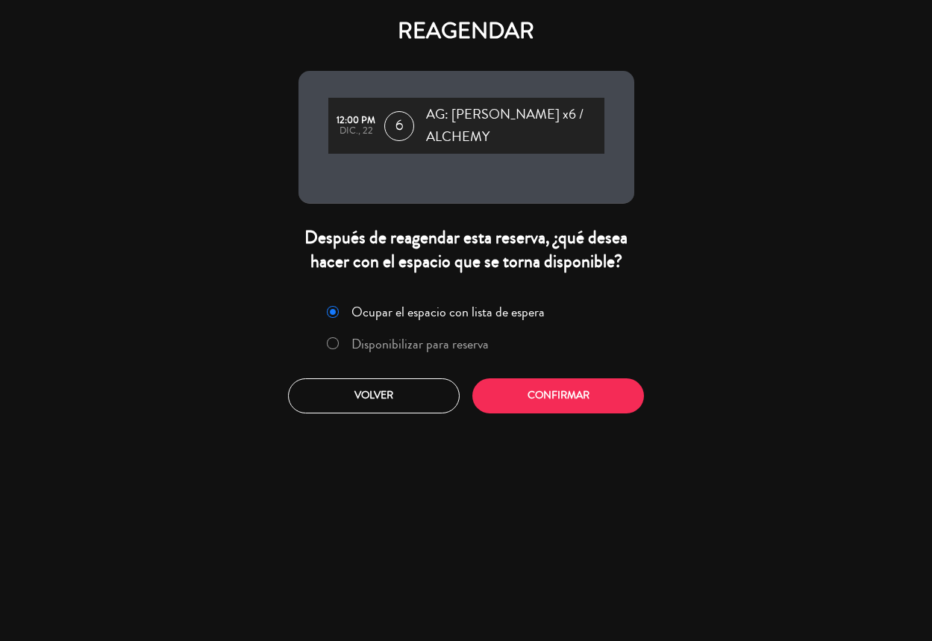
click at [457, 339] on label "Disponibilizar para reserva" at bounding box center [419, 343] width 137 height 13
click at [590, 398] on button "Confirmar" at bounding box center [558, 395] width 172 height 35
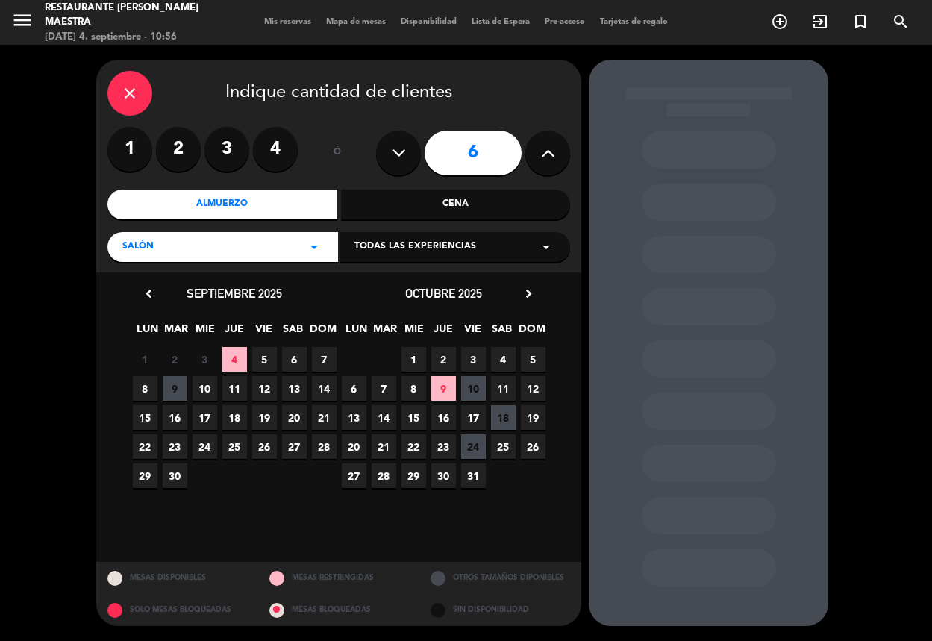
click at [490, 242] on div "Todas las experiencias arrow_drop_down" at bounding box center [454, 247] width 230 height 30
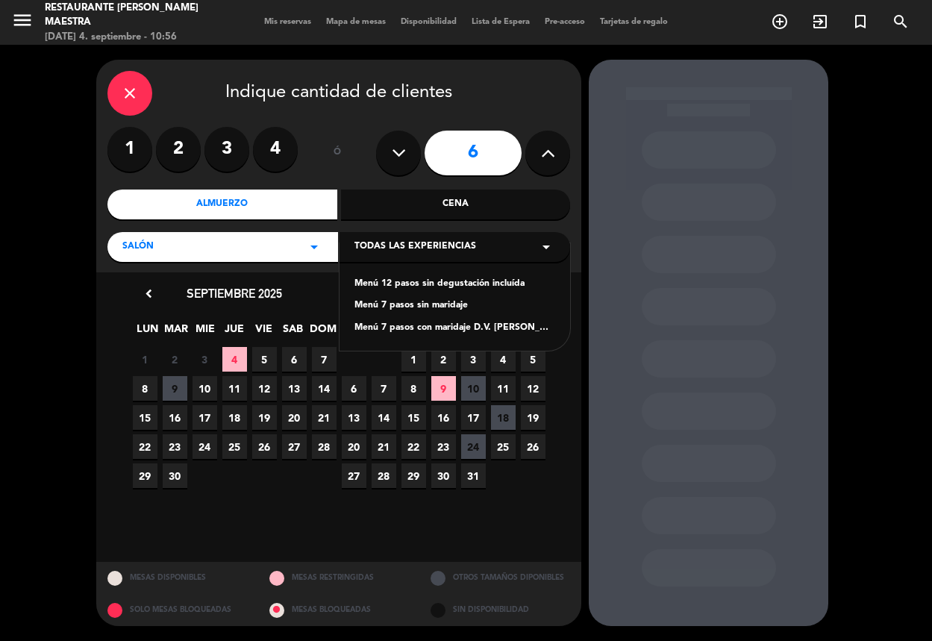
click at [471, 288] on div "Menú 12 pasos sin degustación incluída" at bounding box center [454, 284] width 201 height 15
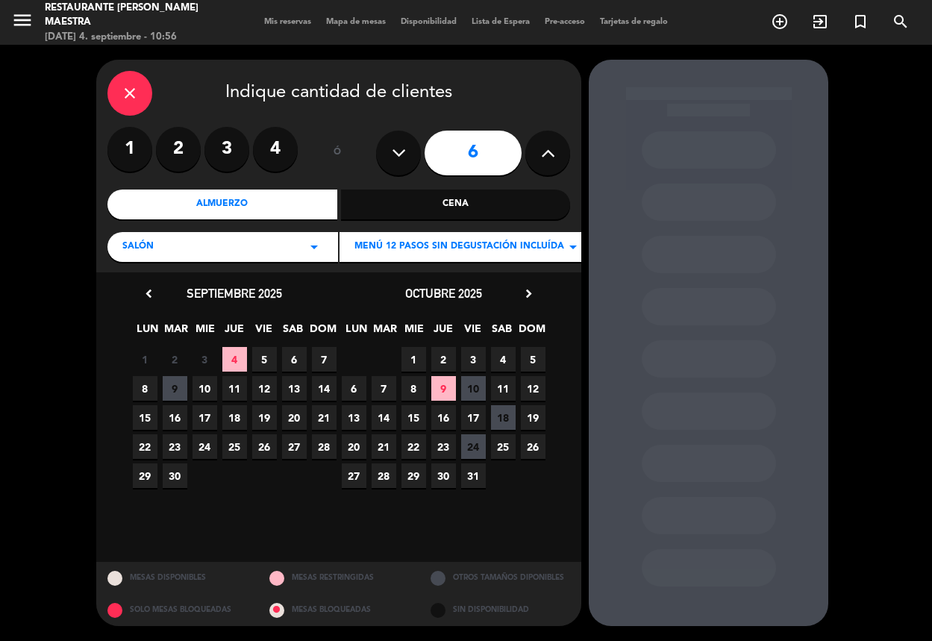
click at [527, 292] on icon "chevron_right" at bounding box center [529, 294] width 16 height 16
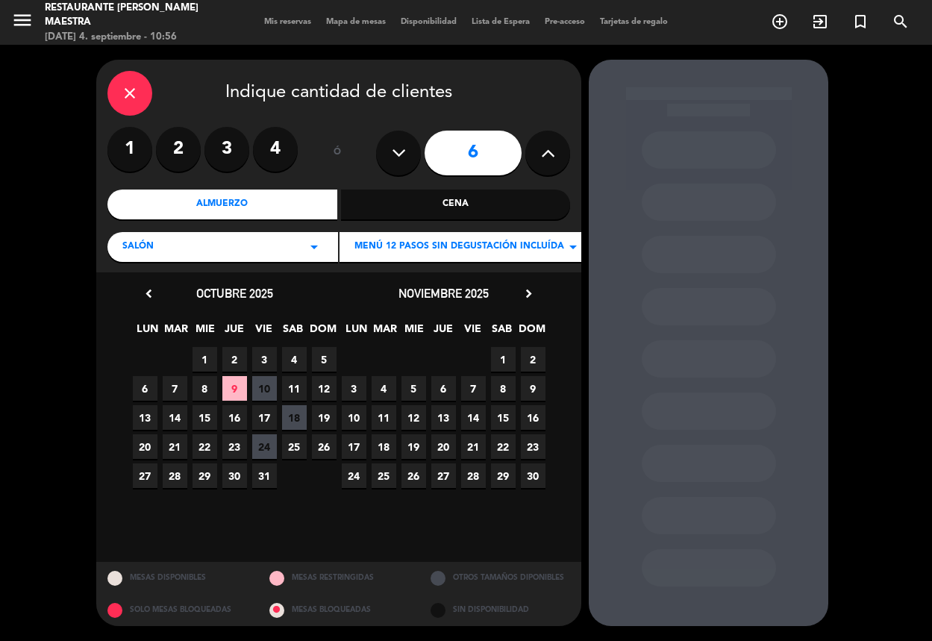
click at [530, 294] on icon "chevron_right" at bounding box center [529, 294] width 16 height 16
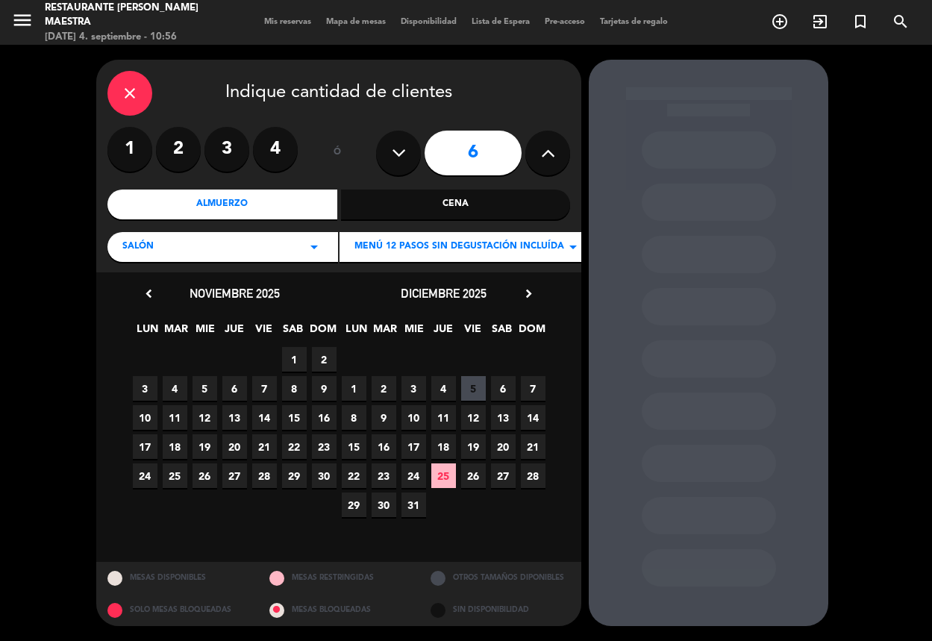
click at [385, 472] on span "23" at bounding box center [383, 475] width 25 height 25
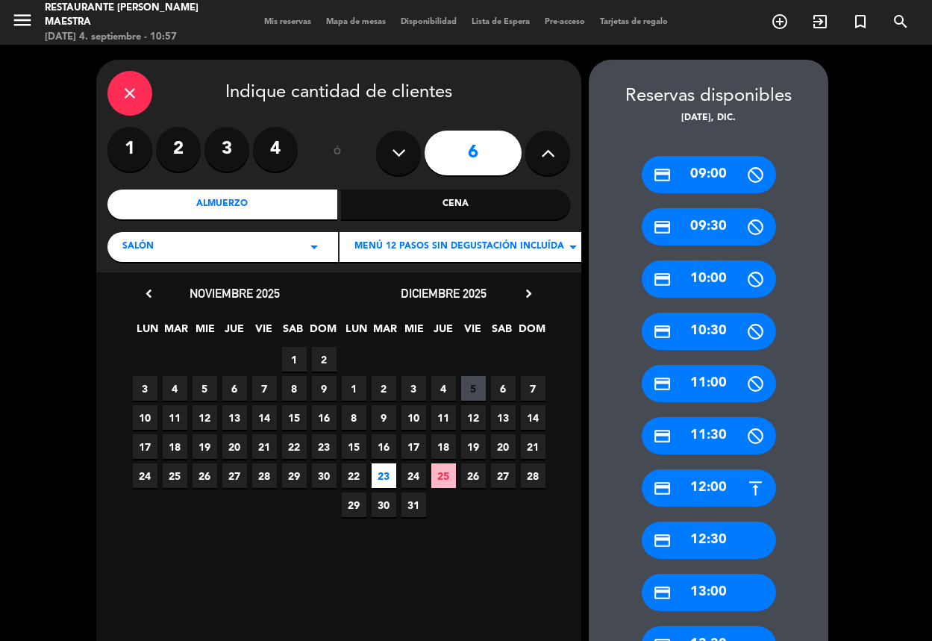
click at [733, 494] on div "credit_card 12:00" at bounding box center [708, 487] width 134 height 37
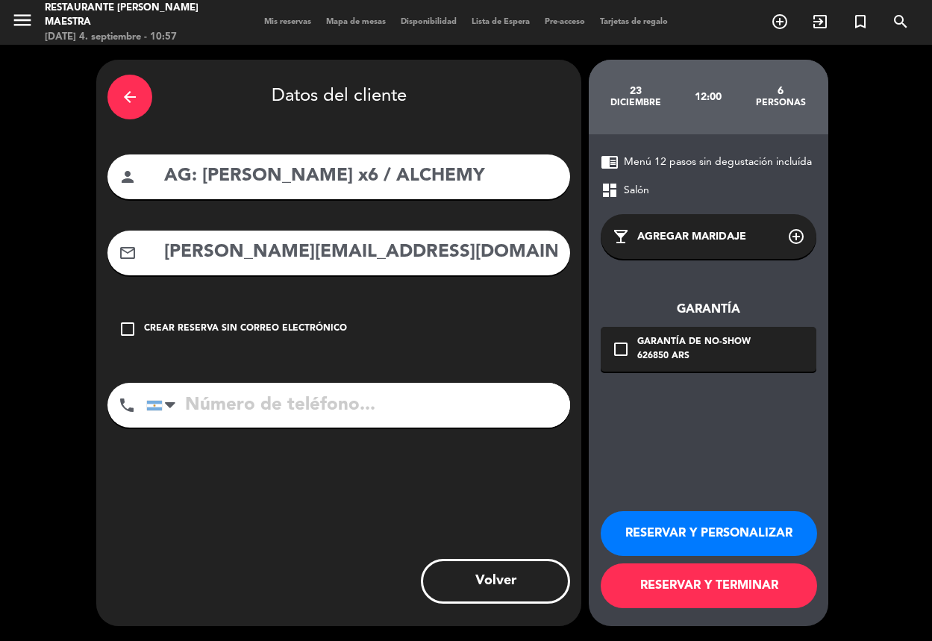
click at [712, 533] on button "RESERVAR Y PERSONALIZAR" at bounding box center [708, 533] width 216 height 45
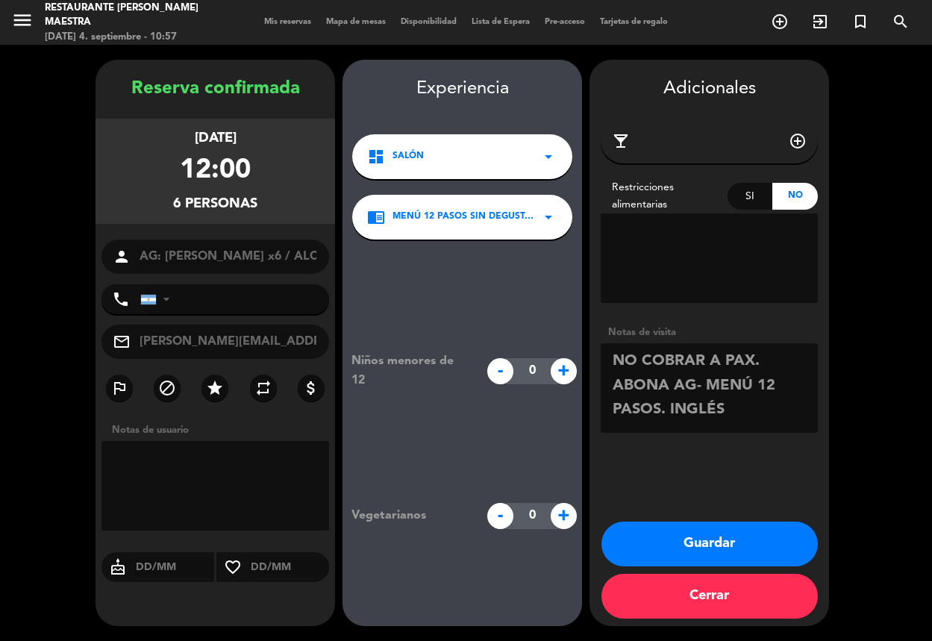
click at [696, 544] on button "Guardar" at bounding box center [709, 543] width 216 height 45
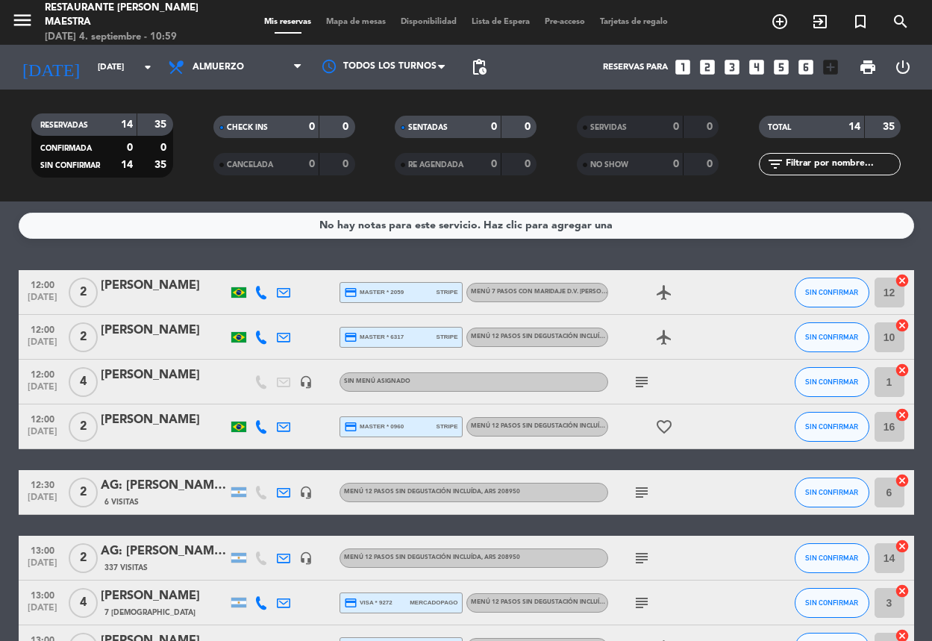
click at [459, 254] on div "No hay notas para este servicio. Haz clic para agregar una 12:00 [DATE] 2 [PERS…" at bounding box center [466, 420] width 932 height 439
click at [17, 22] on icon "menu" at bounding box center [22, 20] width 22 height 22
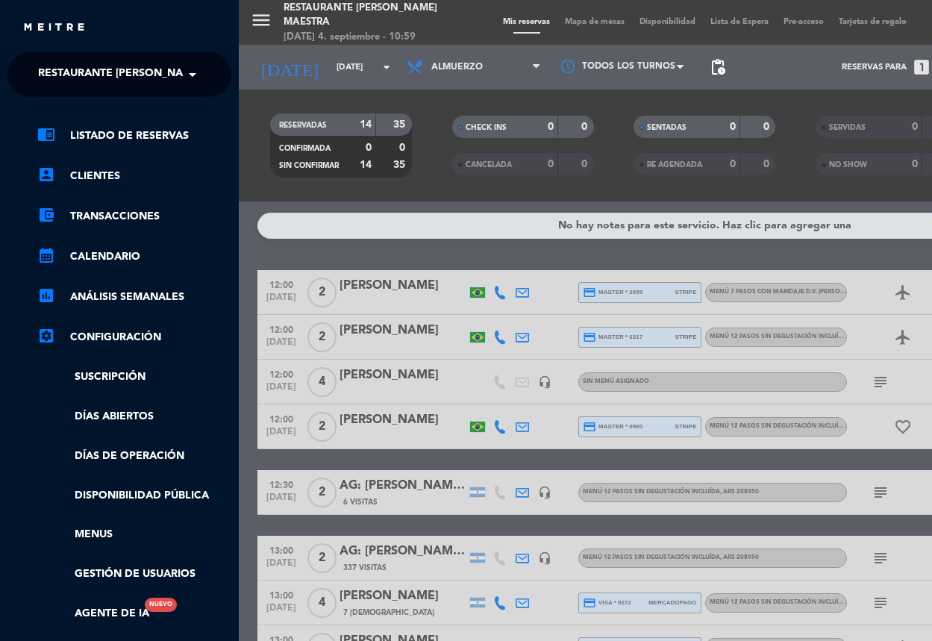
click at [125, 75] on span "Restaurante [PERSON_NAME] Maestra" at bounding box center [146, 74] width 217 height 31
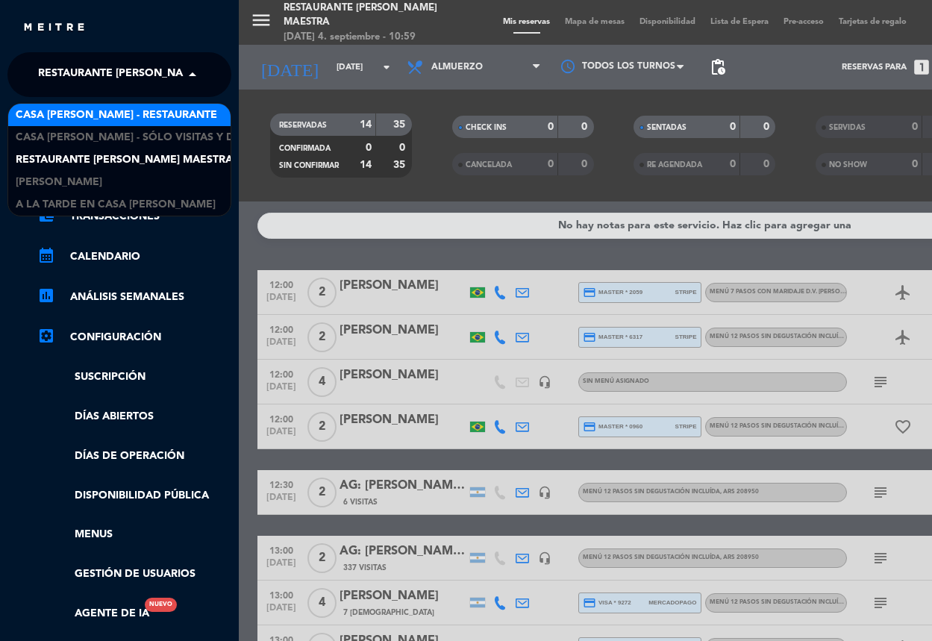
click at [142, 112] on span "Casa [PERSON_NAME] - Restaurante" at bounding box center [116, 115] width 201 height 17
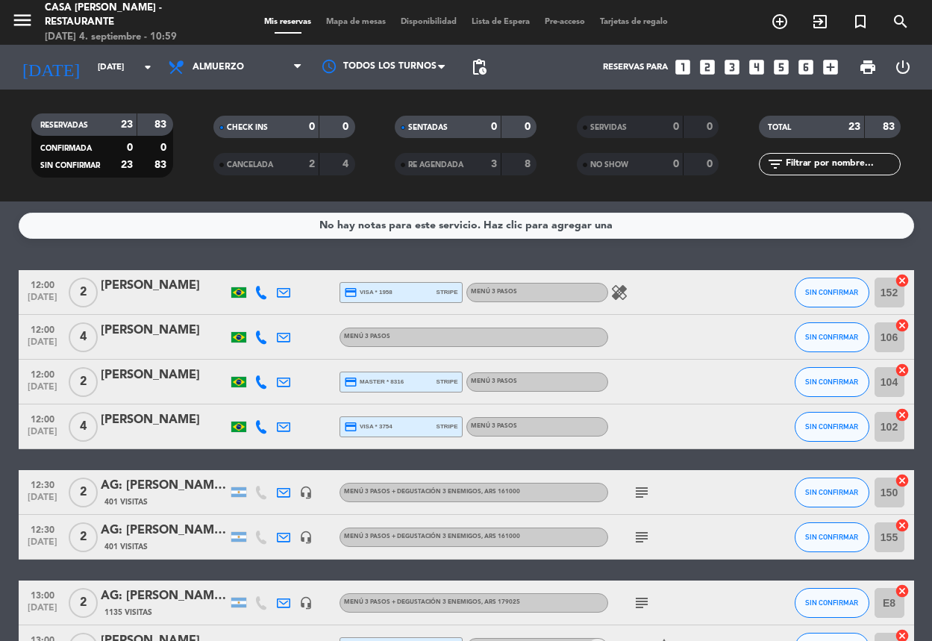
click at [147, 238] on div "No hay notas para este servicio. Haz clic para agregar una 12:00 [DATE] 2 [PERS…" at bounding box center [466, 420] width 932 height 439
click at [125, 247] on div "No hay notas para este servicio. Haz clic para agregar una 12:00 [DATE] 2 [PERS…" at bounding box center [466, 420] width 932 height 439
click at [142, 63] on icon "arrow_drop_down" at bounding box center [148, 67] width 18 height 18
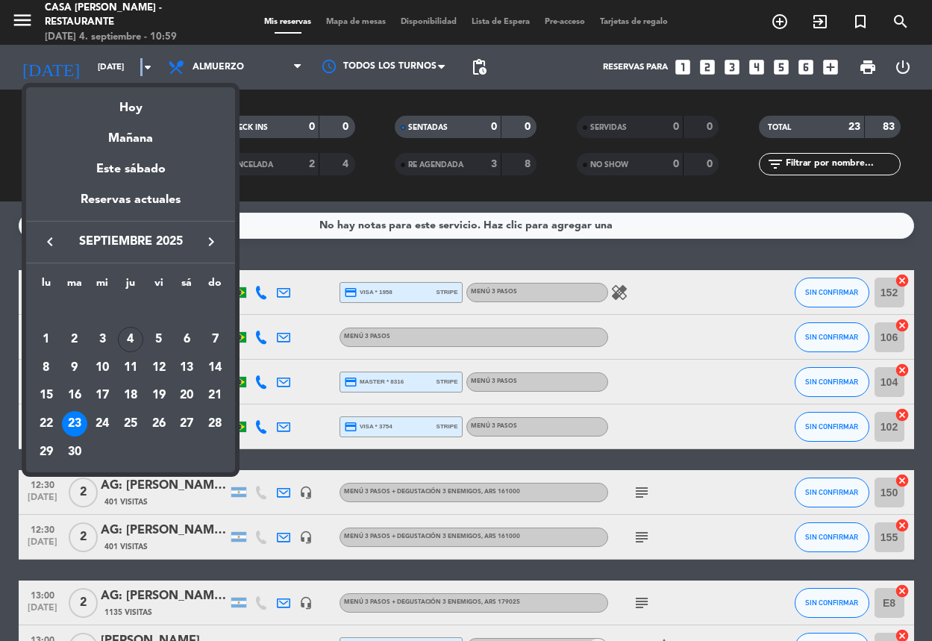
click at [217, 240] on icon "keyboard_arrow_right" at bounding box center [211, 242] width 18 height 18
click at [76, 363] on div "7" at bounding box center [74, 367] width 25 height 25
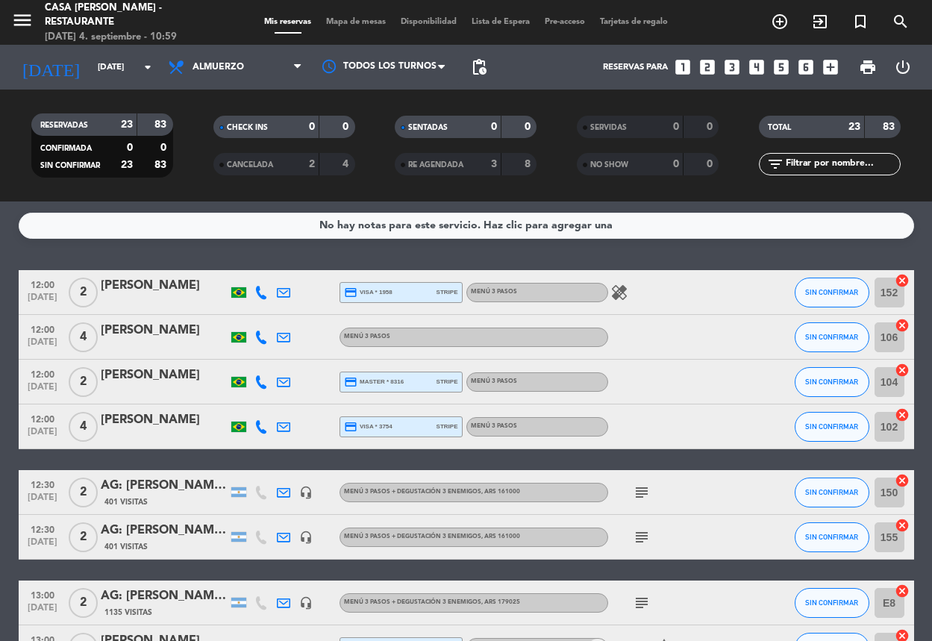
type input "[DATE]"
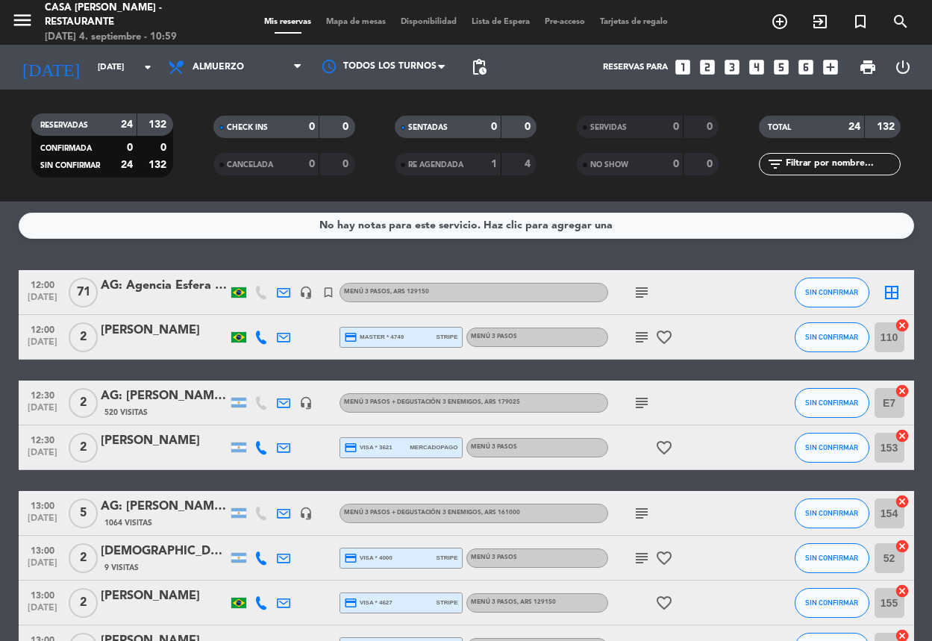
click at [96, 255] on div "No hay notas para este servicio. Haz clic para agregar una 12:00 [DATE] AG: Age…" at bounding box center [466, 420] width 932 height 439
click at [122, 256] on div "No hay notas para este servicio. Haz clic para agregar una 12:00 [DATE] AG: Age…" at bounding box center [466, 420] width 932 height 439
click at [28, 258] on div "No hay notas para este servicio. Haz clic para agregar una 12:00 [DATE] AG: Age…" at bounding box center [466, 420] width 932 height 439
click at [167, 251] on div "No hay notas para este servicio. Haz clic para agregar una 12:00 [DATE] AG: Age…" at bounding box center [466, 420] width 932 height 439
click at [213, 248] on div "No hay notas para este servicio. Haz clic para agregar una 12:00 [DATE] AG: Age…" at bounding box center [466, 420] width 932 height 439
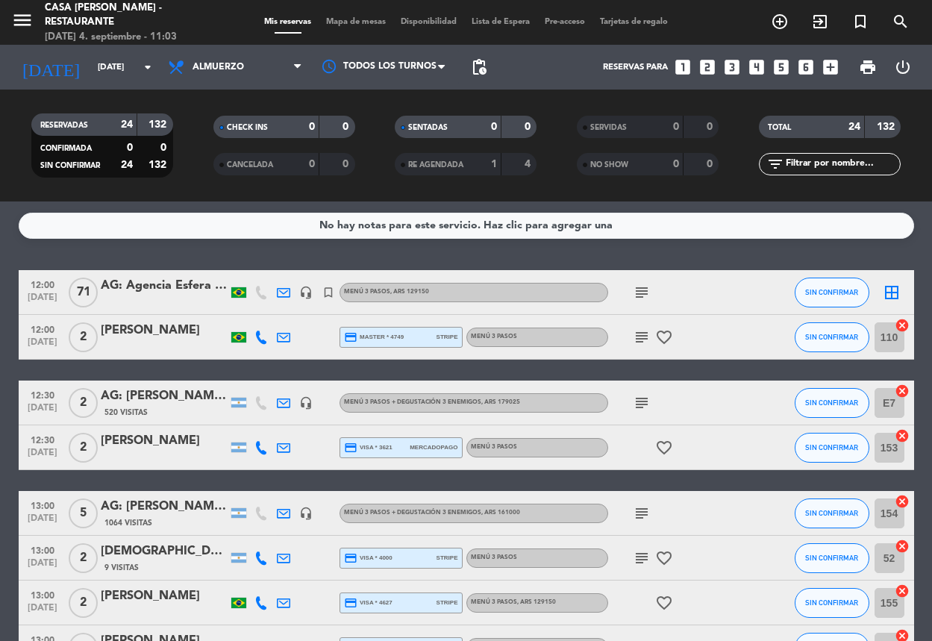
click at [165, 243] on div "No hay notas para este servicio. Haz clic para agregar una 12:00 [DATE] AG: Age…" at bounding box center [466, 420] width 932 height 439
click at [167, 258] on div "No hay notas para este servicio. Haz clic para agregar una 12:00 [DATE] AG: Age…" at bounding box center [466, 420] width 932 height 439
click at [124, 257] on div "No hay notas para este servicio. Haz clic para agregar una 12:00 [DATE] AG: Age…" at bounding box center [466, 420] width 932 height 439
drag, startPoint x: 84, startPoint y: 255, endPoint x: 84, endPoint y: 243, distance: 12.0
click at [84, 255] on div "No hay notas para este servicio. Haz clic para agregar una 12:00 [DATE] AG: Age…" at bounding box center [466, 420] width 932 height 439
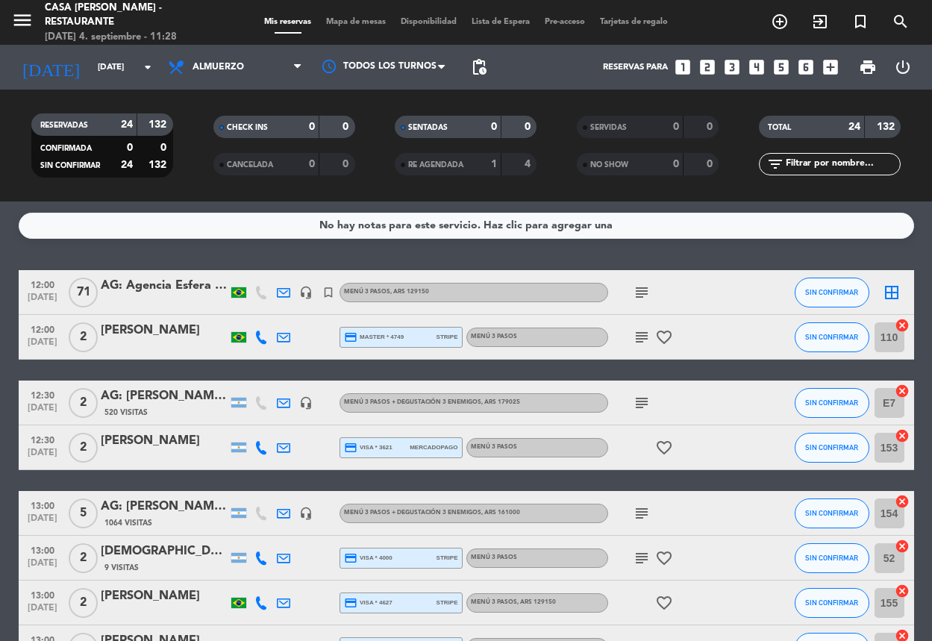
click at [47, 262] on div "No hay notas para este servicio. Haz clic para agregar una 12:00 [DATE] AG: Age…" at bounding box center [466, 420] width 932 height 439
click at [76, 20] on div "Casa [PERSON_NAME] - Restaurante" at bounding box center [133, 15] width 177 height 29
drag, startPoint x: 25, startPoint y: 18, endPoint x: 49, endPoint y: 42, distance: 34.3
click at [24, 16] on icon "menu" at bounding box center [22, 20] width 22 height 22
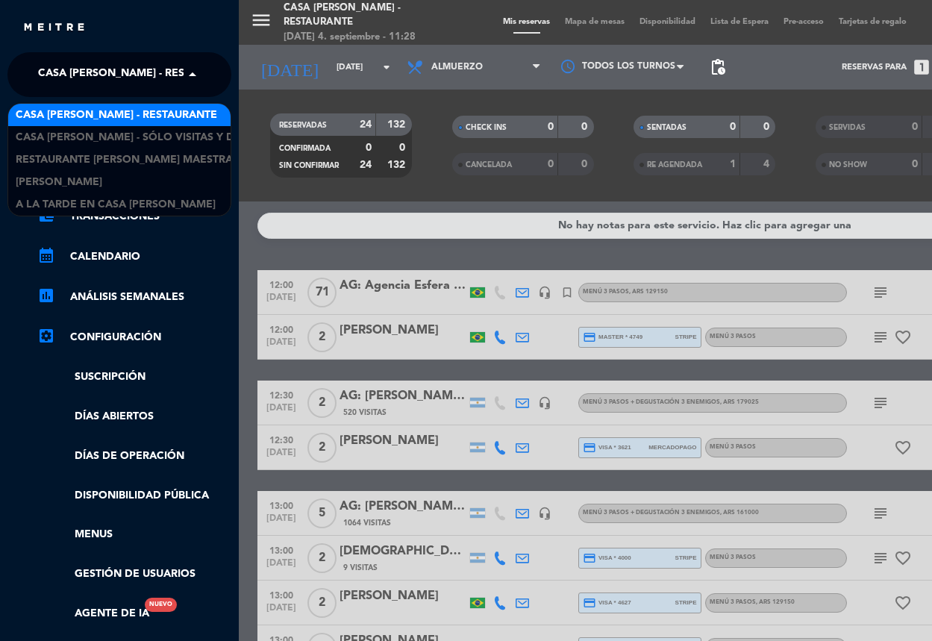
click at [148, 73] on span "Casa [PERSON_NAME] - Restaurante" at bounding box center [138, 74] width 201 height 31
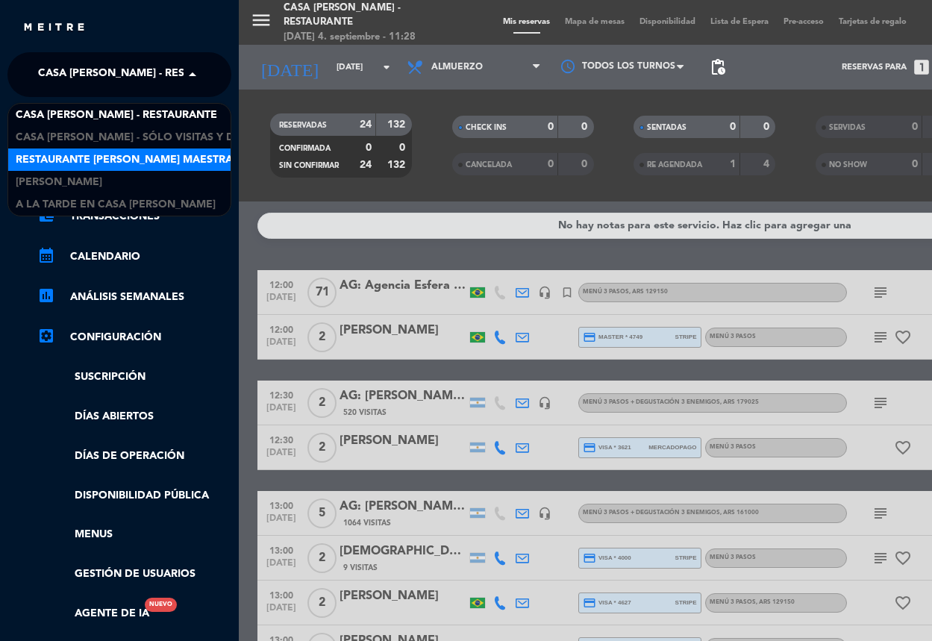
click at [171, 154] on span "Restaurante [PERSON_NAME] Maestra" at bounding box center [124, 159] width 217 height 17
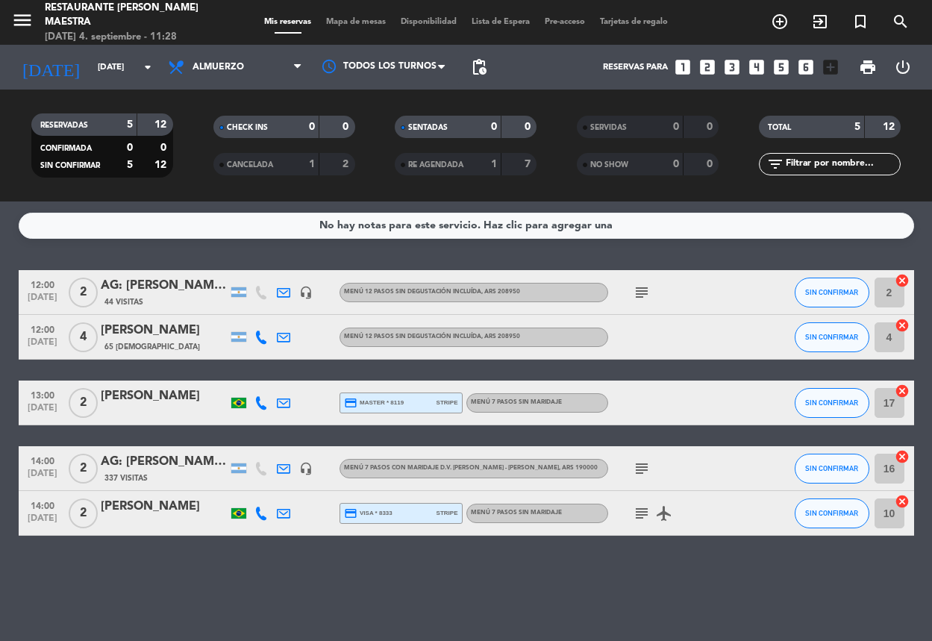
click at [166, 258] on div "No hay notas para este servicio. Haz clic para agregar una 12:00 [DATE] 2 AG: […" at bounding box center [466, 420] width 932 height 439
click at [394, 597] on div "No hay notas para este servicio. Haz clic para agregar una 12:00 [DATE] 2 AG: […" at bounding box center [466, 420] width 932 height 439
drag, startPoint x: 392, startPoint y: 562, endPoint x: 410, endPoint y: 561, distance: 18.0
click at [395, 562] on div "No hay notas para este servicio. Haz clic para agregar una 12:00 [DATE] 2 AG: […" at bounding box center [466, 420] width 932 height 439
drag, startPoint x: 119, startPoint y: 577, endPoint x: 116, endPoint y: 568, distance: 9.7
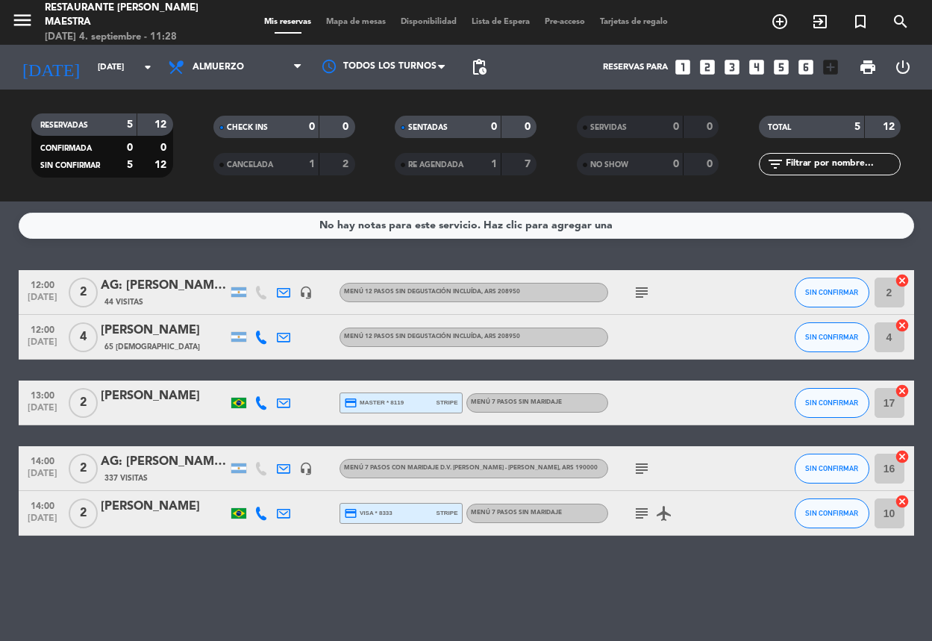
click at [118, 577] on div "No hay notas para este servicio. Haz clic para agregar una 12:00 [DATE] 2 AG: […" at bounding box center [466, 420] width 932 height 439
click at [484, 577] on div "No hay notas para este servicio. Haz clic para agregar una 12:00 [DATE] 2 AG: […" at bounding box center [466, 420] width 932 height 439
click at [567, 591] on div "No hay notas para este servicio. Haz clic para agregar una 12:00 [DATE] 2 AG: […" at bounding box center [466, 420] width 932 height 439
click at [367, 251] on div "No hay notas para este servicio. Haz clic para agregar una 12:00 [DATE] 2 AG: […" at bounding box center [466, 420] width 932 height 439
click at [178, 251] on div "No hay notas para este servicio. Haz clic para agregar una 12:00 [DATE] 2 AG: […" at bounding box center [466, 420] width 932 height 439
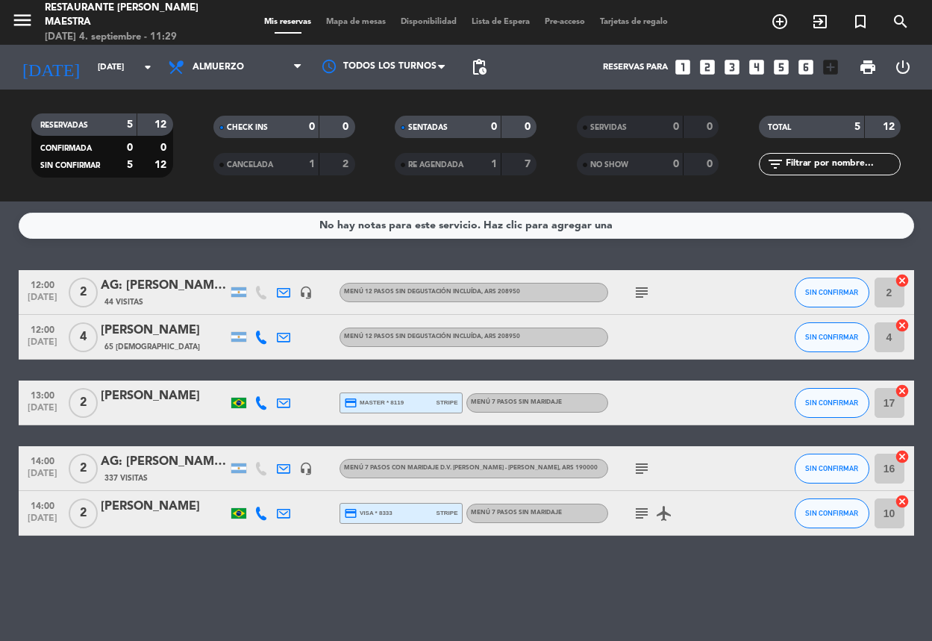
click at [169, 250] on div "No hay notas para este servicio. Haz clic para agregar una 12:00 [DATE] 2 AG: […" at bounding box center [466, 420] width 932 height 439
click at [708, 65] on icon "looks_two" at bounding box center [706, 66] width 19 height 19
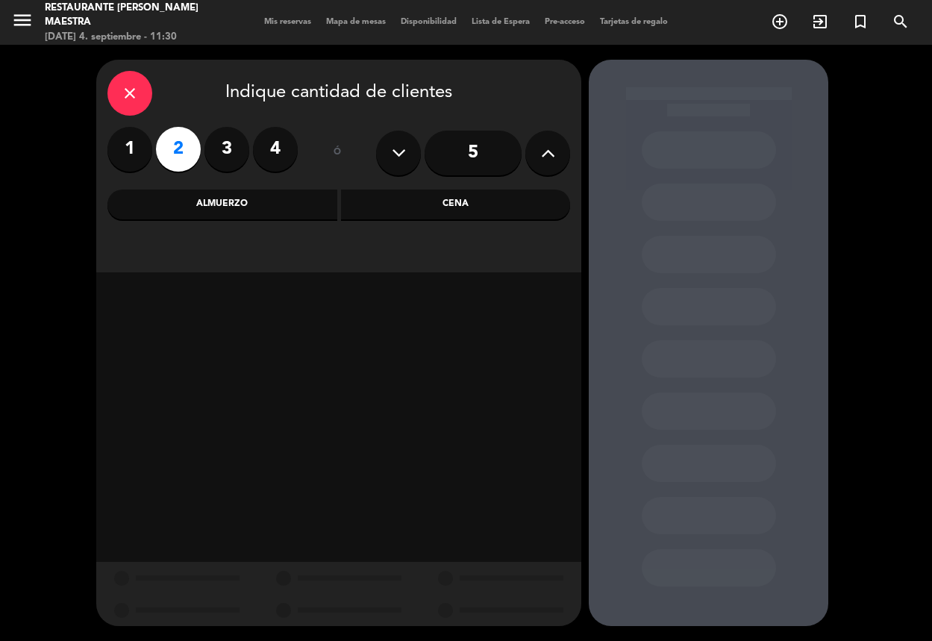
click at [220, 195] on div "Almuerzo" at bounding box center [222, 204] width 230 height 30
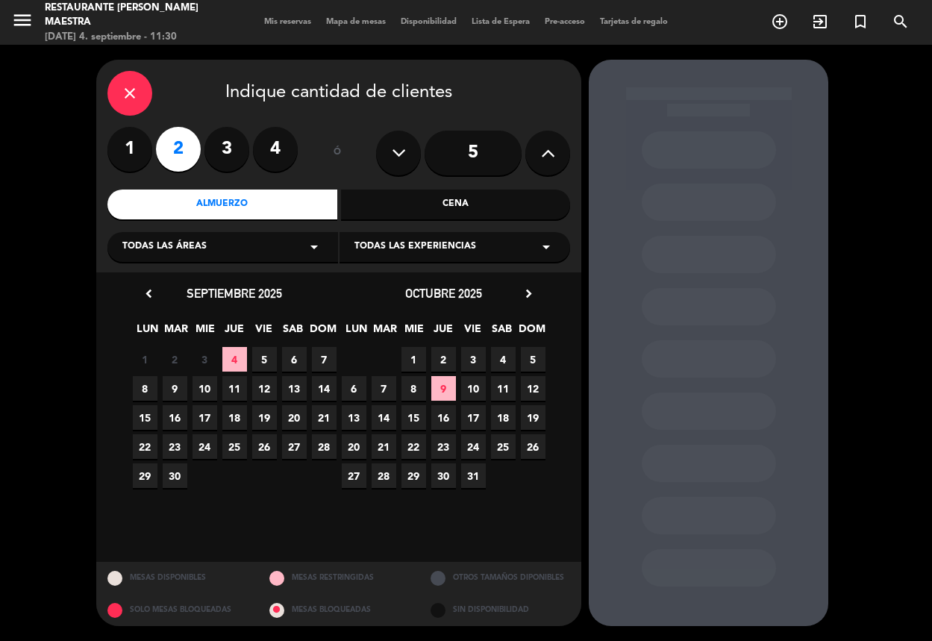
click at [487, 251] on div "Todas las experiencias arrow_drop_down" at bounding box center [454, 247] width 230 height 30
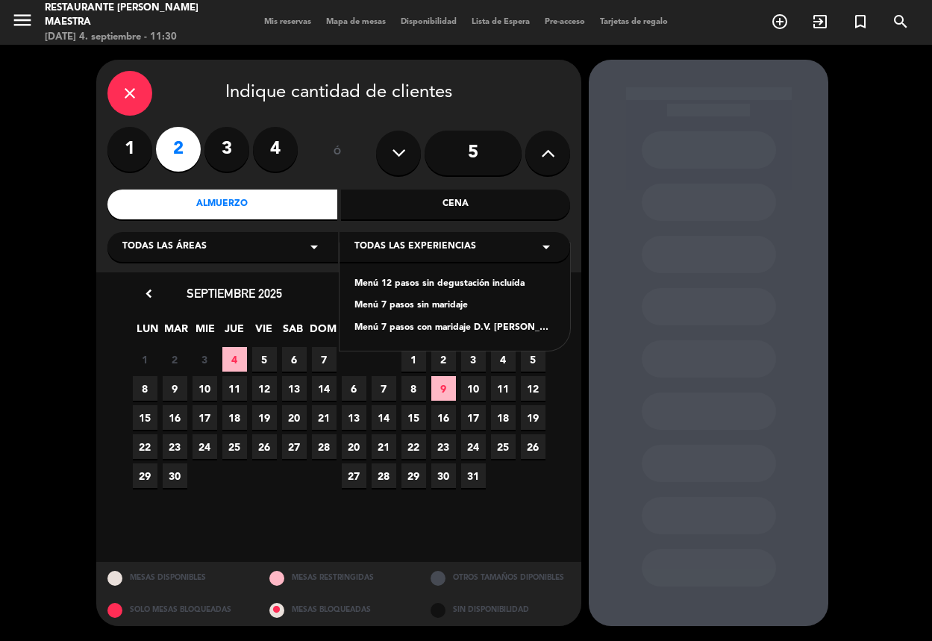
click at [433, 324] on div "Menú 7 pasos con maridaje D.V. [PERSON_NAME] - [PERSON_NAME]" at bounding box center [454, 328] width 201 height 15
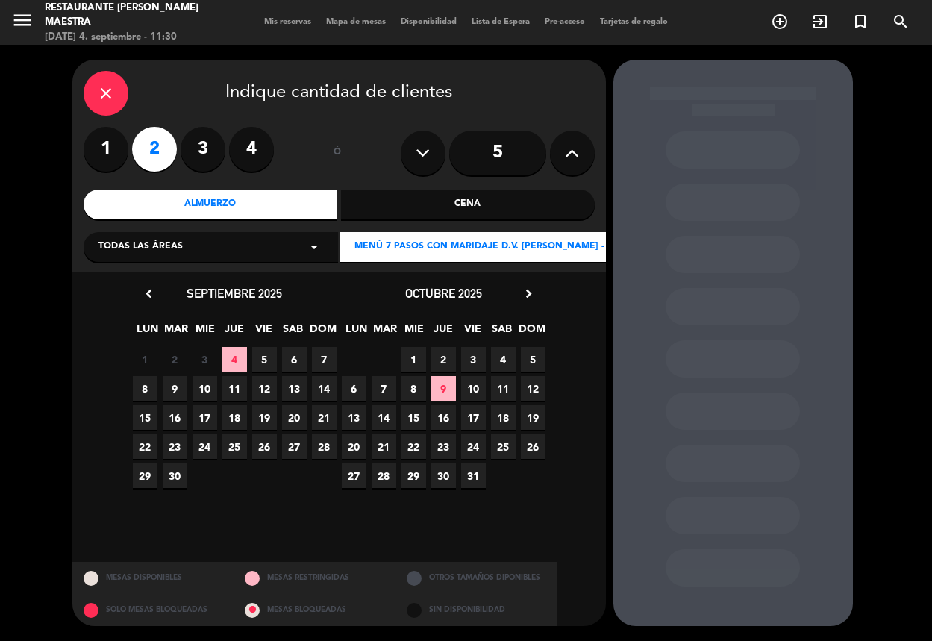
click at [382, 381] on span "7" at bounding box center [383, 388] width 25 height 25
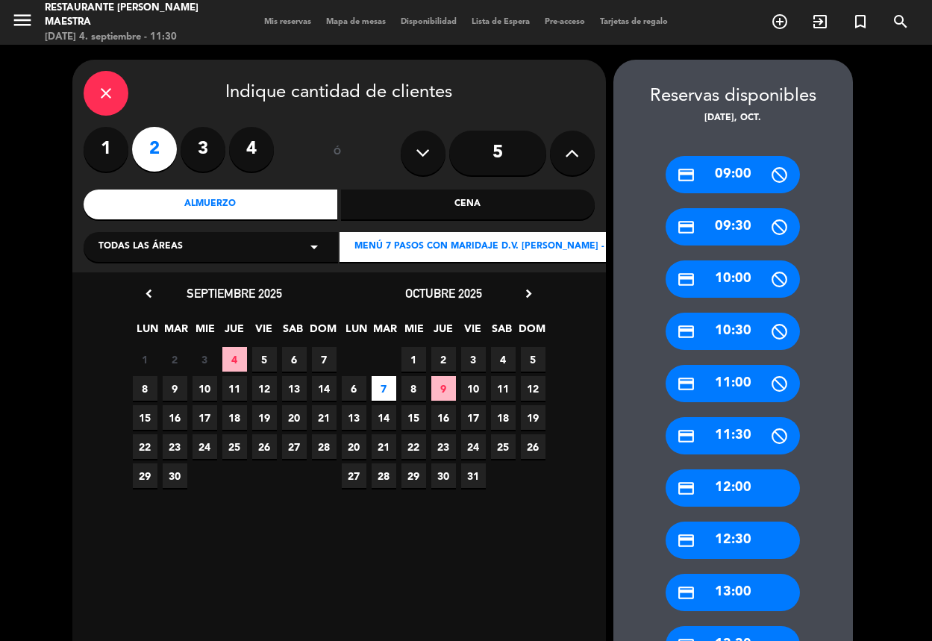
click at [715, 541] on div "credit_card 12:30" at bounding box center [732, 539] width 134 height 37
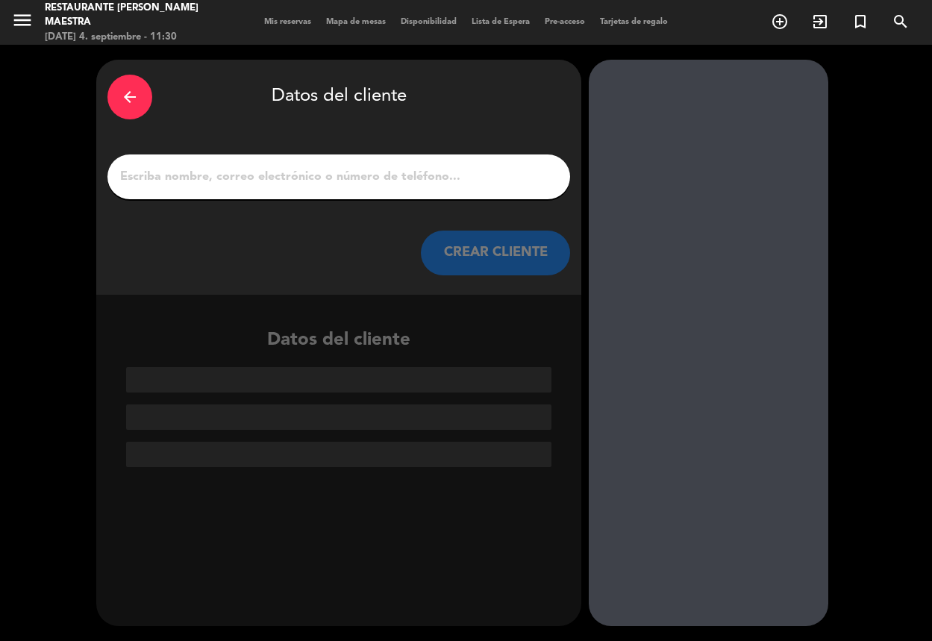
click at [399, 177] on input "1" at bounding box center [339, 176] width 440 height 21
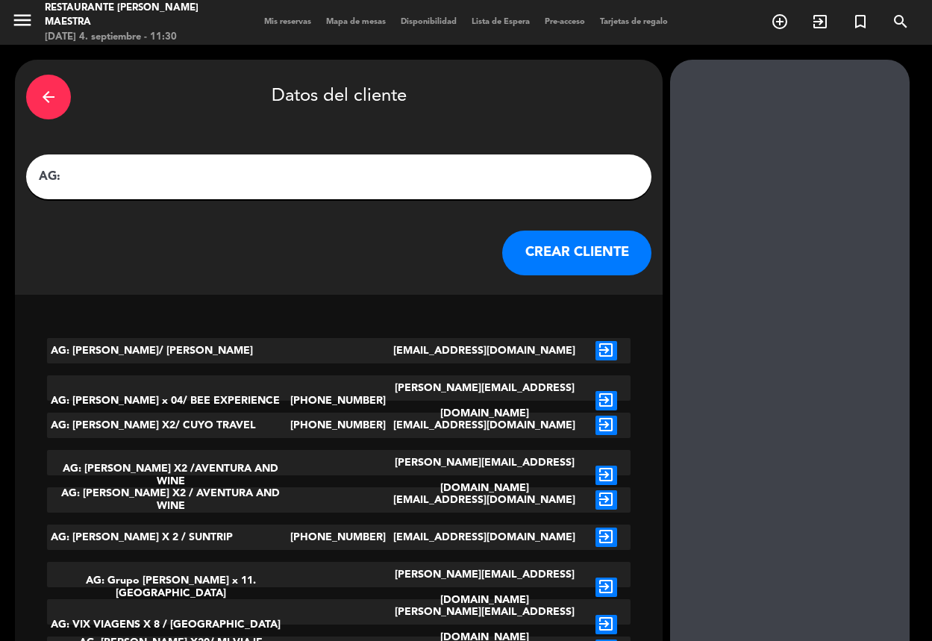
click at [159, 183] on input "AG:" at bounding box center [338, 176] width 603 height 21
paste input "[PERSON_NAME] de [PERSON_NAME]"
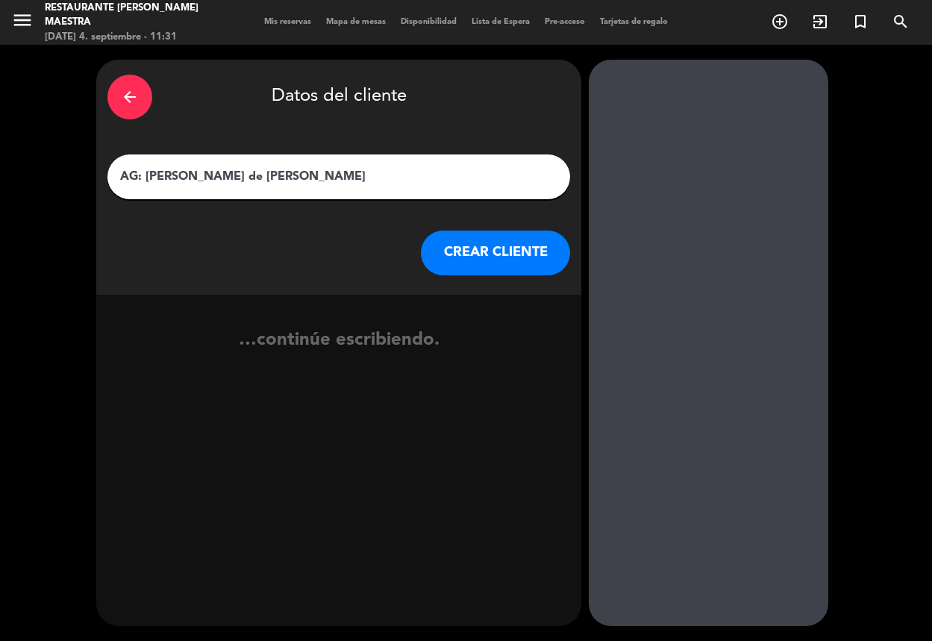
drag, startPoint x: 276, startPoint y: 175, endPoint x: 298, endPoint y: 182, distance: 23.4
click at [281, 178] on input "AG: [PERSON_NAME] de [PERSON_NAME]" at bounding box center [339, 176] width 440 height 21
type input "AG: [PERSON_NAME] de [DEMOGRAPHIC_DATA][PERSON_NAME] X 2 / SUNTRIP"
click at [492, 254] on button "CREAR CLIENTE" at bounding box center [495, 252] width 149 height 45
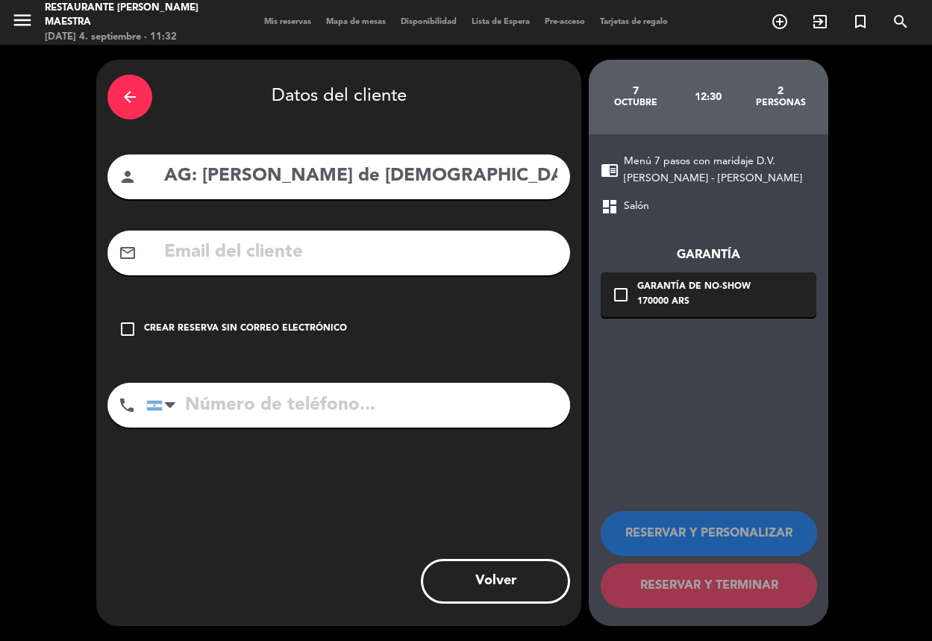
click at [383, 257] on input "text" at bounding box center [361, 252] width 396 height 31
paste input "[EMAIL_ADDRESS][DOMAIN_NAME]"
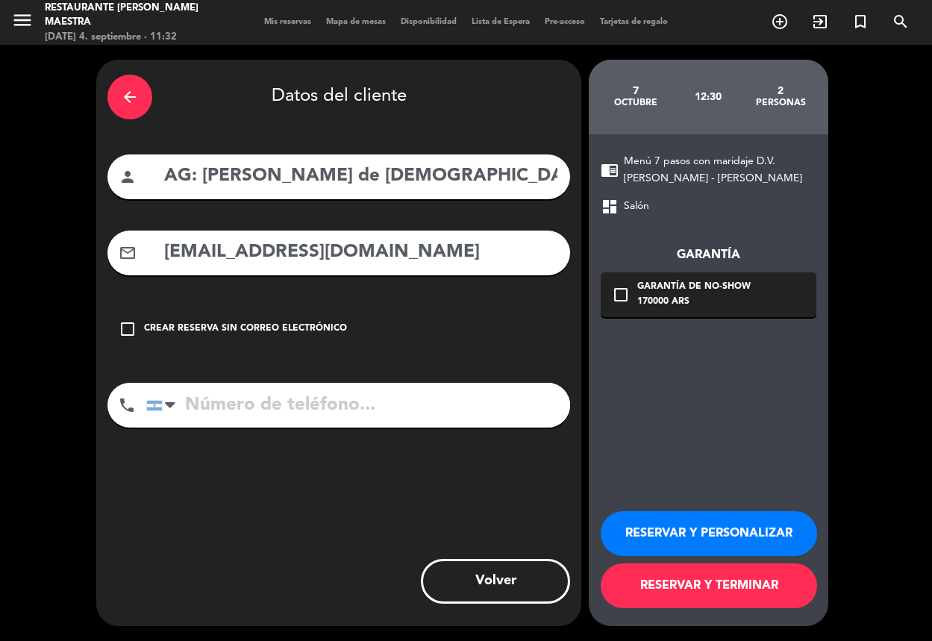
type input "[EMAIL_ADDRESS][DOMAIN_NAME]"
click at [689, 518] on button "RESERVAR Y PERSONALIZAR" at bounding box center [708, 533] width 216 height 45
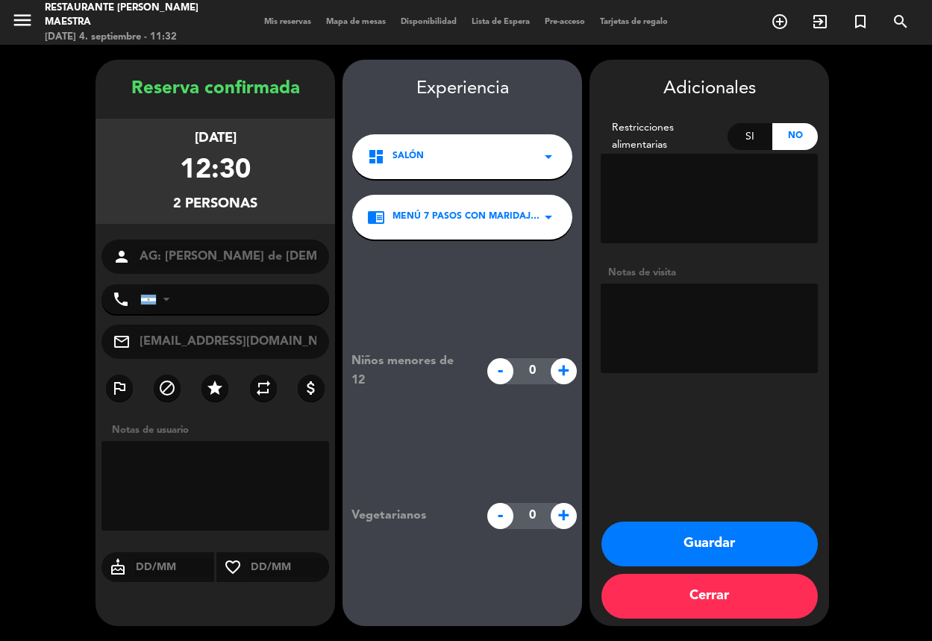
click at [686, 312] on textarea at bounding box center [708, 328] width 217 height 90
click at [678, 348] on textarea at bounding box center [708, 328] width 217 height 90
paste textarea "Almoço Menu 7 etapas com harmonização de 4 vinhos. (2 vinhos da linha DV [PERSO…"
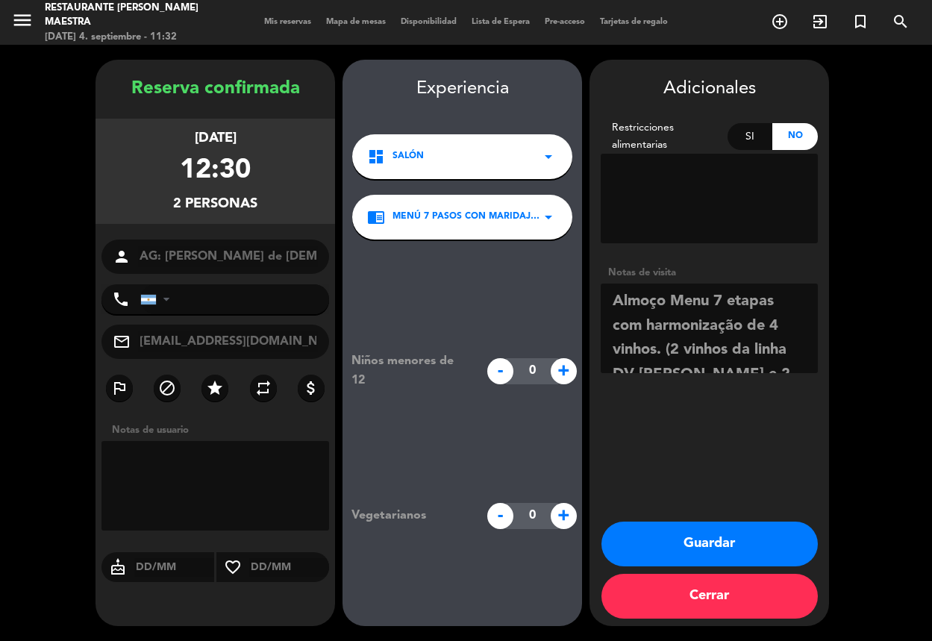
scroll to position [133, 0]
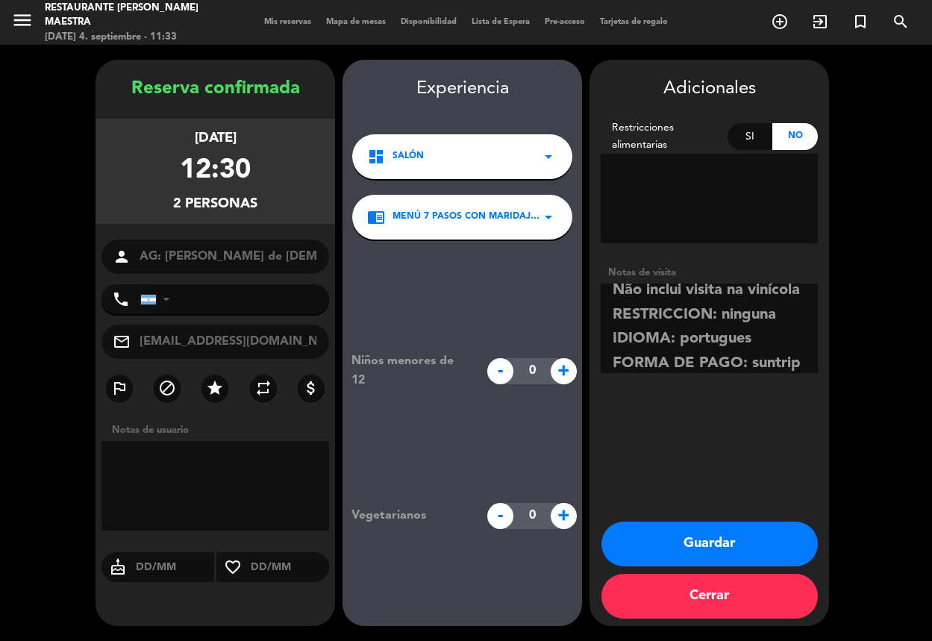
type textarea "Almoço Menu 7 etapas com harmonização de 4 vinhos. (2 vinhos da linha DV [PERSO…"
click at [716, 533] on button "Guardar" at bounding box center [709, 543] width 216 height 45
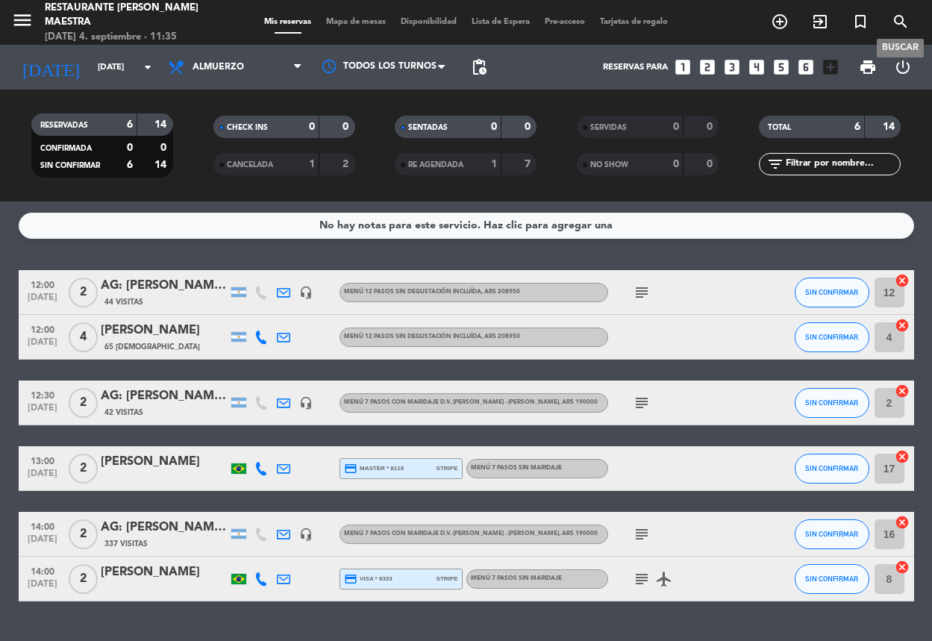
click at [898, 18] on icon "search" at bounding box center [900, 22] width 18 height 18
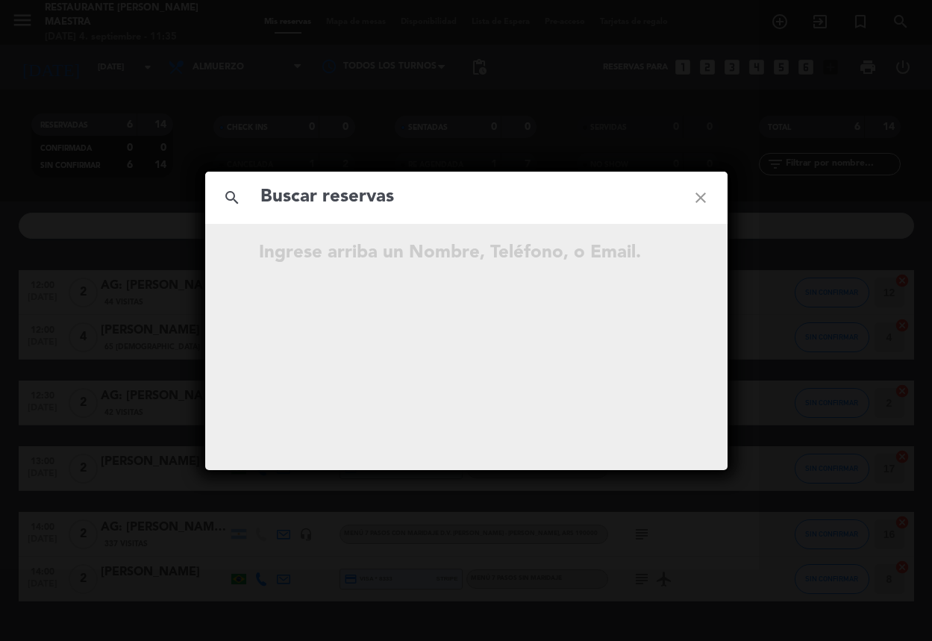
click at [407, 207] on input "text" at bounding box center [466, 197] width 415 height 31
type input "[PERSON_NAME] de [PERSON_NAME]"
click at [703, 195] on icon "close" at bounding box center [701, 198] width 54 height 54
click at [703, 194] on icon "close" at bounding box center [701, 198] width 54 height 54
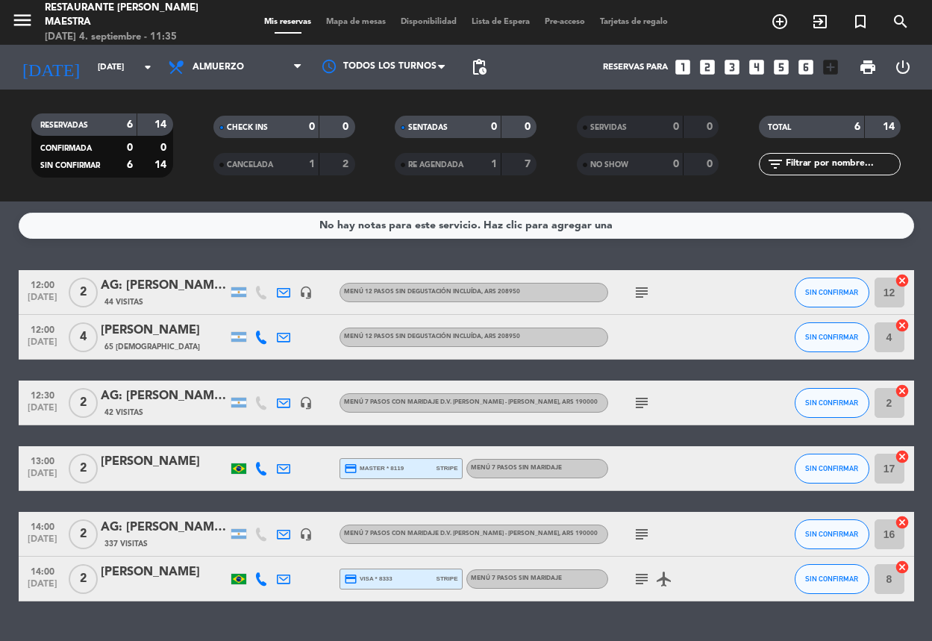
click at [46, 251] on div "No hay notas para este servicio. Haz clic para agregar una 12:00 [DATE] 2 AG: […" at bounding box center [466, 420] width 932 height 439
click at [900, 23] on icon "search" at bounding box center [900, 22] width 18 height 18
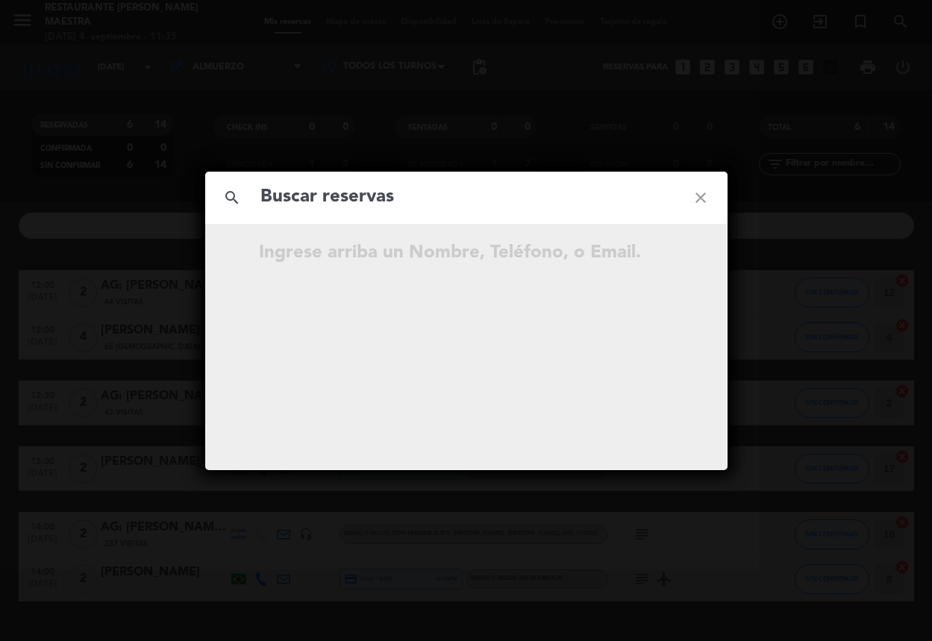
click at [454, 196] on input "text" at bounding box center [466, 197] width 415 height 31
type input "[PERSON_NAME] de [PERSON_NAME]"
click at [706, 197] on icon "close" at bounding box center [701, 198] width 54 height 54
drag, startPoint x: 706, startPoint y: 197, endPoint x: 693, endPoint y: 192, distance: 13.7
click at [704, 196] on icon "close" at bounding box center [701, 198] width 54 height 54
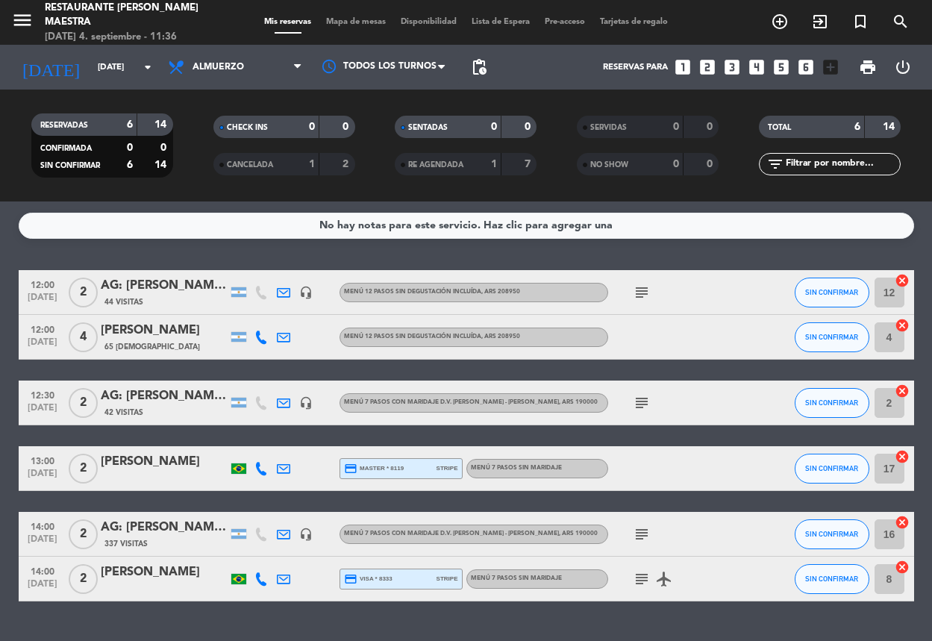
click at [159, 403] on div "AG: [PERSON_NAME] de [DEMOGRAPHIC_DATA][PERSON_NAME] X 2 / SUNTRIP" at bounding box center [164, 395] width 127 height 19
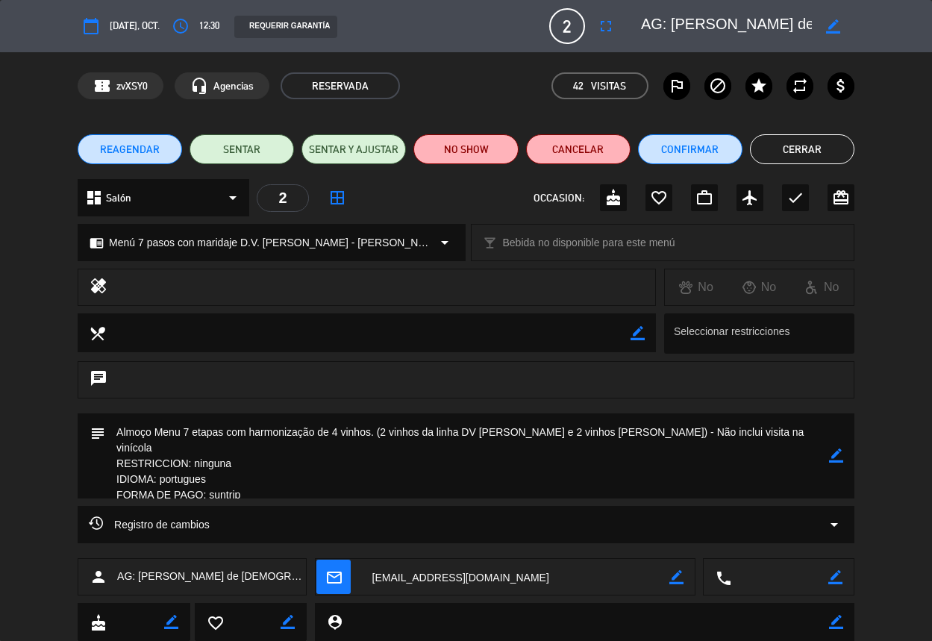
click at [776, 150] on button "Cerrar" at bounding box center [802, 149] width 104 height 30
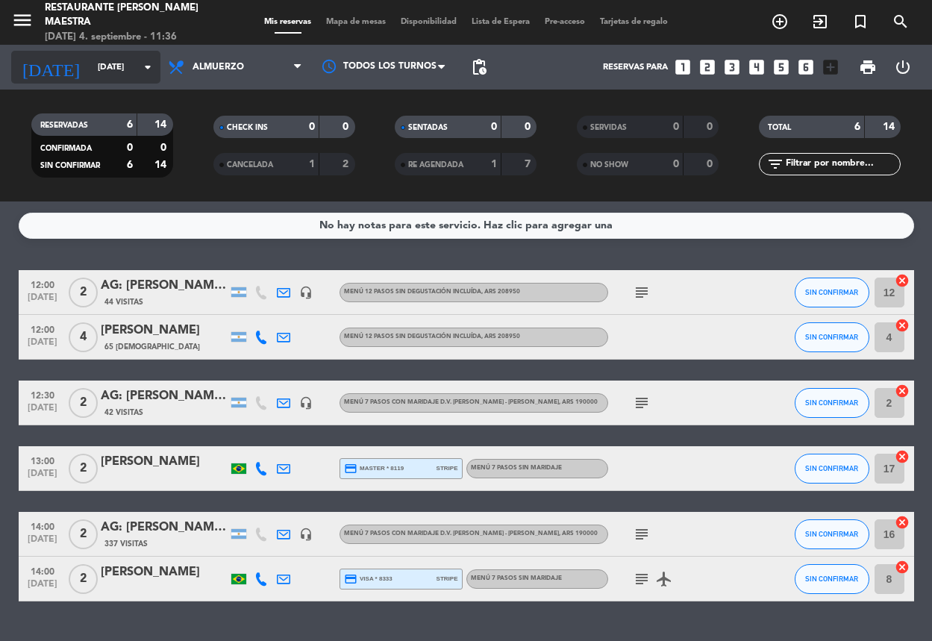
click at [153, 67] on icon "arrow_drop_down" at bounding box center [148, 67] width 18 height 18
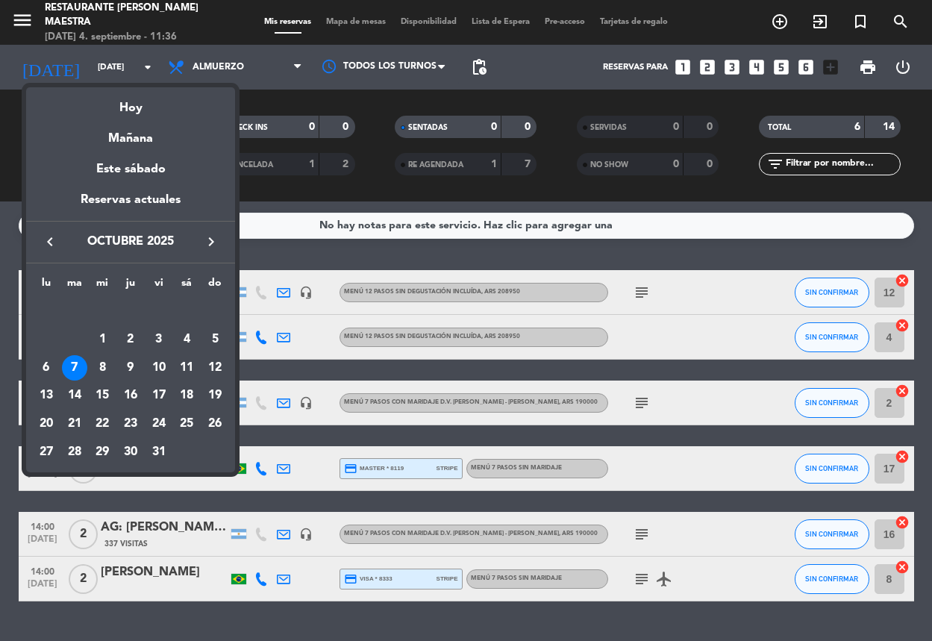
click at [210, 236] on icon "keyboard_arrow_right" at bounding box center [211, 242] width 18 height 18
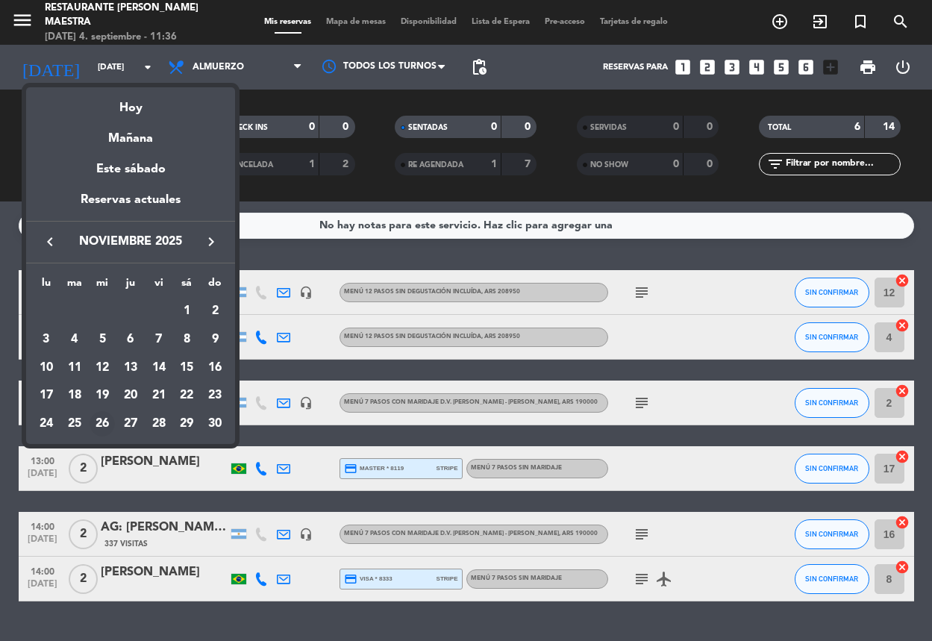
click at [105, 430] on div "26" at bounding box center [102, 423] width 25 height 25
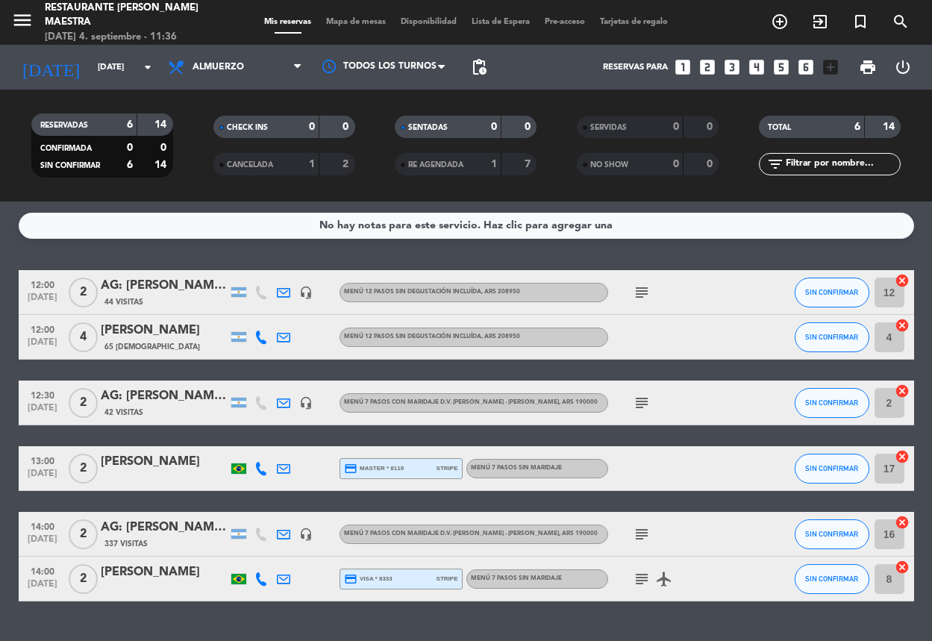
type input "[DATE]"
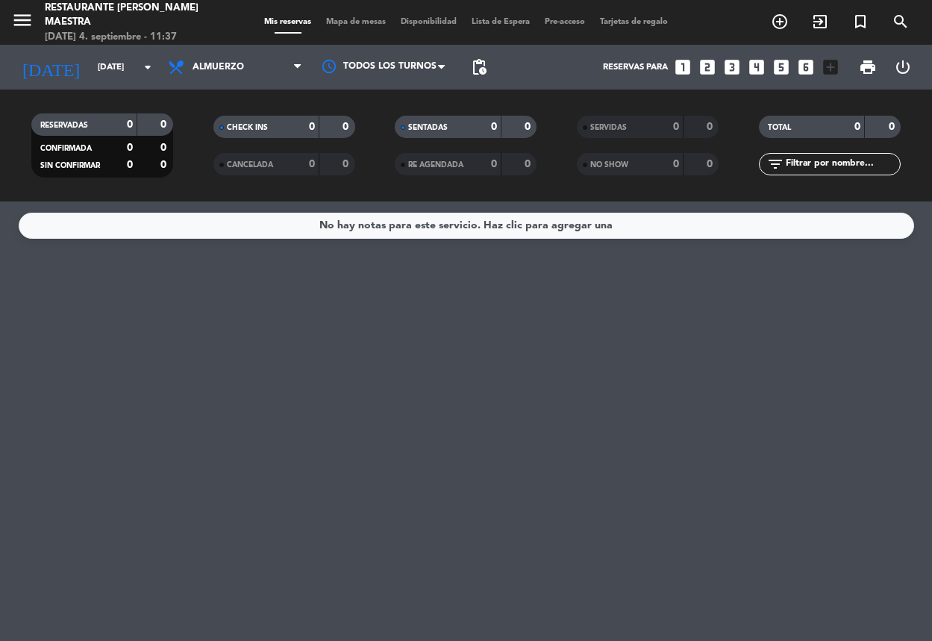
click at [43, 273] on div "No hay notas para este servicio. Haz clic para agregar una" at bounding box center [466, 420] width 932 height 439
click at [46, 275] on div "No hay notas para este servicio. Haz clic para agregar una" at bounding box center [466, 420] width 932 height 439
click at [28, 279] on div "No hay notas para este servicio. Haz clic para agregar una" at bounding box center [466, 420] width 932 height 439
click at [14, 274] on div "No hay notas para este servicio. Haz clic para agregar una" at bounding box center [466, 420] width 932 height 439
click at [117, 290] on div "No hay notas para este servicio. Haz clic para agregar una" at bounding box center [466, 420] width 932 height 439
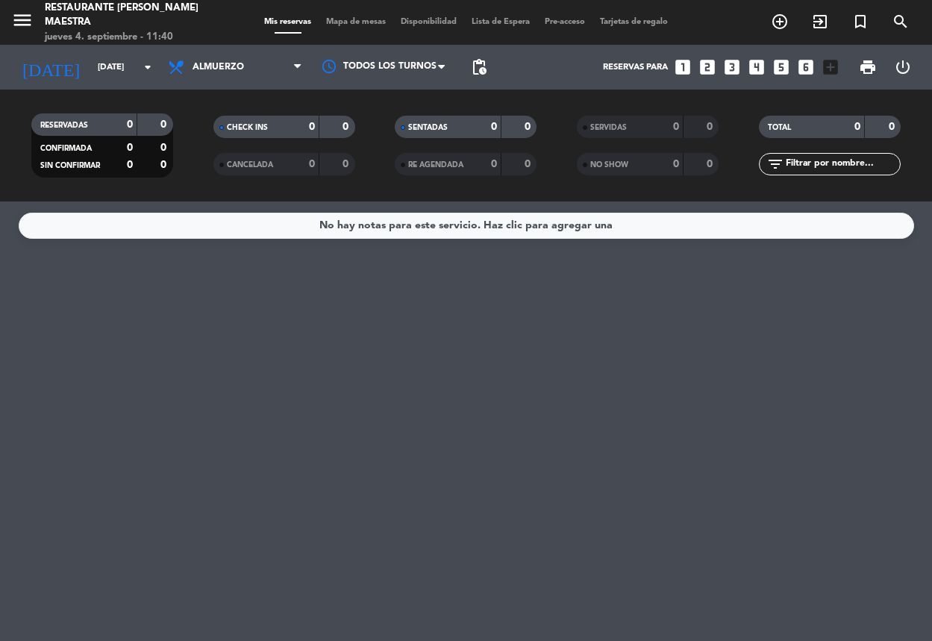
click at [80, 280] on div "No hay notas para este servicio. Haz clic para agregar una" at bounding box center [466, 420] width 932 height 439
click at [121, 323] on div "No hay notas para este servicio. Haz clic para agregar una" at bounding box center [466, 420] width 932 height 439
click at [101, 319] on div "No hay notas para este servicio. Haz clic para agregar una" at bounding box center [466, 420] width 932 height 439
click at [714, 68] on icon "looks_two" at bounding box center [706, 66] width 19 height 19
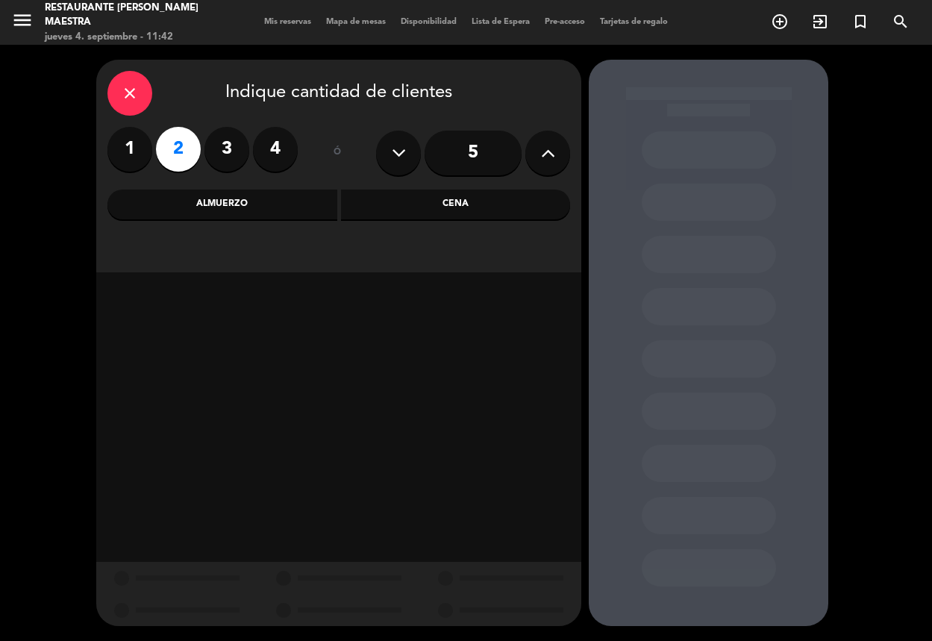
click at [289, 195] on div "Almuerzo" at bounding box center [222, 204] width 230 height 30
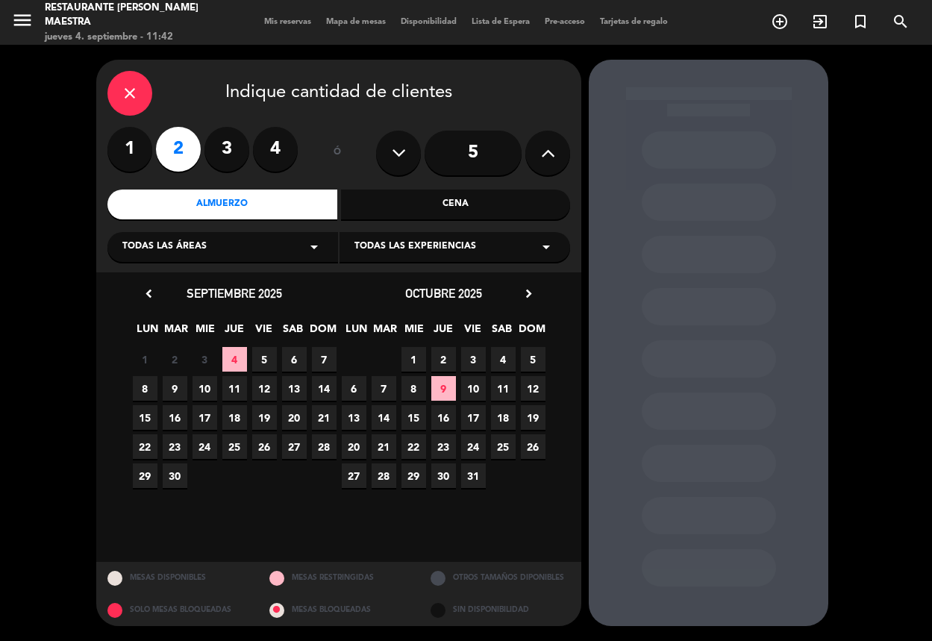
click at [417, 234] on div "Todas las experiencias arrow_drop_down" at bounding box center [454, 247] width 230 height 30
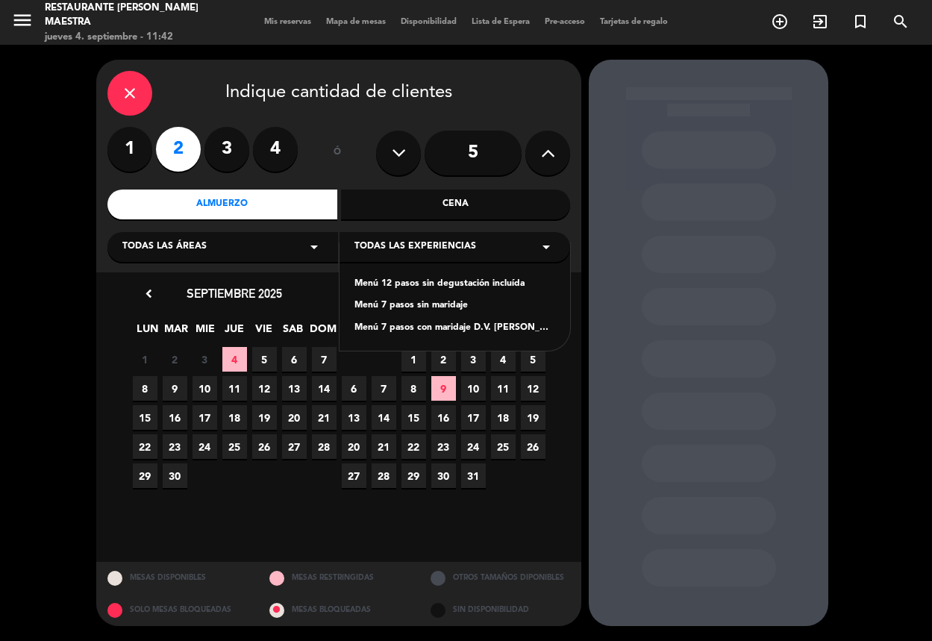
click at [426, 322] on div "Menú 7 pasos con maridaje D.V. [PERSON_NAME] - [PERSON_NAME]" at bounding box center [454, 328] width 201 height 15
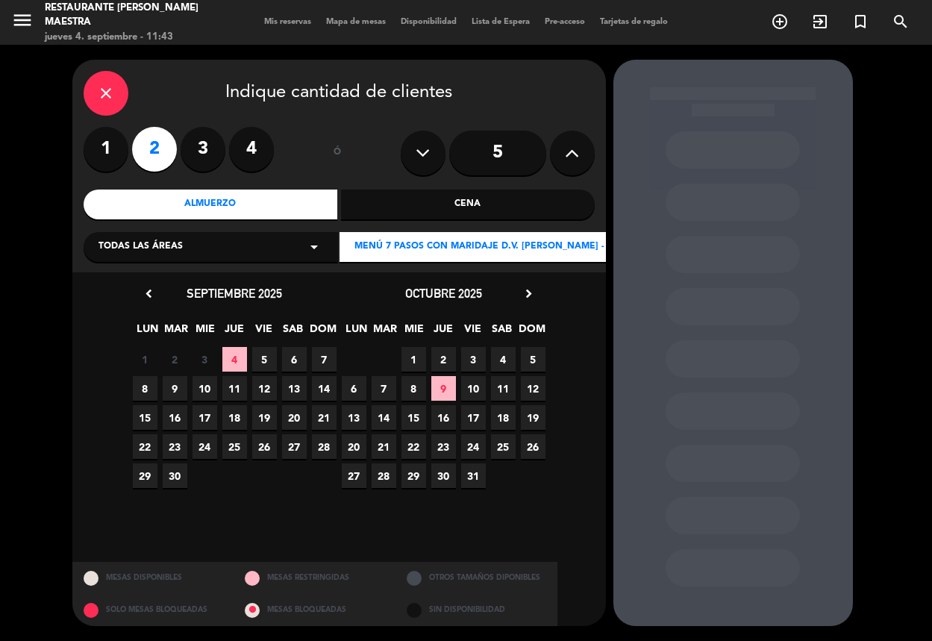
click at [518, 287] on div "octubre 2025 chevron_right" at bounding box center [443, 293] width 209 height 20
click at [527, 291] on icon "chevron_right" at bounding box center [529, 294] width 16 height 16
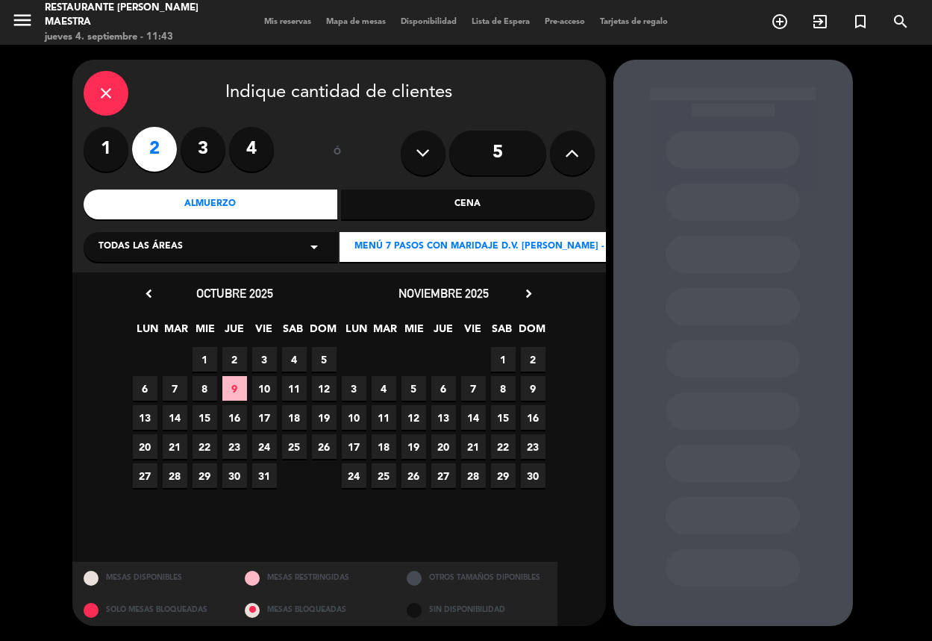
click at [527, 291] on icon "chevron_right" at bounding box center [529, 294] width 16 height 16
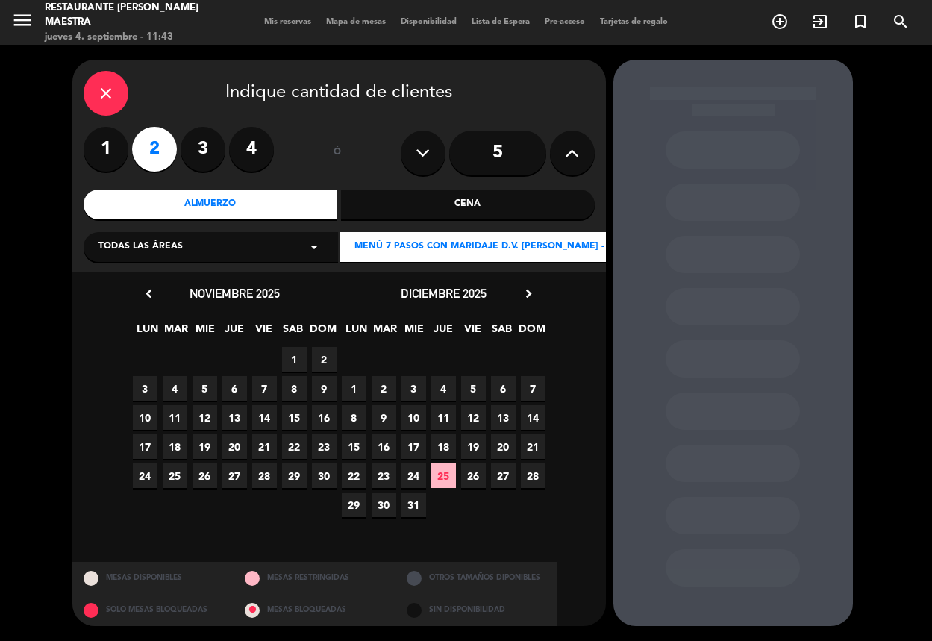
click at [474, 471] on span "26" at bounding box center [473, 475] width 25 height 25
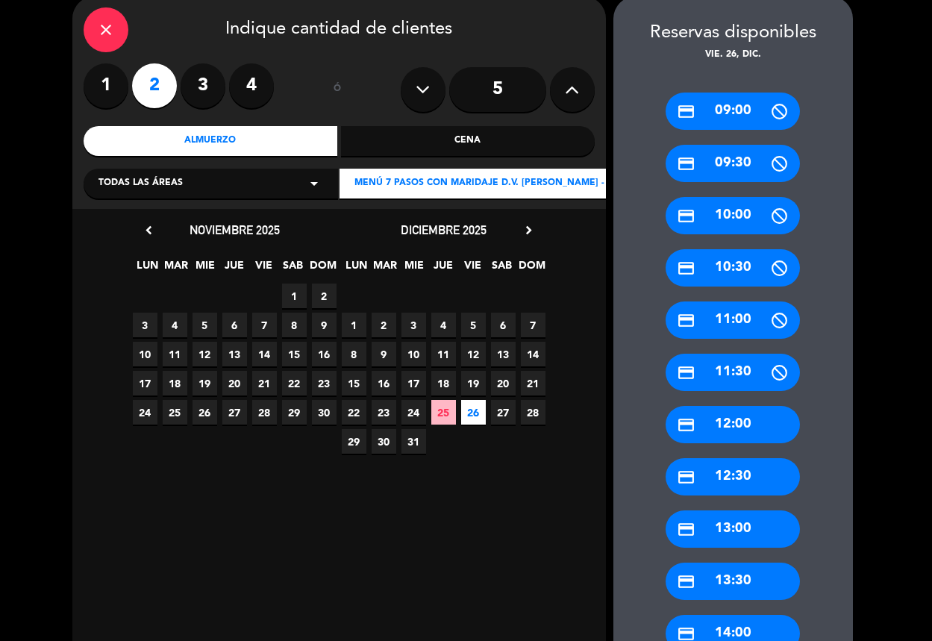
scroll to position [93, 0]
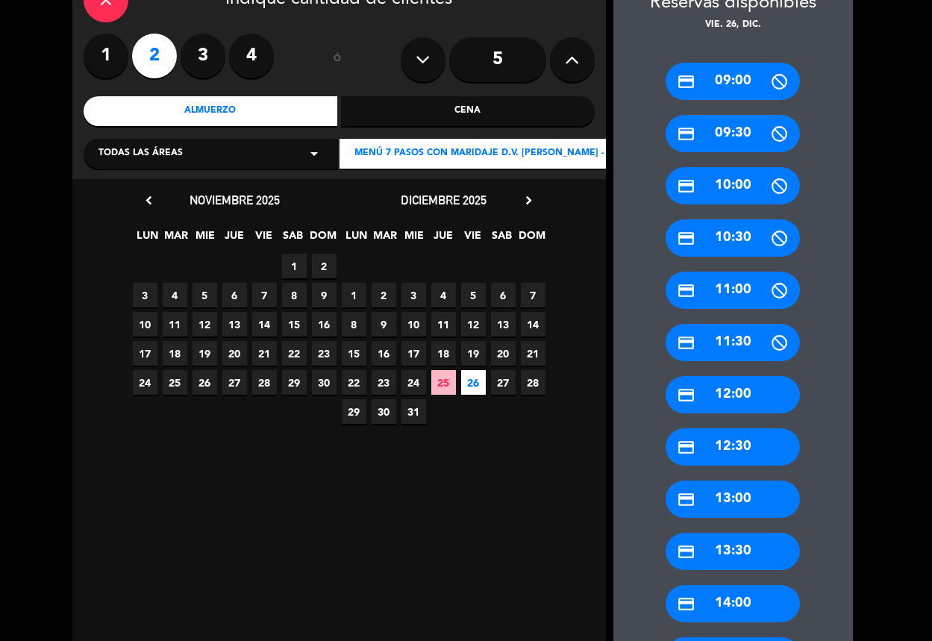
click at [721, 544] on div "credit_card 13:30" at bounding box center [732, 551] width 134 height 37
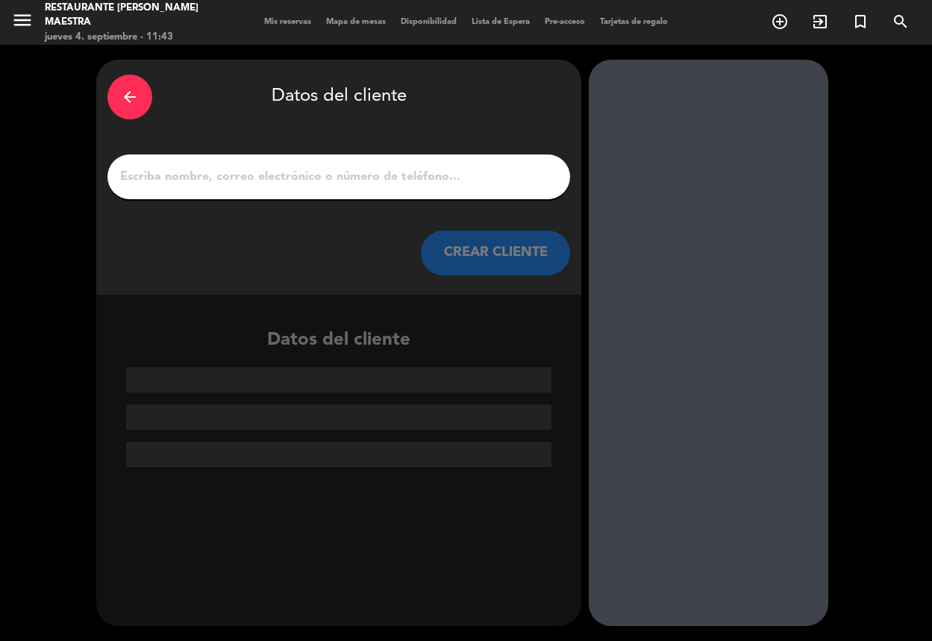
click at [323, 179] on input "1" at bounding box center [339, 176] width 440 height 21
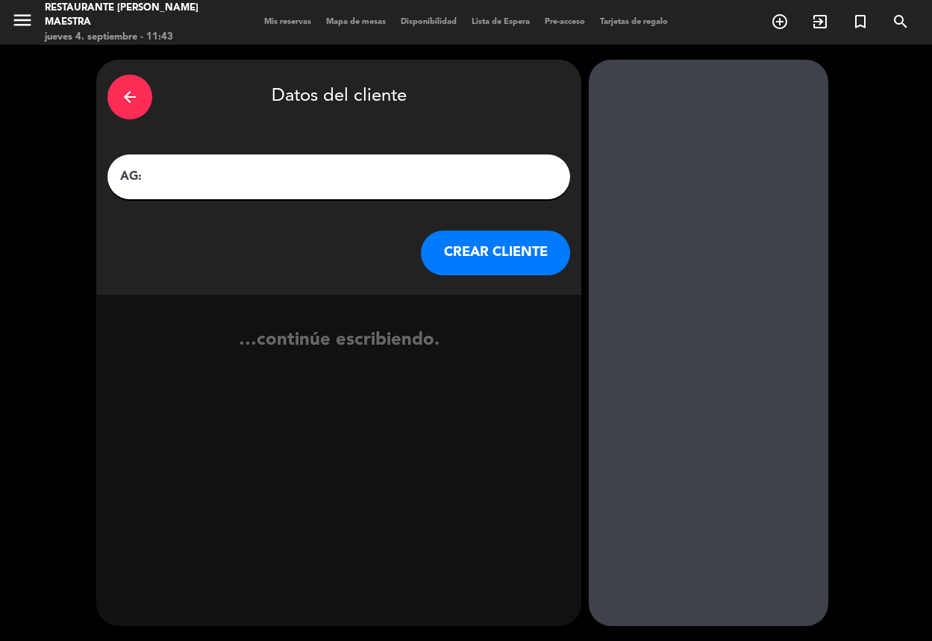
paste input "[PERSON_NAME] [PERSON_NAME]"
type input "AG: [PERSON_NAME] [PERSON_NAME] X 2 /"
click at [383, 168] on input "AG: [PERSON_NAME] [PERSON_NAME] X 2 /" at bounding box center [339, 176] width 440 height 21
click at [486, 251] on button "CREAR CLIENTE" at bounding box center [495, 252] width 149 height 45
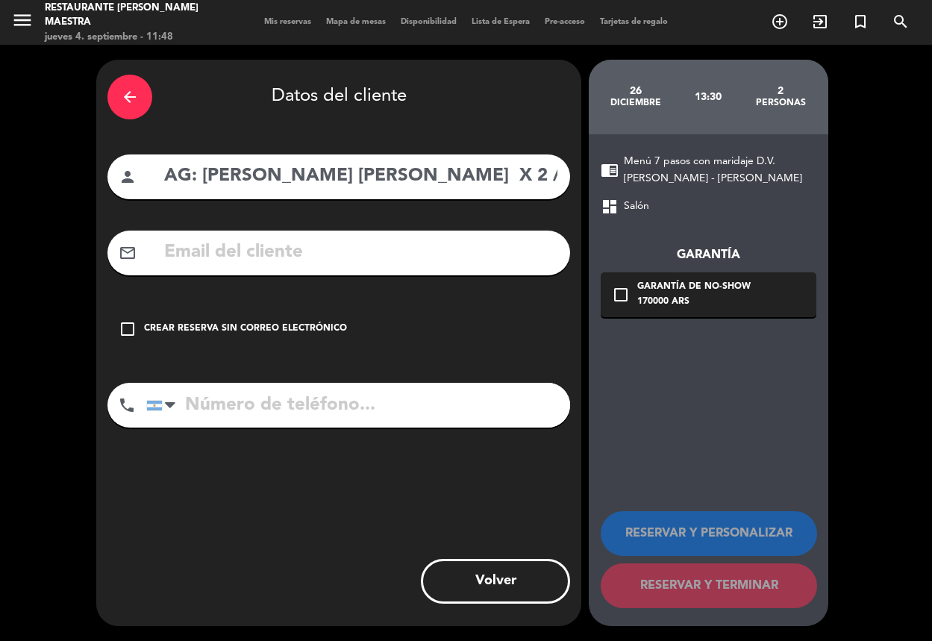
click at [351, 251] on input "text" at bounding box center [361, 252] width 396 height 31
paste input "[PERSON_NAME][EMAIL_ADDRESS][DOMAIN_NAME]"
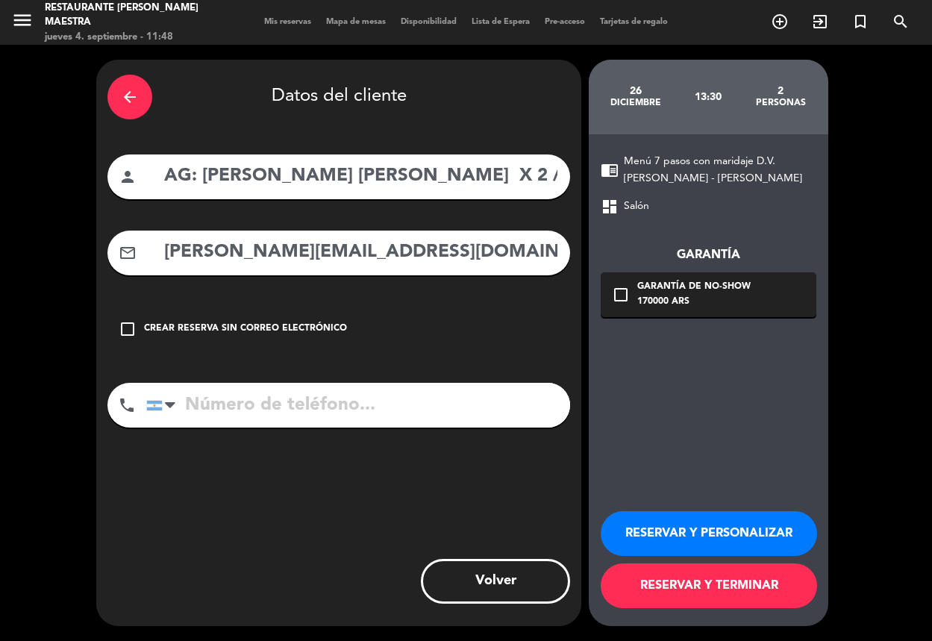
type input "[PERSON_NAME][EMAIL_ADDRESS][DOMAIN_NAME]"
drag, startPoint x: 750, startPoint y: 527, endPoint x: 751, endPoint y: 511, distance: 15.7
click at [746, 522] on button "RESERVAR Y PERSONALIZAR" at bounding box center [708, 533] width 216 height 45
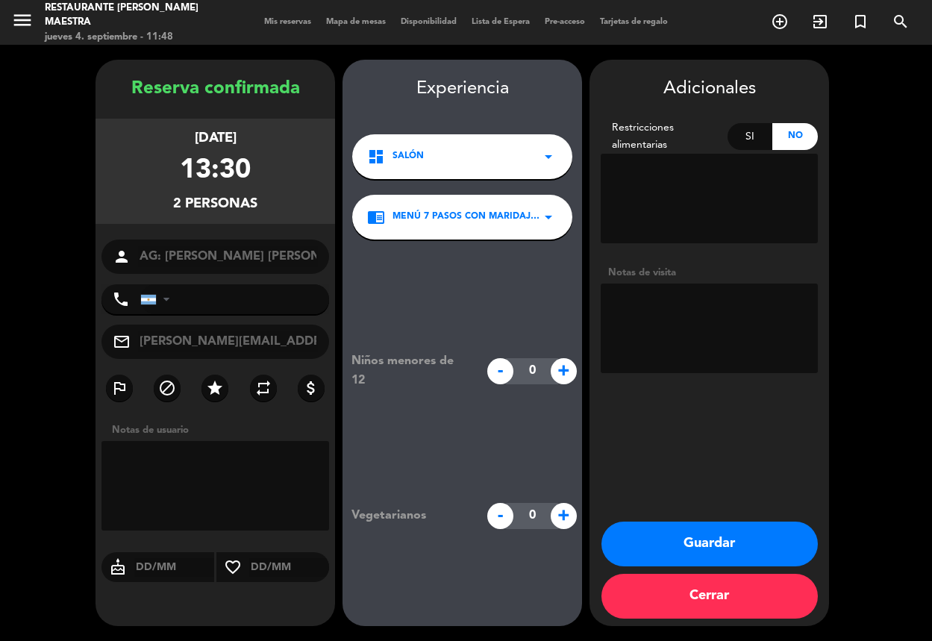
click at [691, 316] on textarea at bounding box center [708, 328] width 217 height 90
click at [672, 324] on textarea at bounding box center [708, 328] width 217 height 90
paste textarea "ss: Almuerzo menú 7 pasos + maridaje. Español."
type textarea "ss: Almuerzo menú 7 pasos + maridaje. Español. VER QUIEN ABONA."
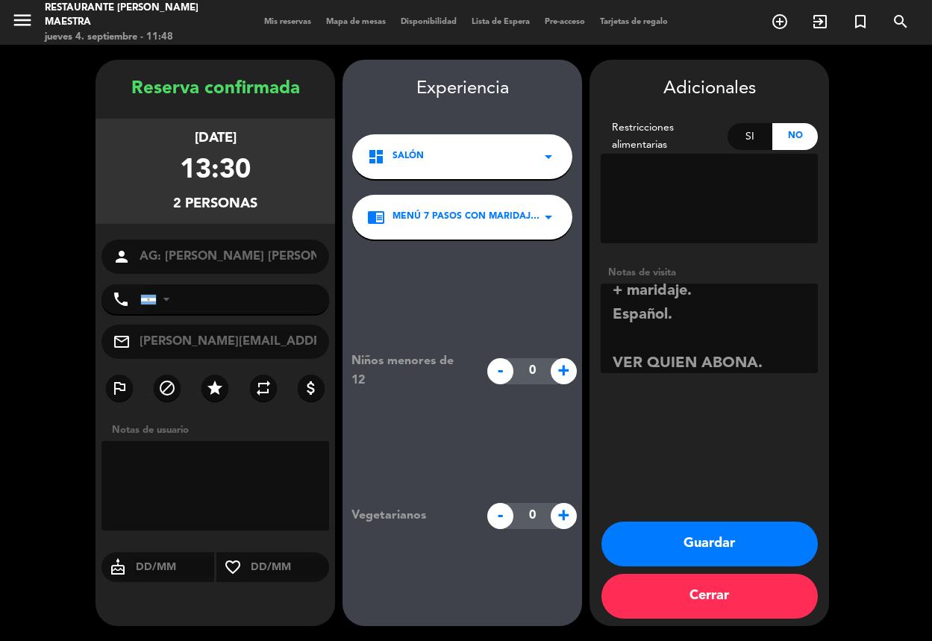
click at [689, 538] on button "Guardar" at bounding box center [709, 543] width 216 height 45
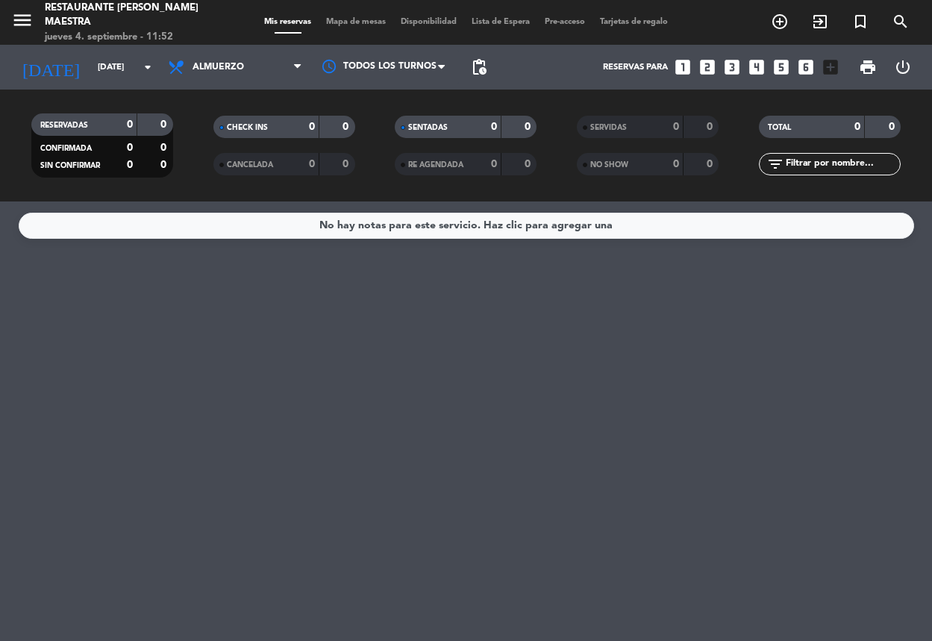
drag, startPoint x: 586, startPoint y: 323, endPoint x: 301, endPoint y: 17, distance: 417.5
click at [509, 259] on div "No hay notas para este servicio. Haz clic para agregar una" at bounding box center [466, 420] width 932 height 439
click at [119, 60] on input "[DATE]" at bounding box center [148, 67] width 116 height 25
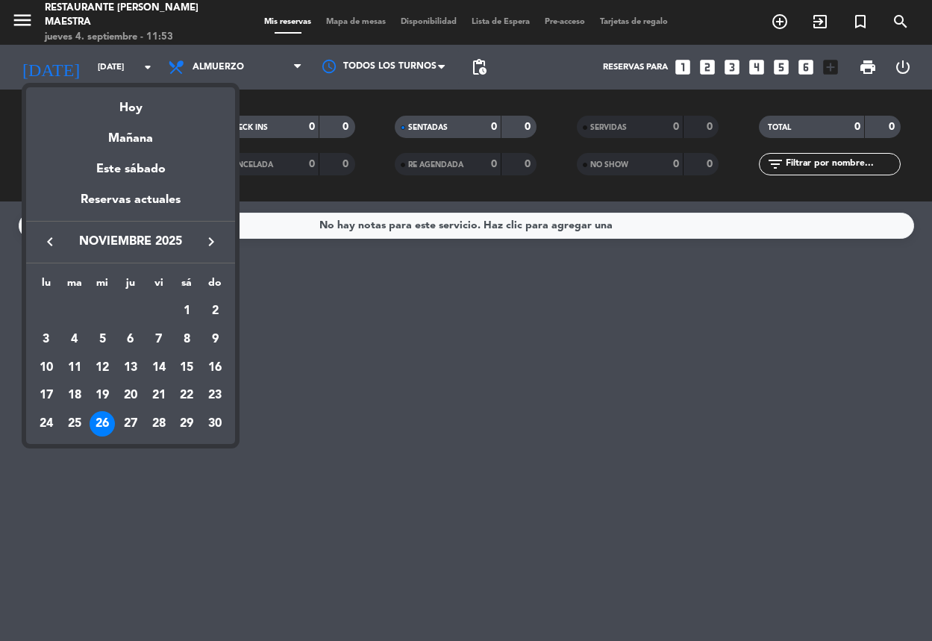
click at [49, 244] on icon "keyboard_arrow_left" at bounding box center [50, 242] width 18 height 18
click at [49, 243] on icon "keyboard_arrow_left" at bounding box center [50, 242] width 18 height 18
click at [169, 422] on div "26" at bounding box center [158, 423] width 25 height 25
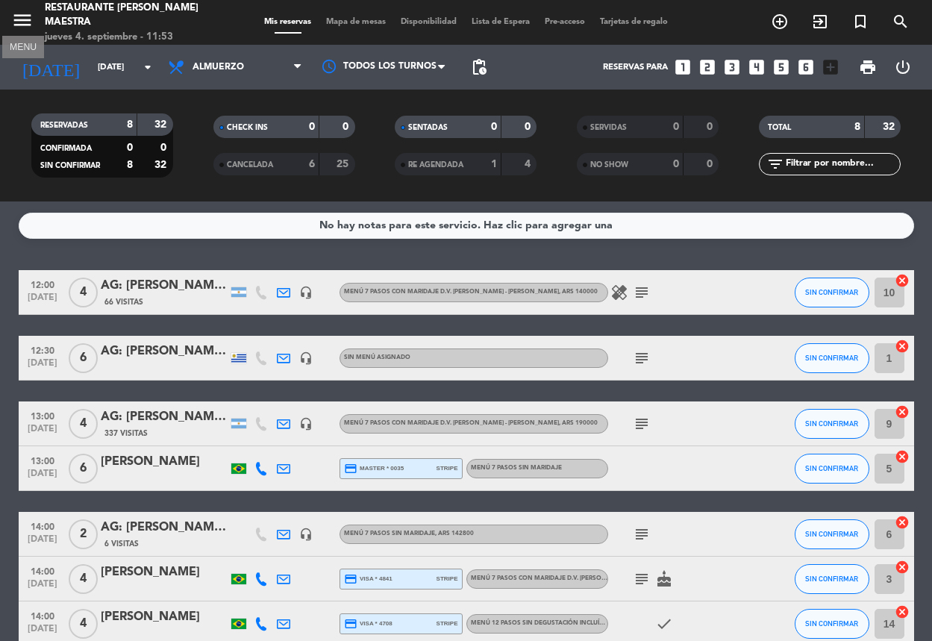
click at [30, 27] on icon "menu" at bounding box center [22, 20] width 22 height 22
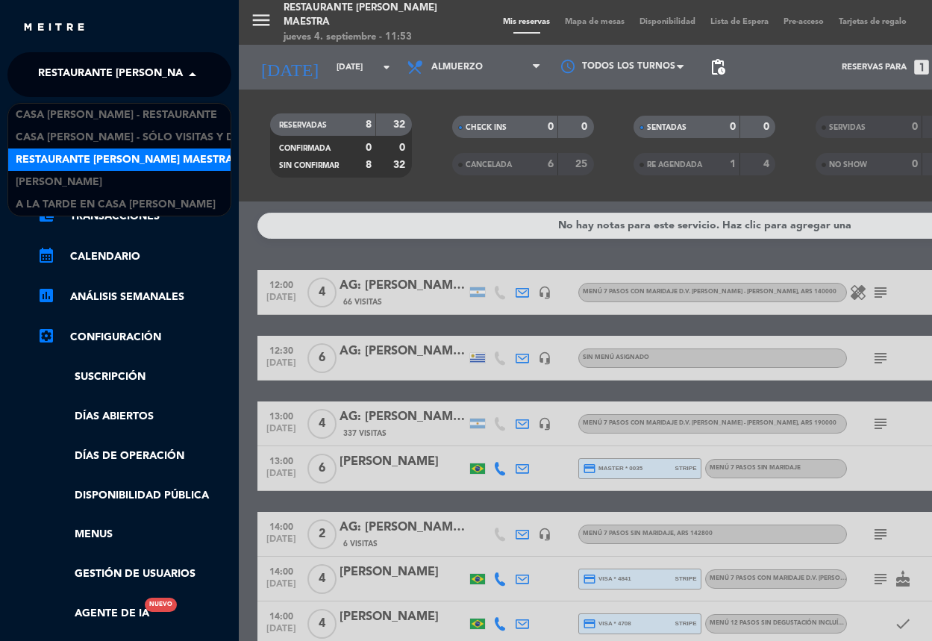
click at [124, 69] on span "Restaurante [PERSON_NAME] Maestra" at bounding box center [146, 74] width 217 height 31
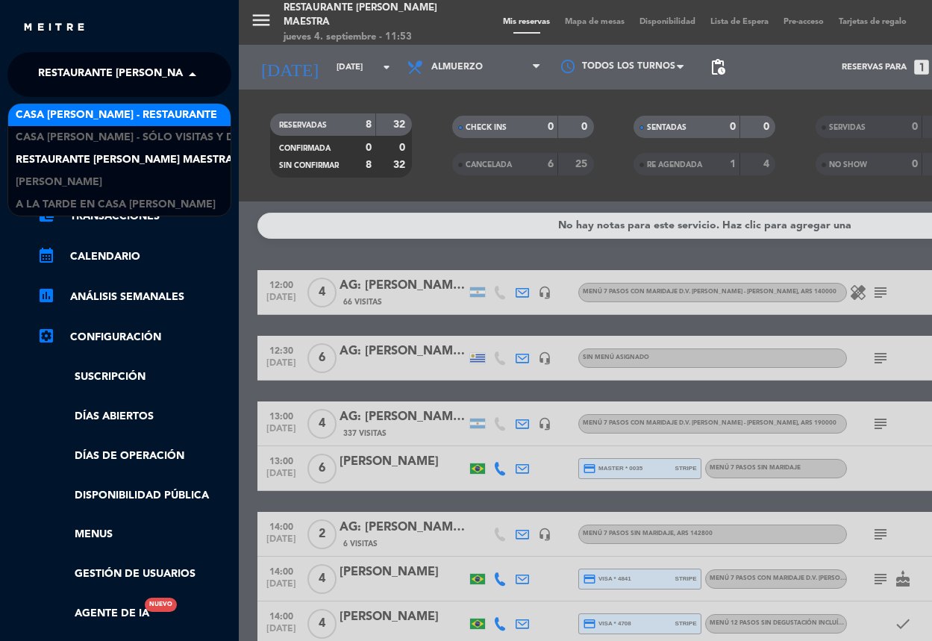
click at [131, 118] on span "Casa [PERSON_NAME] - Restaurante" at bounding box center [116, 115] width 201 height 17
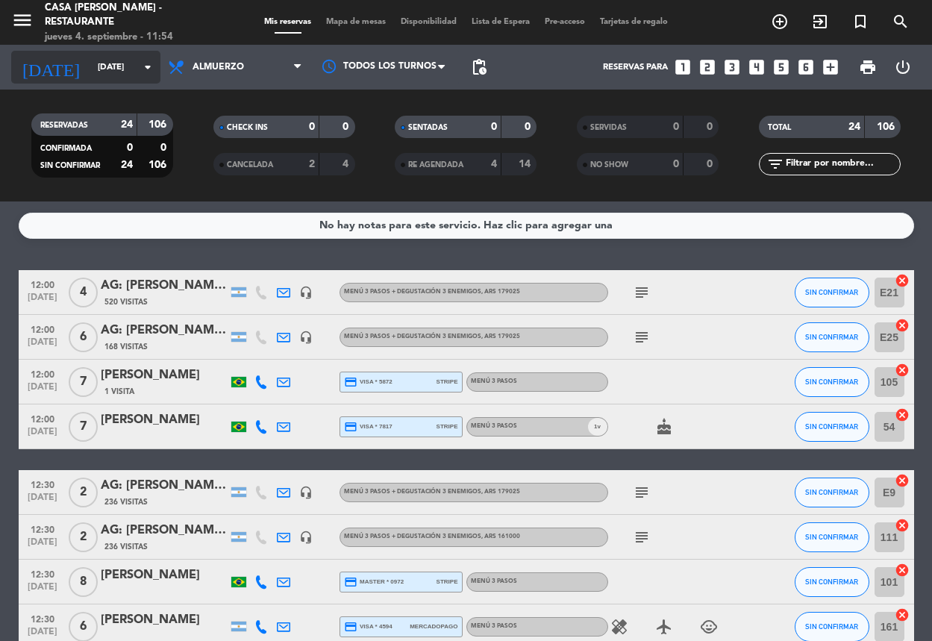
click at [127, 68] on input "[DATE]" at bounding box center [148, 67] width 116 height 25
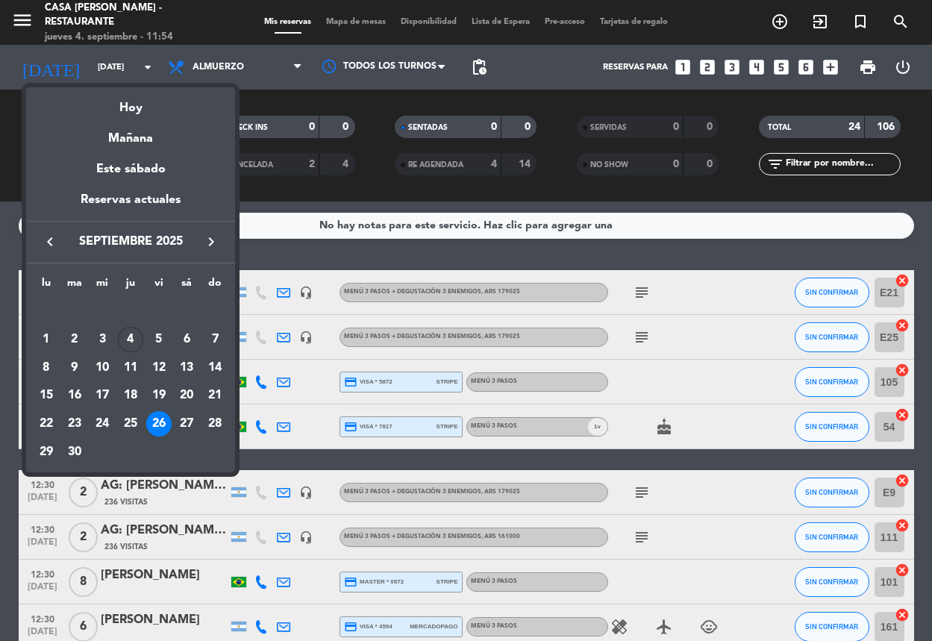
drag, startPoint x: 28, startPoint y: 25, endPoint x: 22, endPoint y: 16, distance: 10.6
click at [28, 25] on div at bounding box center [466, 320] width 932 height 641
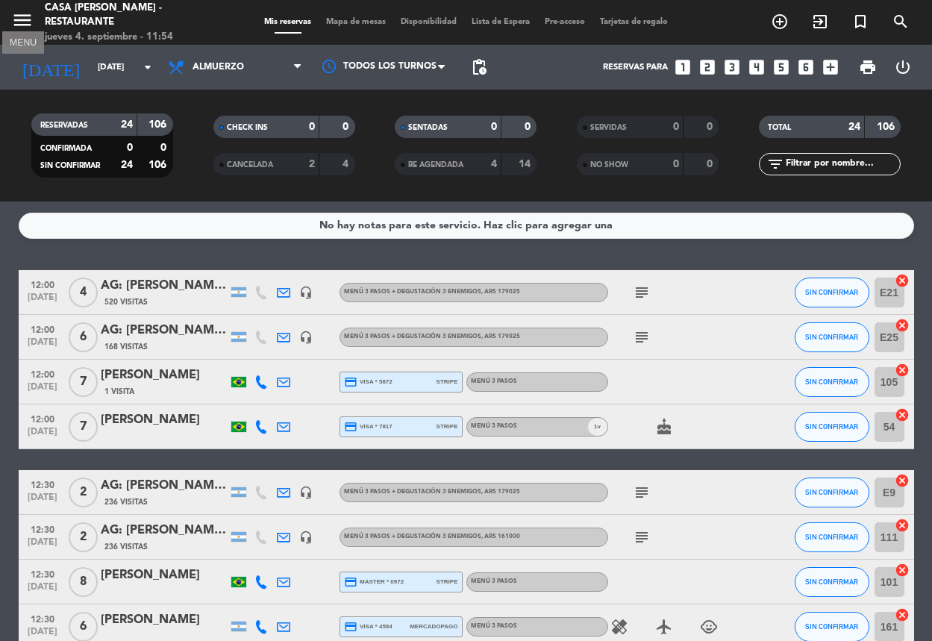
click at [22, 16] on icon "menu" at bounding box center [22, 20] width 22 height 22
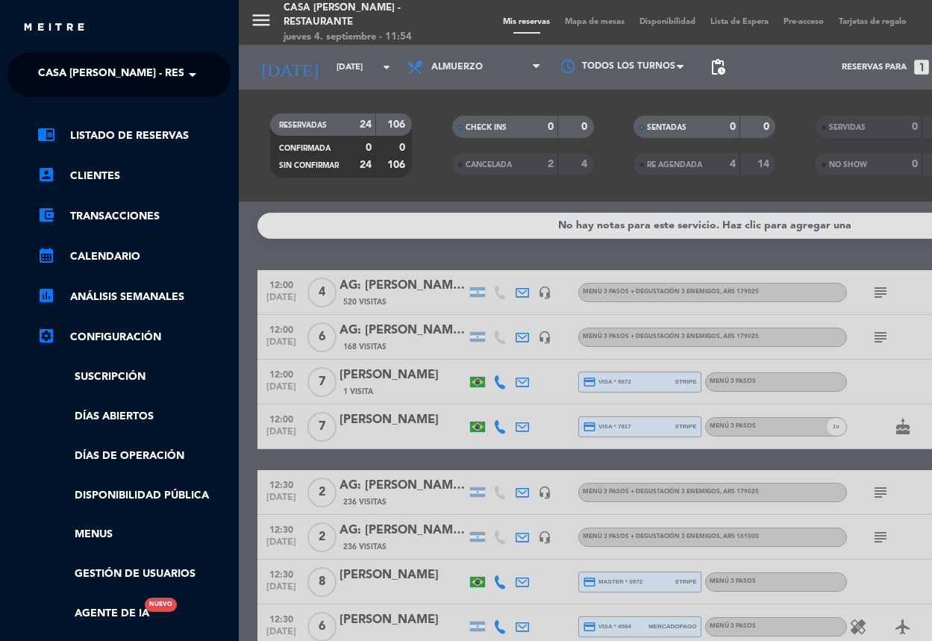
click at [127, 72] on span "Casa [PERSON_NAME] - Restaurante" at bounding box center [138, 74] width 201 height 31
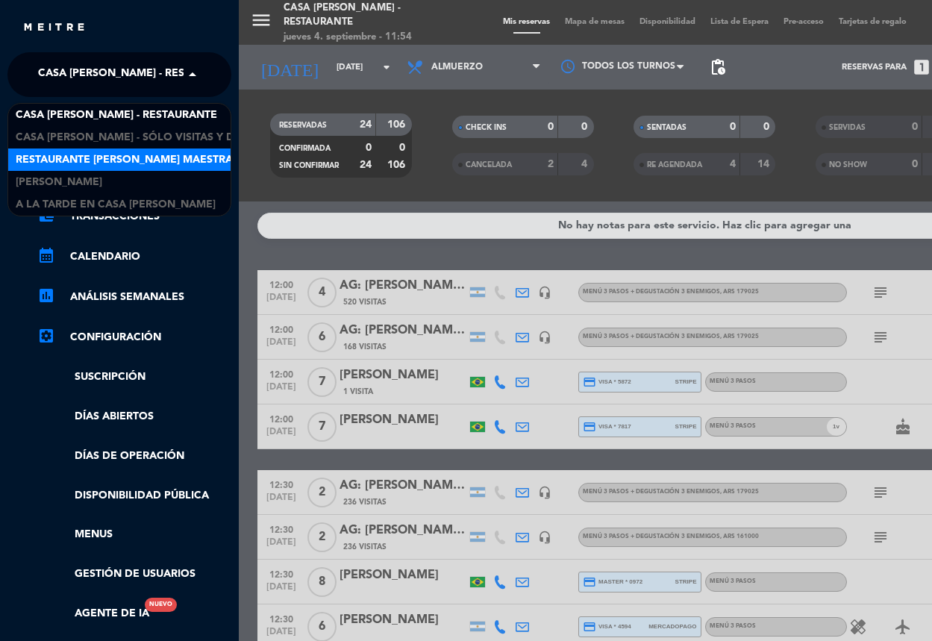
click at [132, 154] on span "Restaurante [PERSON_NAME] Maestra" at bounding box center [124, 159] width 217 height 17
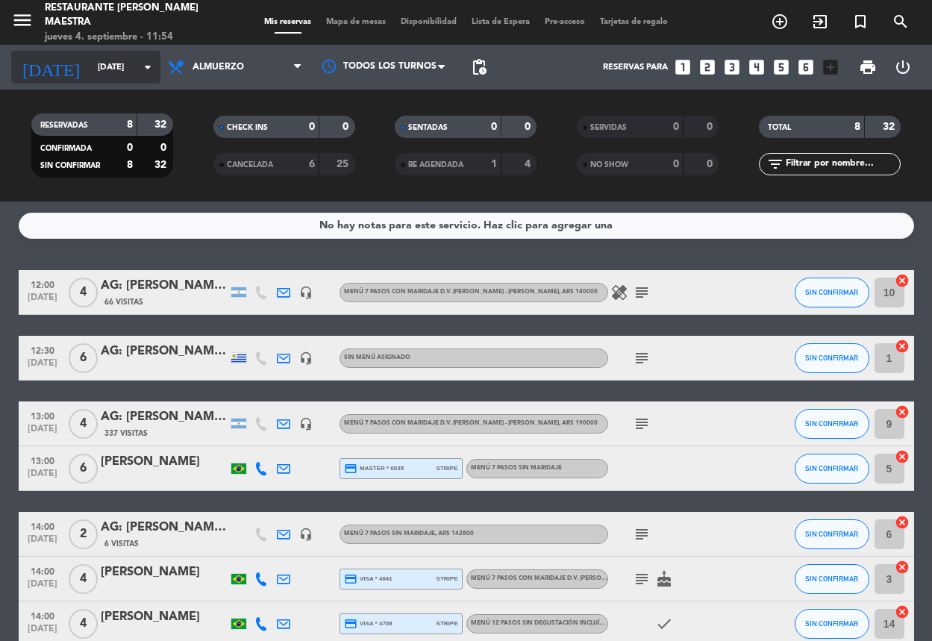
click at [142, 72] on icon "arrow_drop_down" at bounding box center [148, 67] width 18 height 18
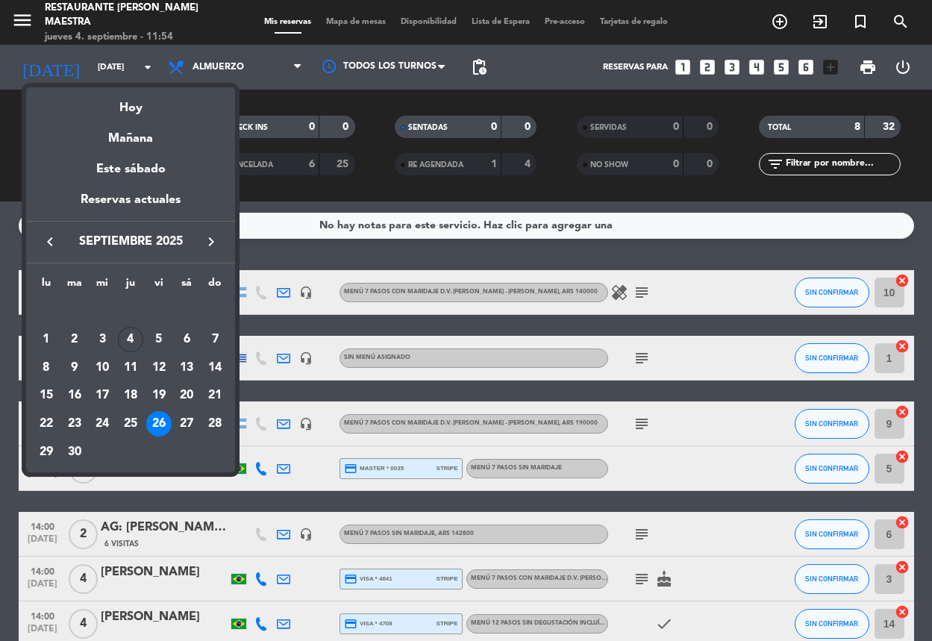
click at [185, 365] on div "13" at bounding box center [186, 367] width 25 height 25
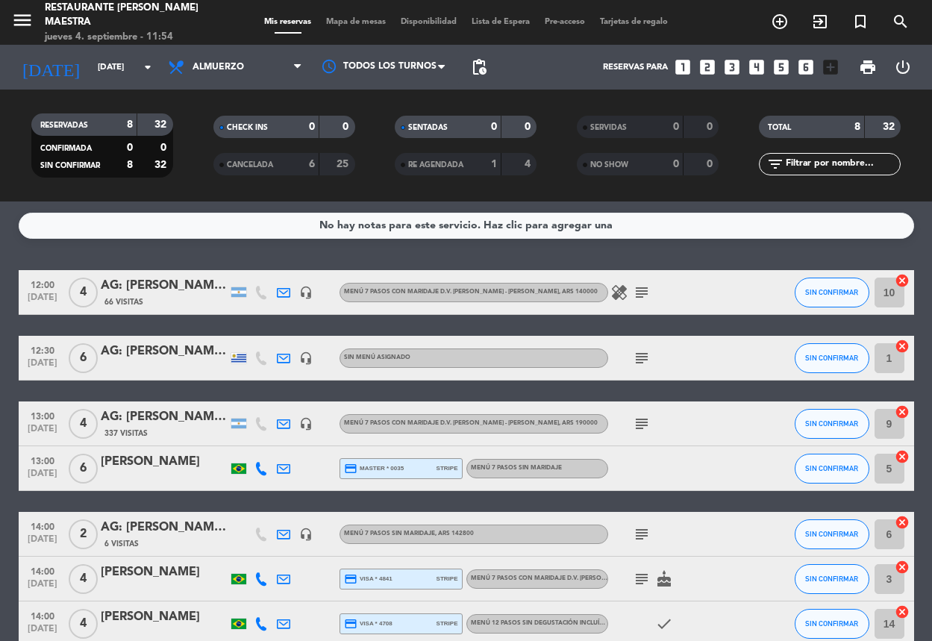
type input "[DATE]"
